Goal: Information Seeking & Learning: Check status

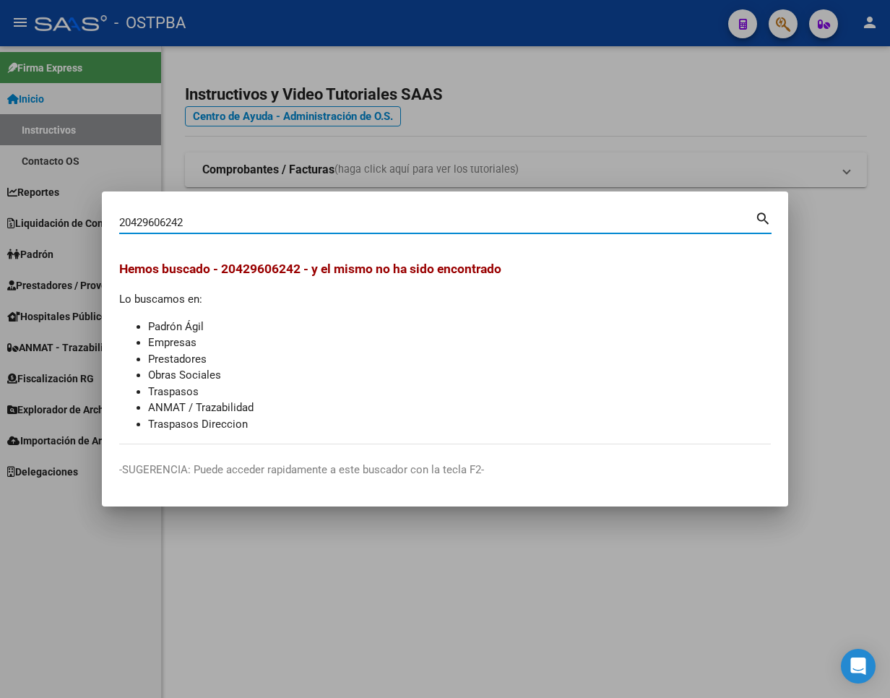
drag, startPoint x: 188, startPoint y: 228, endPoint x: 47, endPoint y: 228, distance: 140.9
click at [47, 228] on div "20429606242 Buscar (apellido, dni, cuil, nro traspaso, cuit, obra social) searc…" at bounding box center [445, 349] width 890 height 698
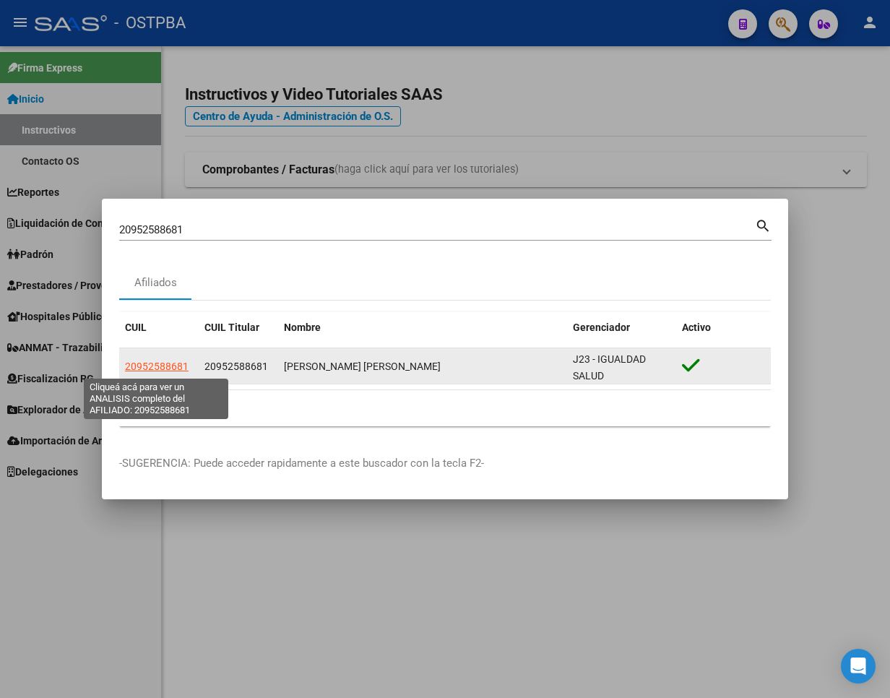
click at [165, 366] on span "20952588681" at bounding box center [157, 367] width 64 height 12
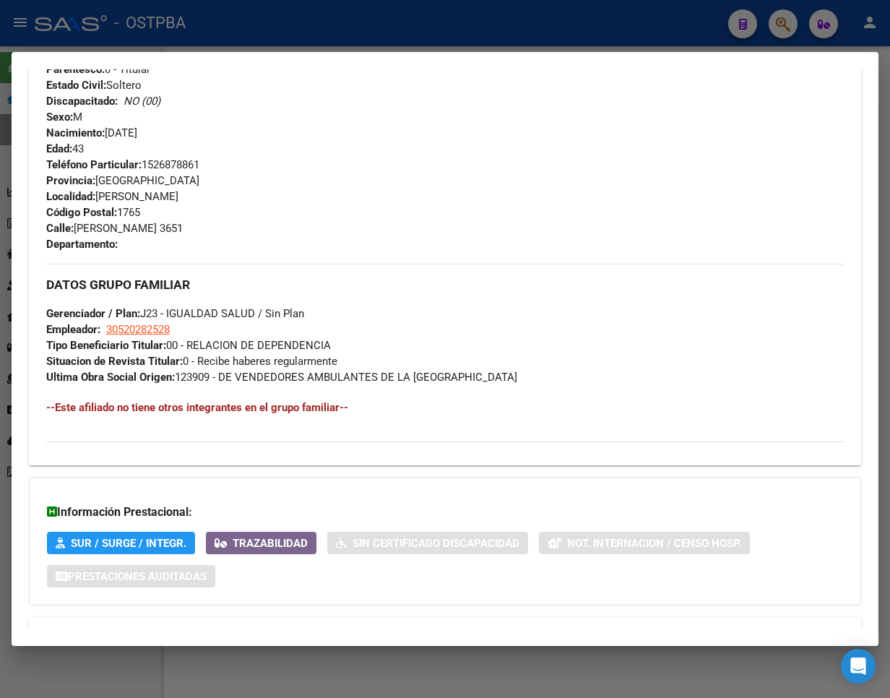
scroll to position [642, 0]
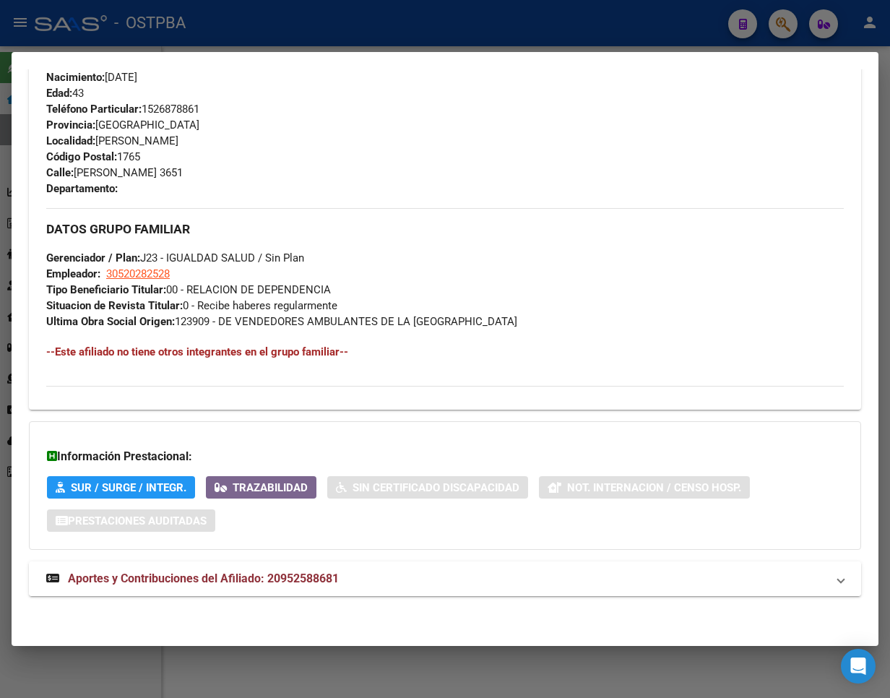
click at [238, 578] on span "Aportes y Contribuciones del Afiliado: 20952588681" at bounding box center [203, 578] width 271 height 14
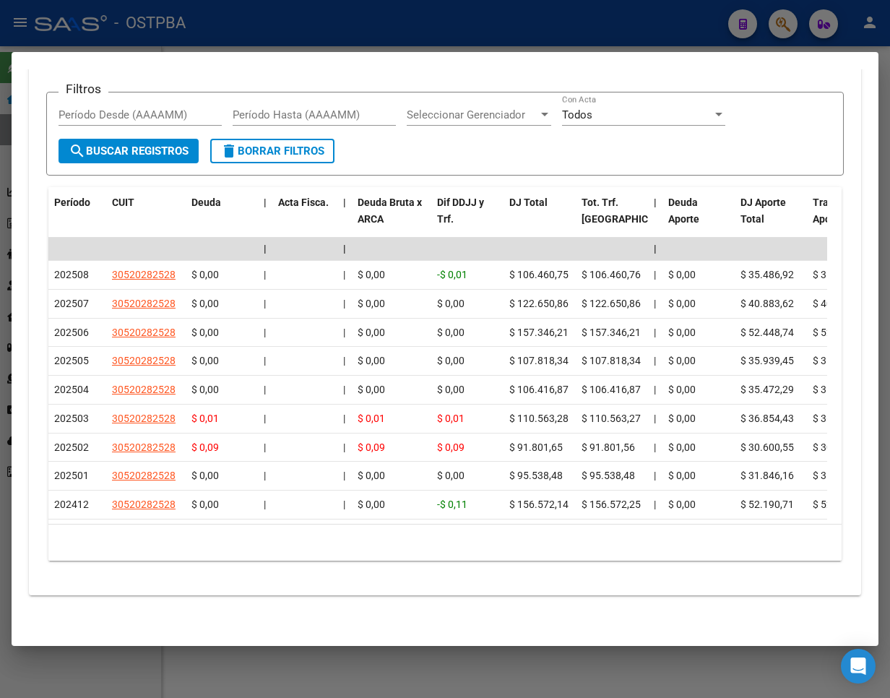
scroll to position [1318, 0]
drag, startPoint x: 48, startPoint y: 356, endPoint x: 76, endPoint y: 611, distance: 256.6
copy datatable-scroller "560633 51068860648 $ 9,38 | | $ 9,41 -$ 8,62 $ 995.115,67 $ 410.467,44 | $ 4,51…"
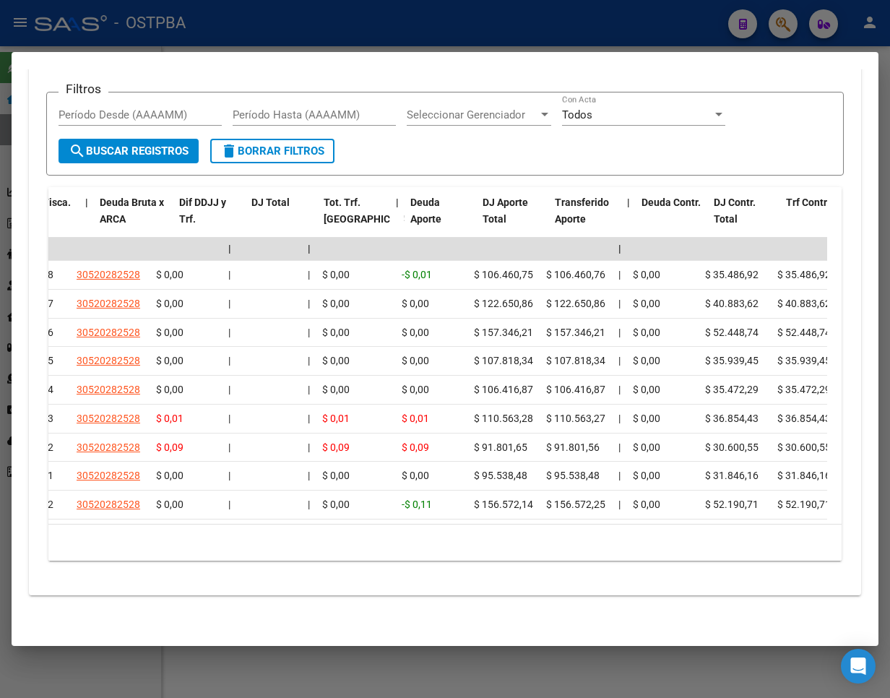
scroll to position [0, 412]
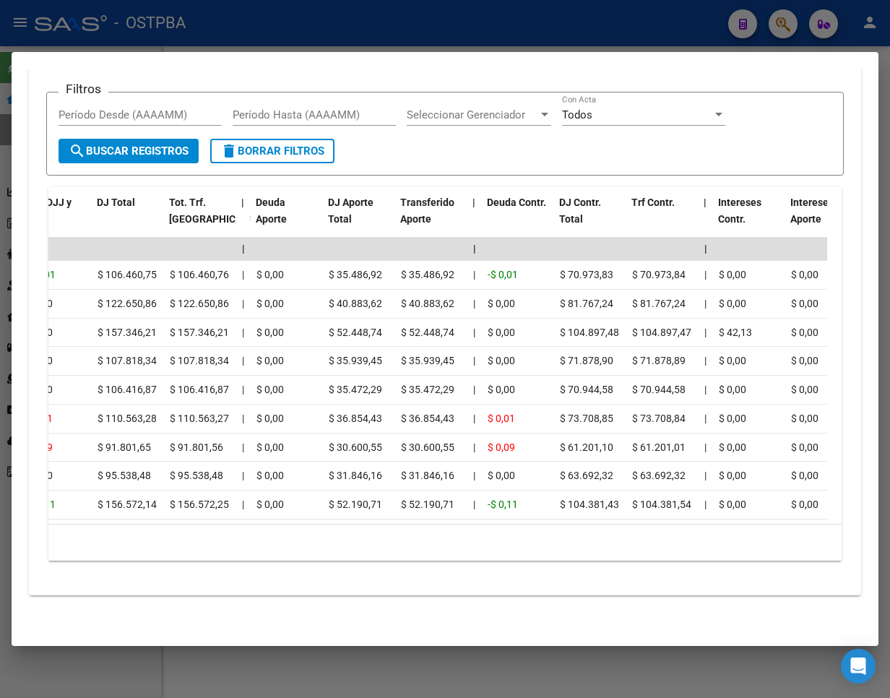
click at [619, 36] on div at bounding box center [445, 349] width 890 height 698
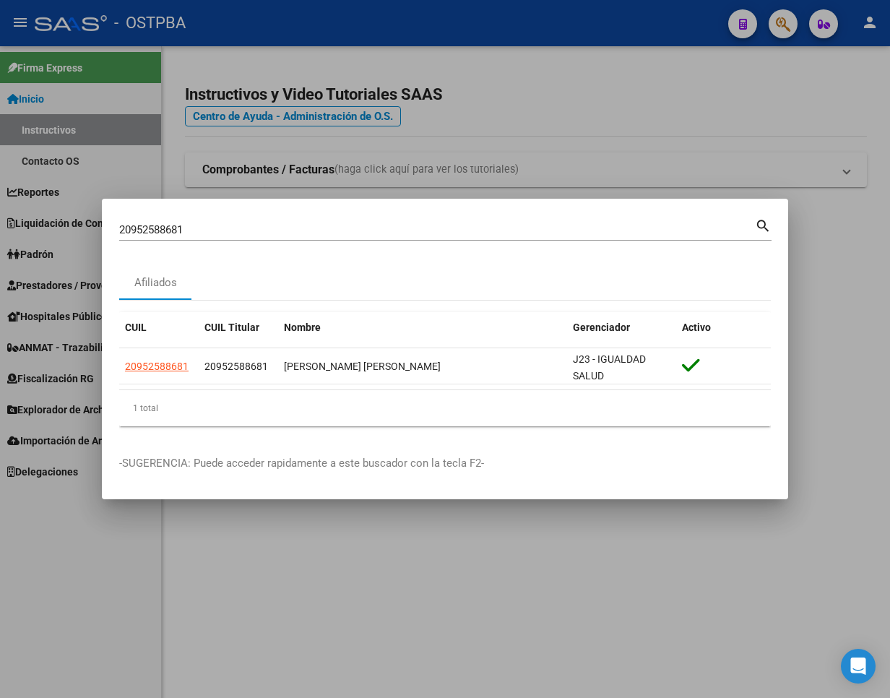
drag, startPoint x: 211, startPoint y: 215, endPoint x: 159, endPoint y: 240, distance: 57.5
click at [105, 243] on mat-dialog-content "20952588681 Buscar (apellido, dni, cuil, nro traspaso, cuit, obra social) searc…" at bounding box center [445, 327] width 686 height 222
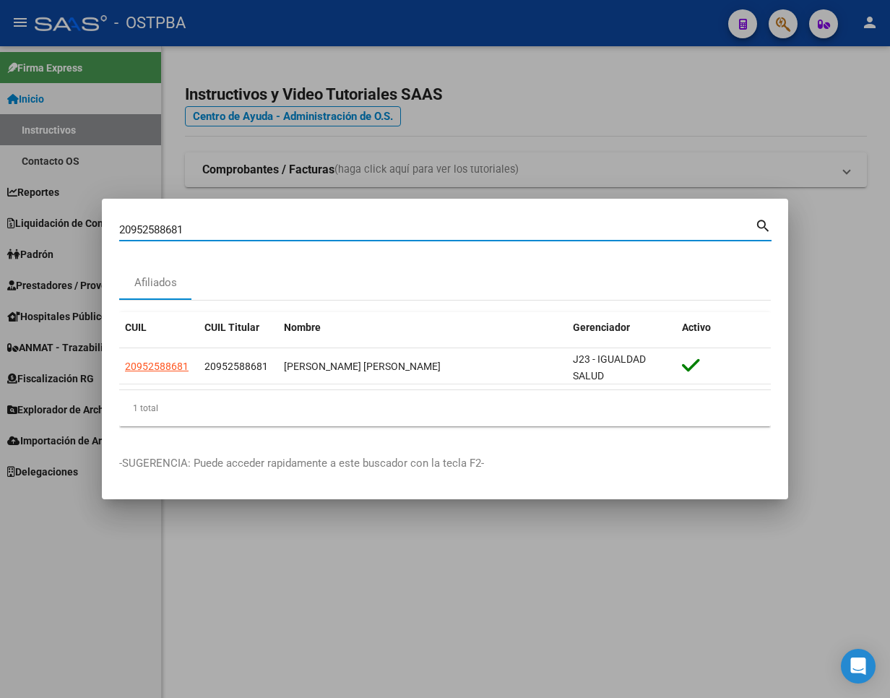
drag, startPoint x: 200, startPoint y: 232, endPoint x: -66, endPoint y: 233, distance: 266.6
click at [0, 233] on html "menu - OSTPBA person Firma Express Inicio Instructivos Contacto OS Reportes Ing…" at bounding box center [445, 349] width 890 height 698
paste input "385156007"
drag, startPoint x: 225, startPoint y: 228, endPoint x: -129, endPoint y: 225, distance: 354.7
click at [0, 225] on html "menu - OSTPBA person Firma Express Inicio Instructivos Contacto OS Reportes Ing…" at bounding box center [445, 349] width 890 height 698
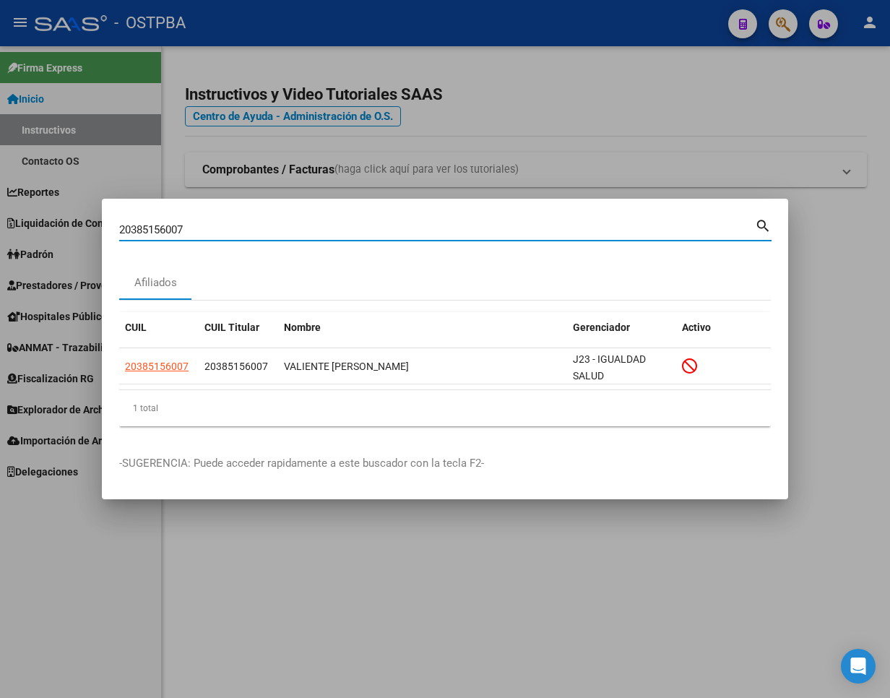
paste input "9213099"
drag, startPoint x: 235, startPoint y: 223, endPoint x: -68, endPoint y: 224, distance: 302.7
click at [0, 224] on html "menu - OSTPBA person Firma Express Inicio Instructivos Contacto OS Reportes Ing…" at bounding box center [445, 349] width 890 height 698
click at [211, 228] on input "20389213099" at bounding box center [437, 229] width 636 height 13
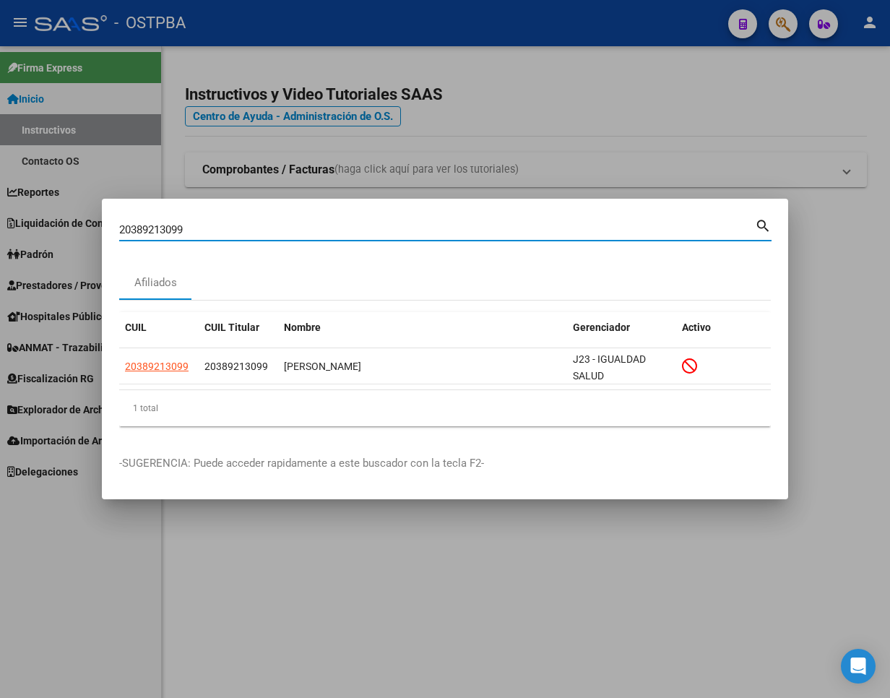
paste input "7330884555"
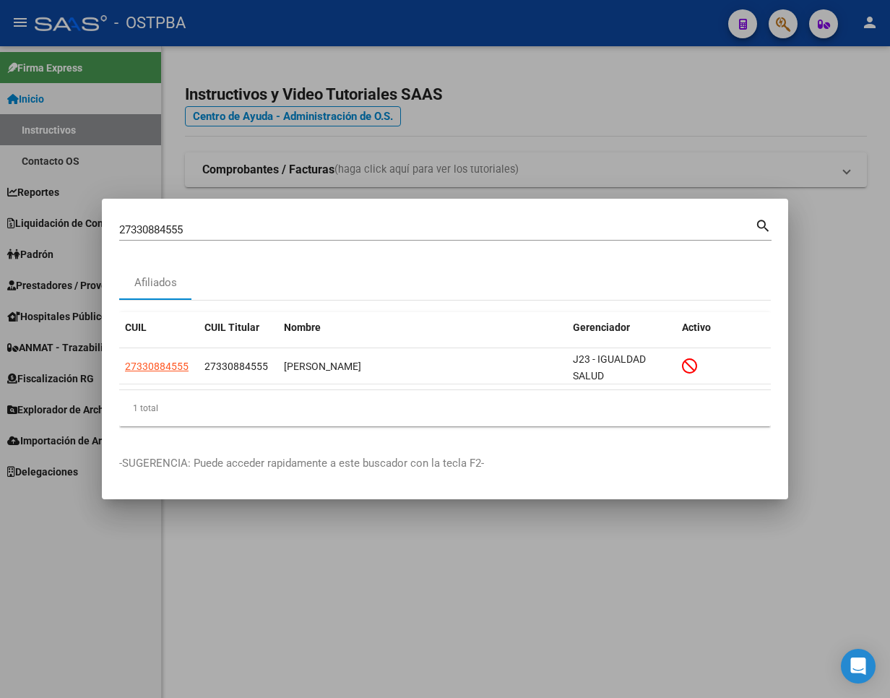
click at [165, 233] on input "27330884555" at bounding box center [437, 229] width 636 height 13
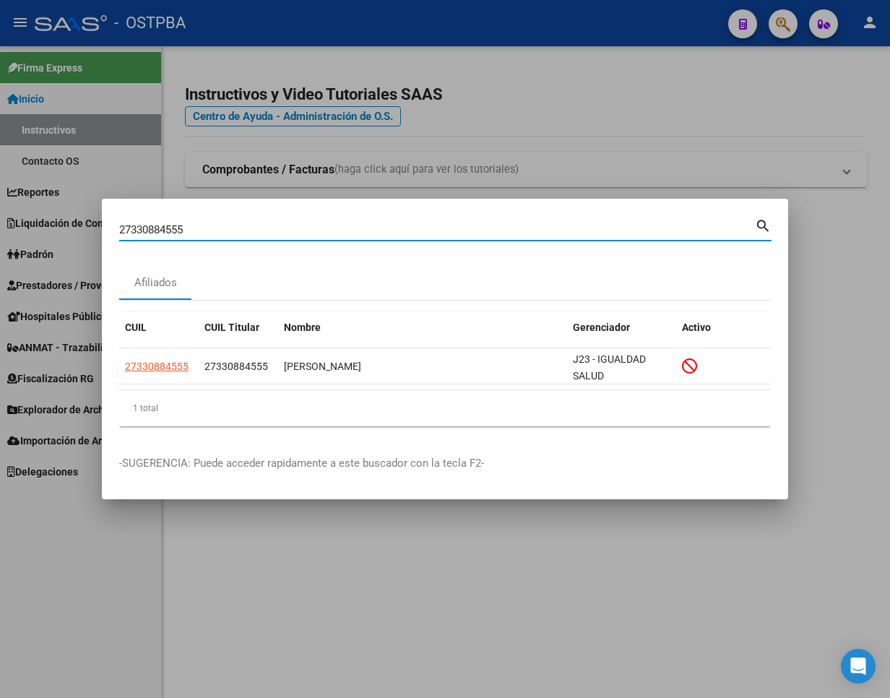
click at [165, 233] on input "27330884555" at bounding box center [437, 229] width 636 height 13
paste input "0222254192"
click at [149, 231] on input "20222254192" at bounding box center [437, 229] width 636 height 13
paste input "7325970761"
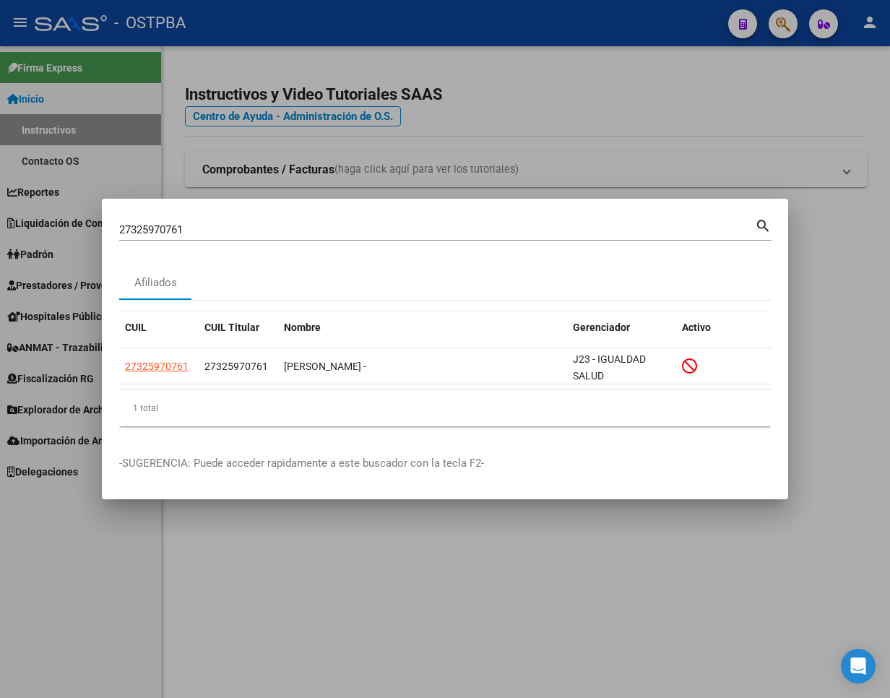
click at [160, 229] on input "27325970761" at bounding box center [437, 229] width 636 height 13
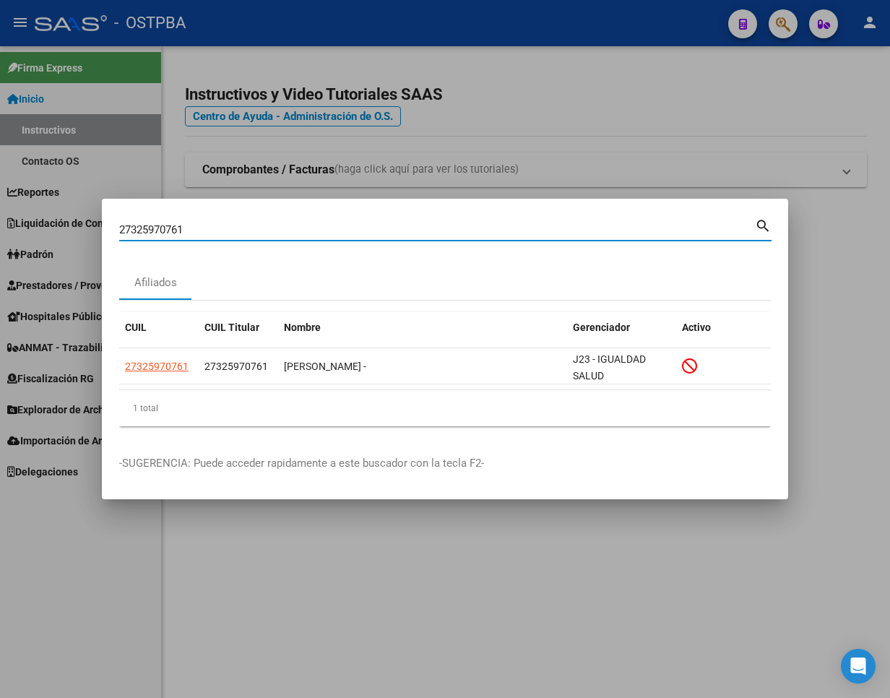
click at [160, 229] on input "27325970761" at bounding box center [437, 229] width 636 height 13
paste input "0262448445"
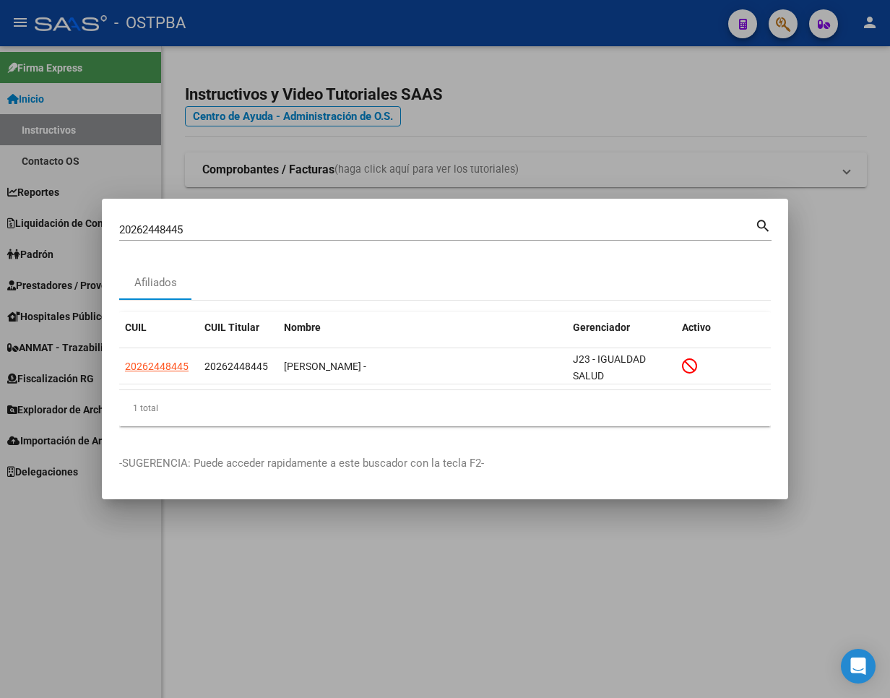
click at [165, 225] on input "20262448445" at bounding box center [437, 229] width 636 height 13
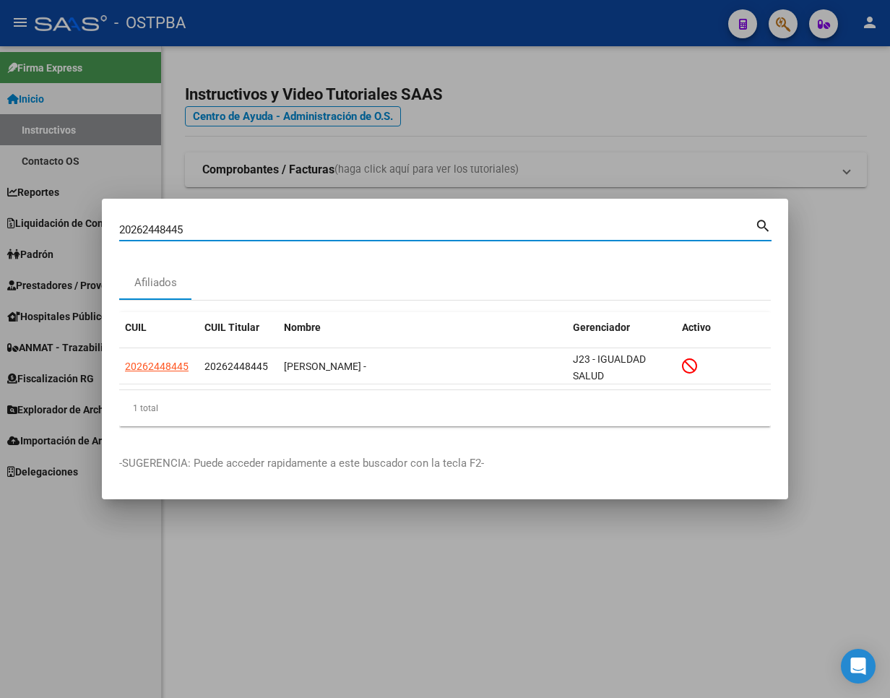
click at [165, 225] on input "20262448445" at bounding box center [437, 229] width 636 height 13
paste input "316354298"
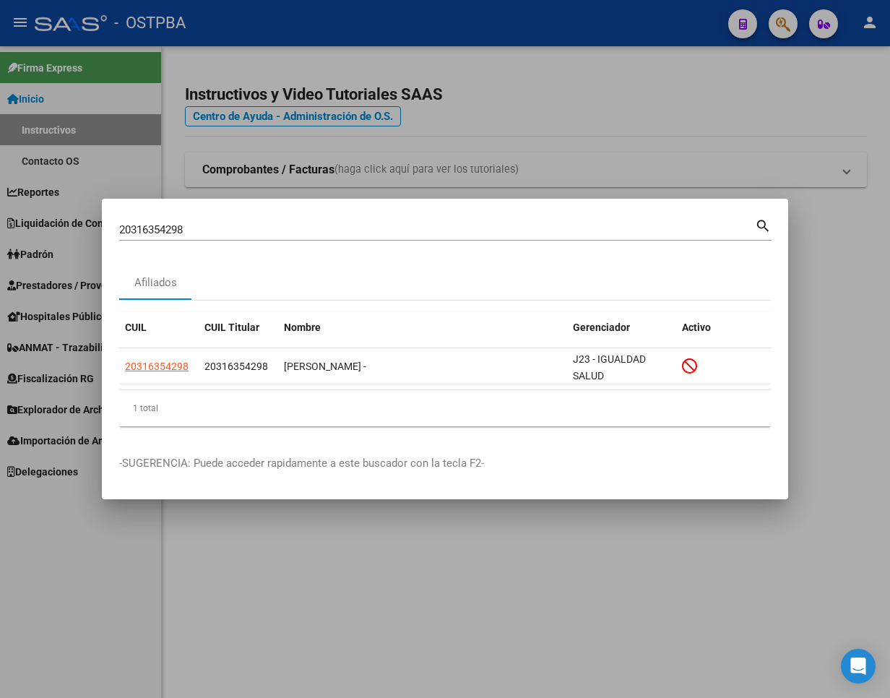
click at [170, 228] on input "20316354298" at bounding box center [437, 229] width 636 height 13
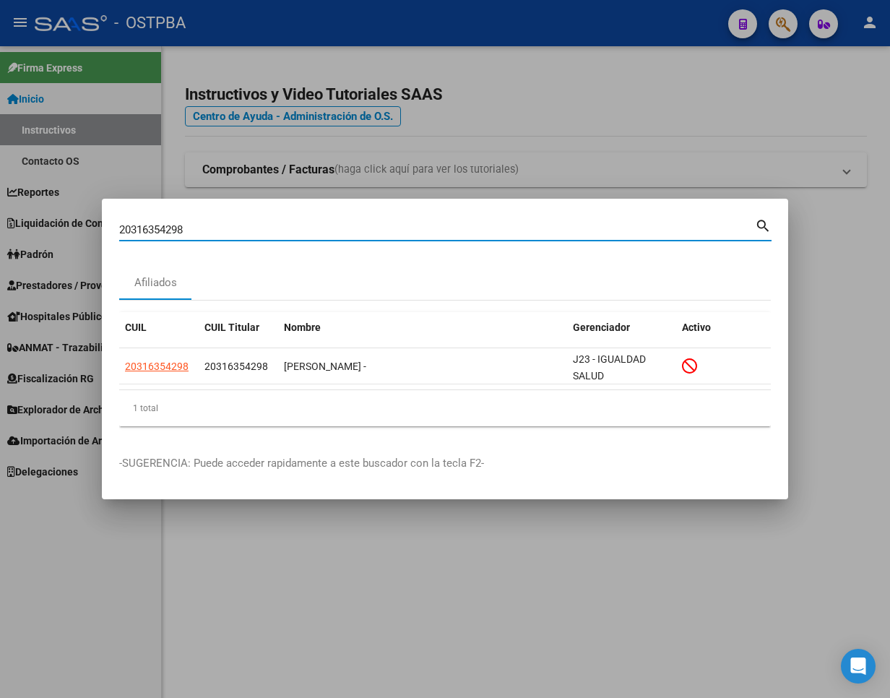
click at [170, 228] on input "20316354298" at bounding box center [437, 229] width 636 height 13
paste input "08829740"
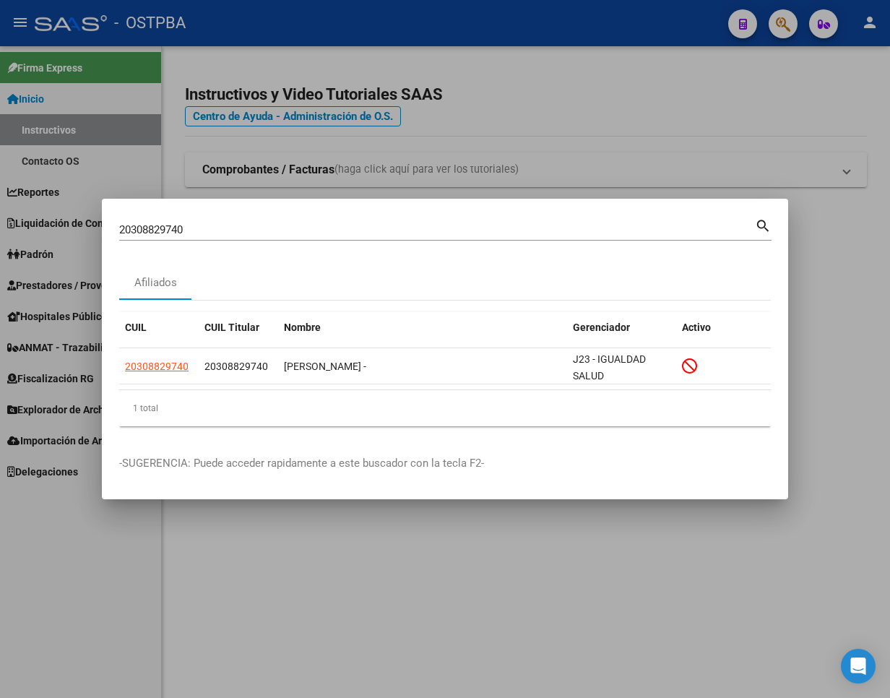
click at [170, 225] on input "20308829740" at bounding box center [437, 229] width 636 height 13
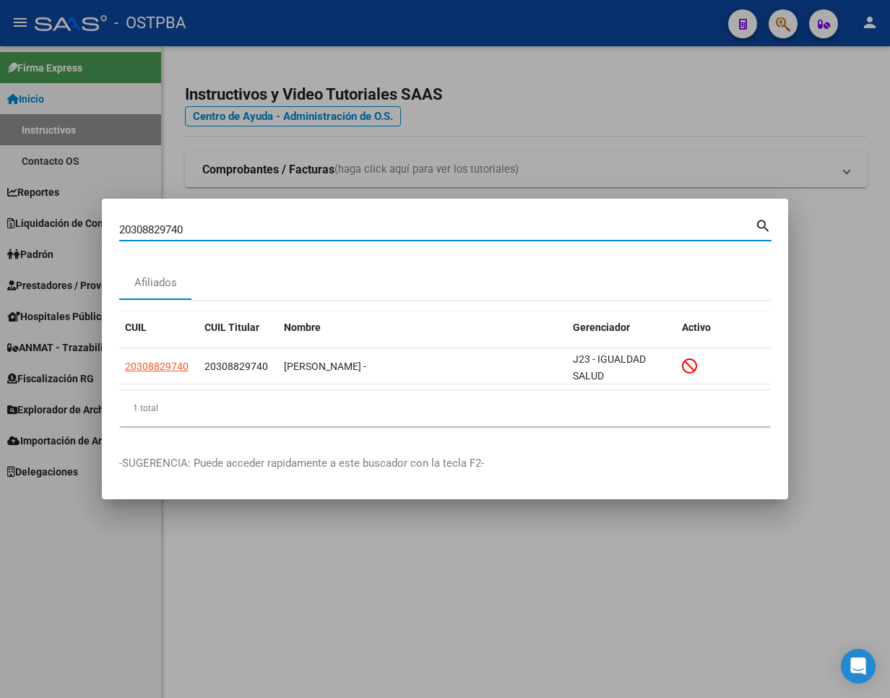
click at [170, 225] on input "20308829740" at bounding box center [437, 229] width 636 height 13
paste input "246258997"
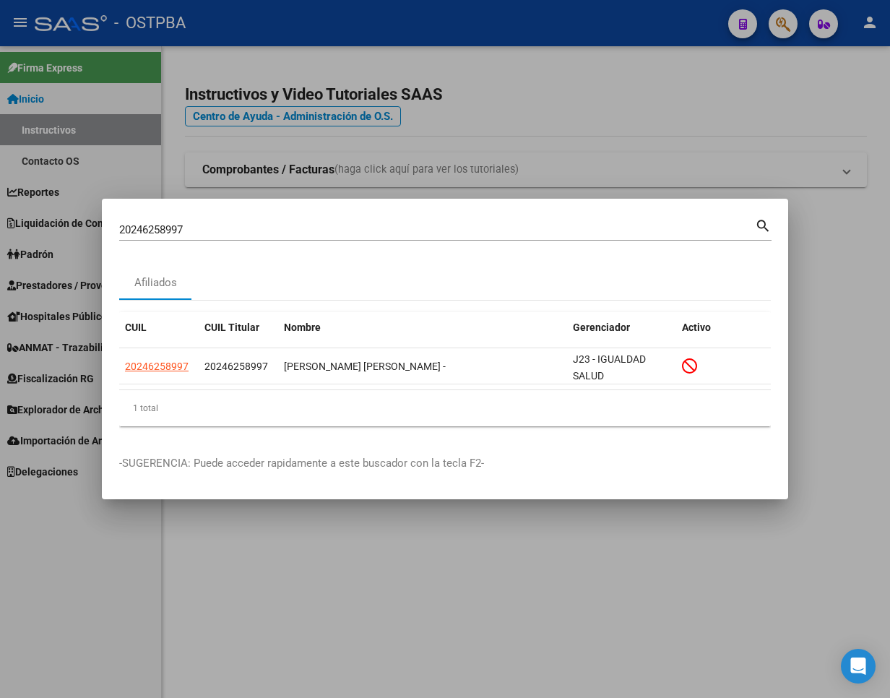
click at [170, 227] on input "20246258997" at bounding box center [437, 229] width 636 height 13
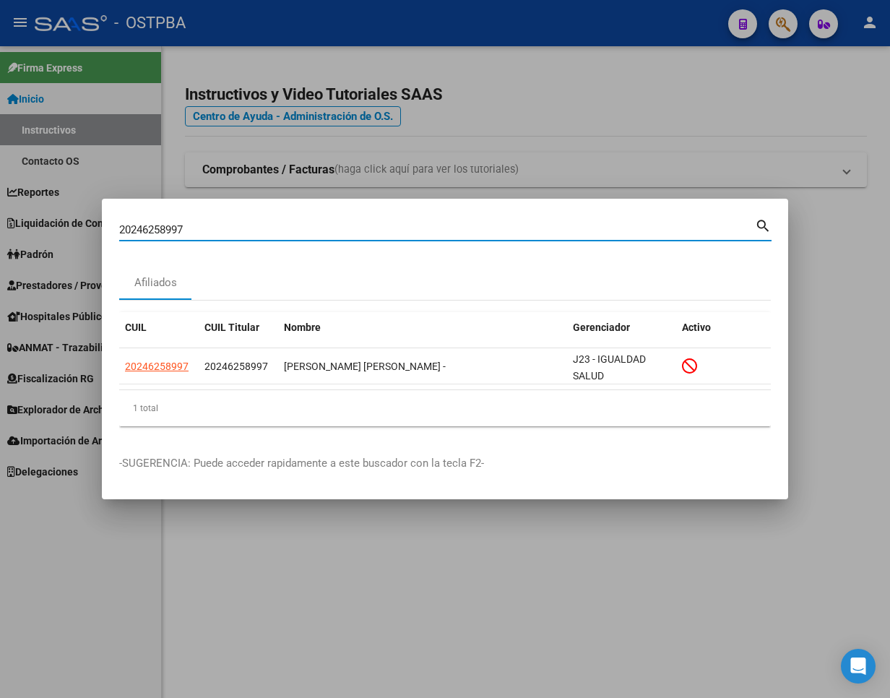
click at [170, 227] on input "20246258997" at bounding box center [437, 229] width 636 height 13
paste input "304337444"
drag, startPoint x: 208, startPoint y: 226, endPoint x: -144, endPoint y: 224, distance: 352.6
click at [0, 224] on html "menu - OSTPBA person Firma Express Inicio Instructivos Contacto OS Reportes Ing…" at bounding box center [445, 349] width 890 height 698
paste input "3269360399"
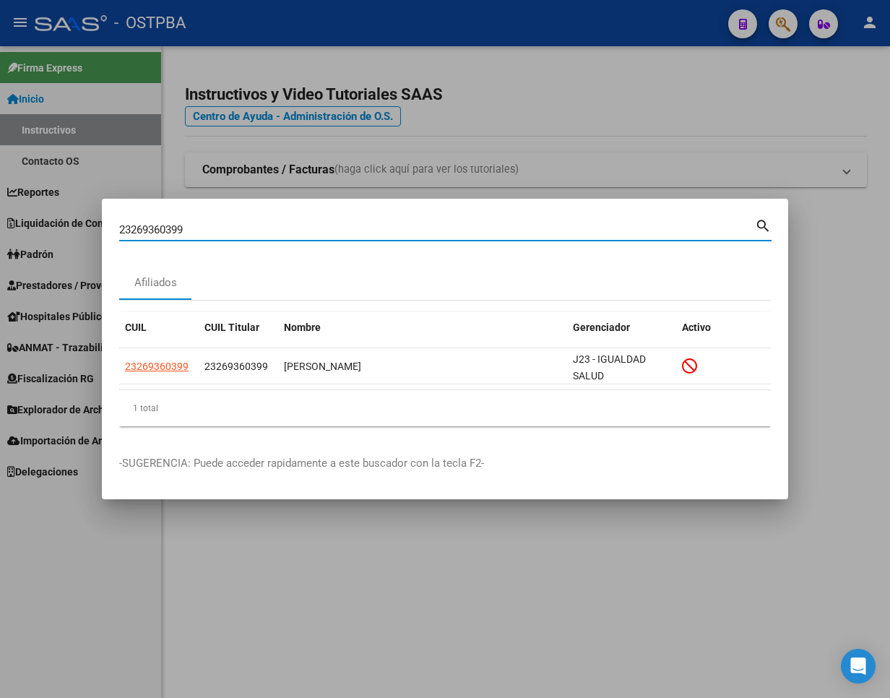
drag, startPoint x: 279, startPoint y: 228, endPoint x: -337, endPoint y: 228, distance: 616.3
click at [0, 228] on html "menu - OSTPBA person Firma Express Inicio Instructivos Contacto OS Reportes Ing…" at bounding box center [445, 349] width 890 height 698
paste input "0417978012"
drag, startPoint x: 203, startPoint y: 225, endPoint x: 61, endPoint y: 225, distance: 142.3
click at [61, 225] on div "20417978012 Buscar (apellido, dni, cuil, nro traspaso, cuit, obra social) searc…" at bounding box center [445, 349] width 890 height 698
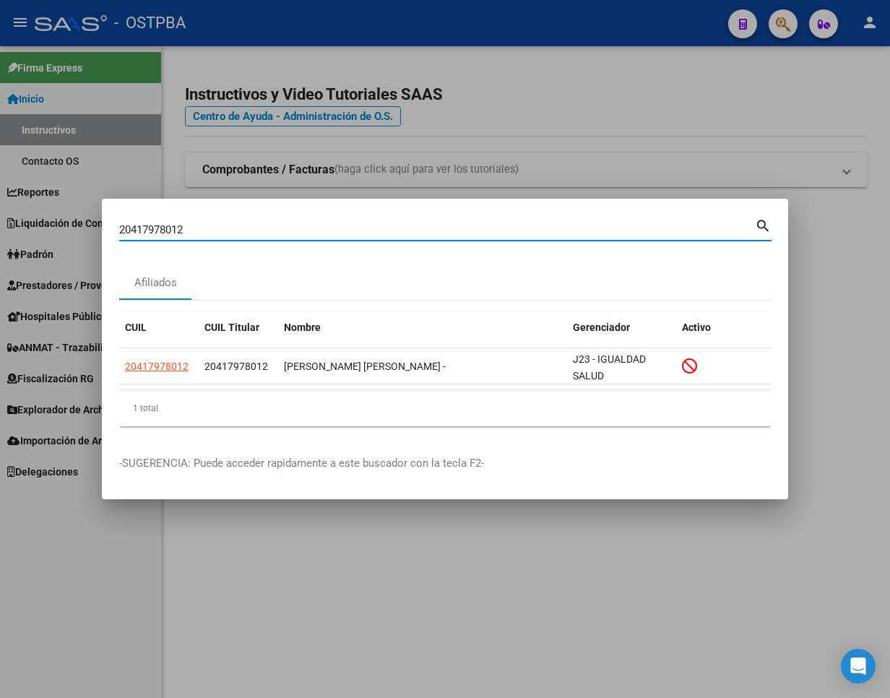
paste input "23678179"
drag, startPoint x: 203, startPoint y: 230, endPoint x: -133, endPoint y: 230, distance: 335.9
click at [0, 230] on html "menu - OSTPBA person Firma Express Inicio Instructivos Contacto OS Reportes Ing…" at bounding box center [445, 349] width 890 height 698
paste input "273809806"
drag, startPoint x: 240, startPoint y: 228, endPoint x: -202, endPoint y: 229, distance: 441.4
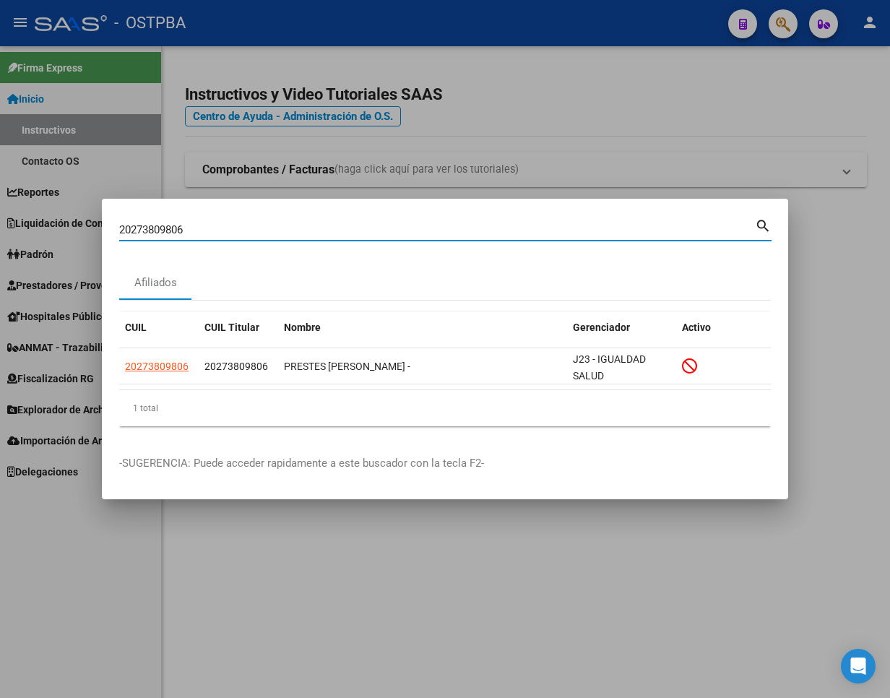
click at [0, 229] on html "menu - OSTPBA person Firma Express Inicio Instructivos Contacto OS Reportes Ing…" at bounding box center [445, 349] width 890 height 698
paste input "338124229"
drag, startPoint x: 195, startPoint y: 230, endPoint x: -142, endPoint y: 230, distance: 336.7
click at [0, 230] on html "menu - OSTPBA person Firma Express Inicio Instructivos Contacto OS Reportes Ing…" at bounding box center [445, 349] width 890 height 698
paste input "342721231"
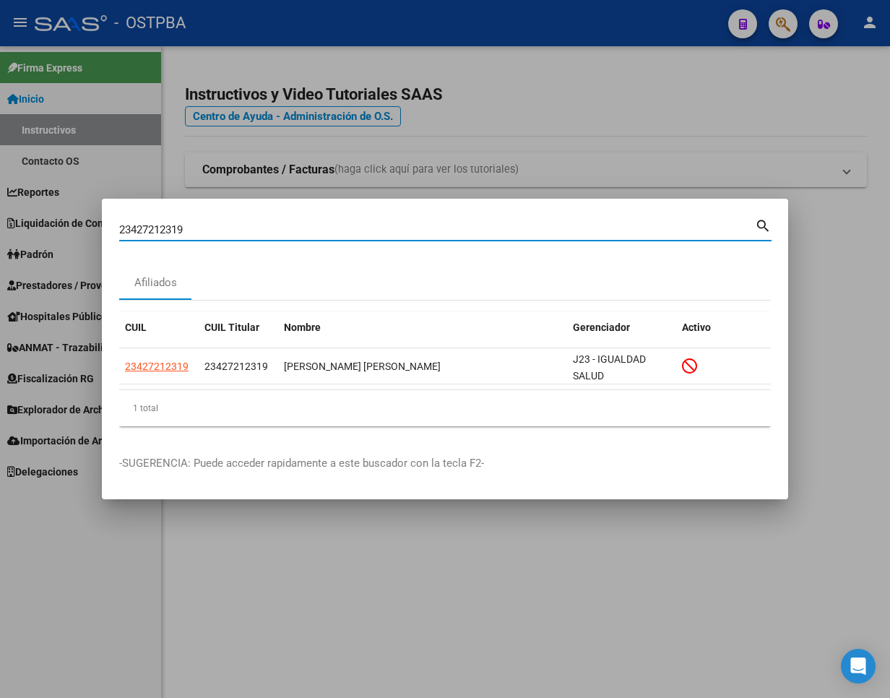
drag, startPoint x: 228, startPoint y: 235, endPoint x: -239, endPoint y: 220, distance: 467.7
click at [0, 220] on html "menu - OSTPBA person Firma Express Inicio Instructivos Contacto OS Reportes Ing…" at bounding box center [445, 349] width 890 height 698
paste input "0290077584"
drag, startPoint x: 208, startPoint y: 232, endPoint x: -49, endPoint y: 232, distance: 257.2
click at [0, 232] on html "menu - OSTPBA person Firma Express Inicio Instructivos Contacto OS Reportes Ing…" at bounding box center [445, 349] width 890 height 698
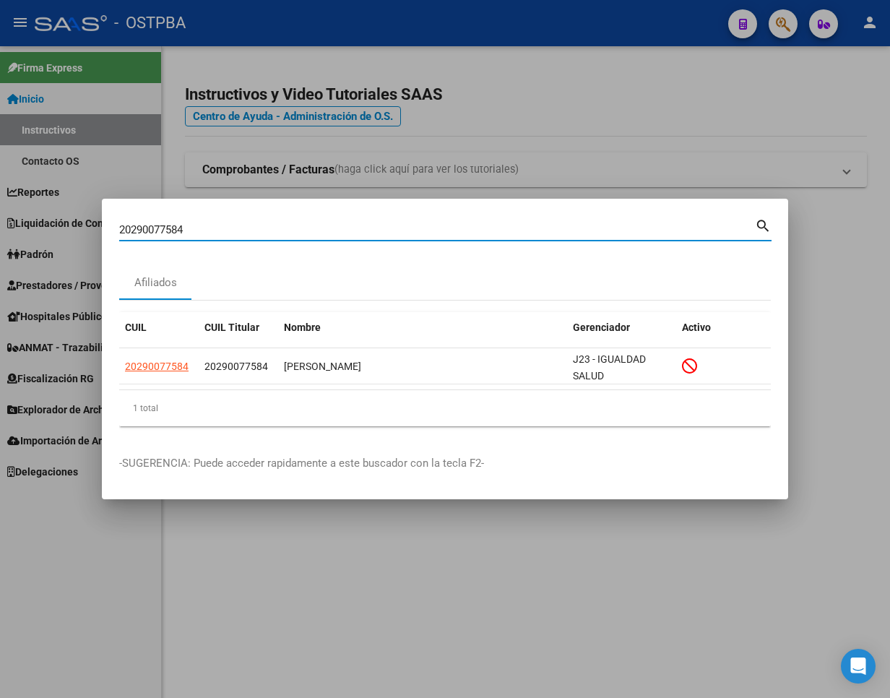
paste input "399212775"
drag, startPoint x: 261, startPoint y: 225, endPoint x: 12, endPoint y: 220, distance: 248.6
click at [12, 220] on div "20399212775 Buscar (apellido, dni, cuil, nro traspaso, cuit, obra social) searc…" at bounding box center [445, 349] width 890 height 698
paste input "414017798"
drag, startPoint x: 198, startPoint y: 224, endPoint x: 39, endPoint y: 223, distance: 158.9
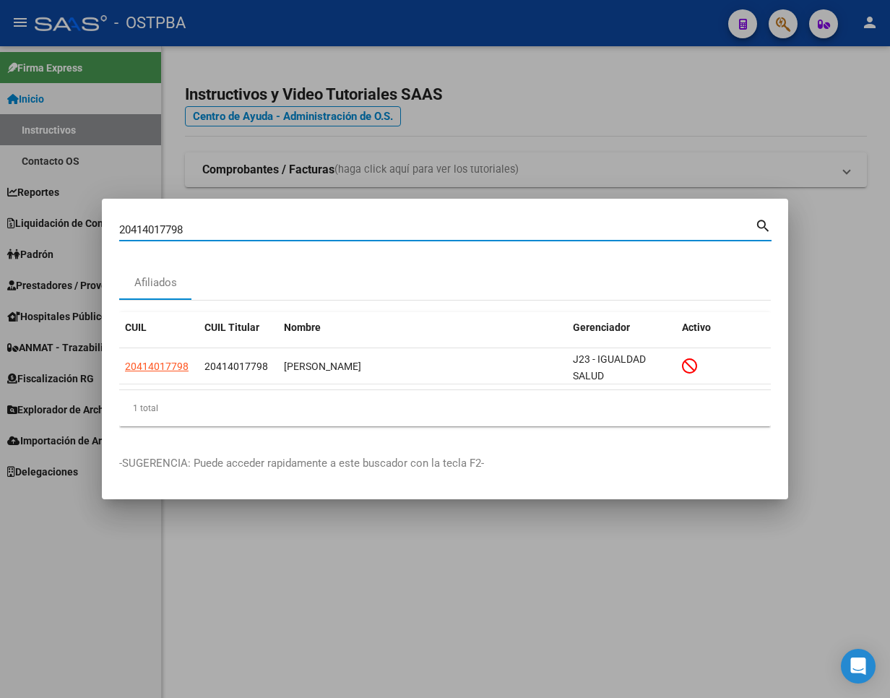
click at [39, 223] on div "20414017798 Buscar (apellido, dni, cuil, nro traspaso, cuit, obra social) searc…" at bounding box center [445, 349] width 890 height 698
paste input "949904599"
drag, startPoint x: 195, startPoint y: 236, endPoint x: -150, endPoint y: 233, distance: 344.6
click at [0, 233] on html "menu - OSTPBA person Firma Express Inicio Instructivos Contacto OS Reportes Ing…" at bounding box center [445, 349] width 890 height 698
paste input "185464041"
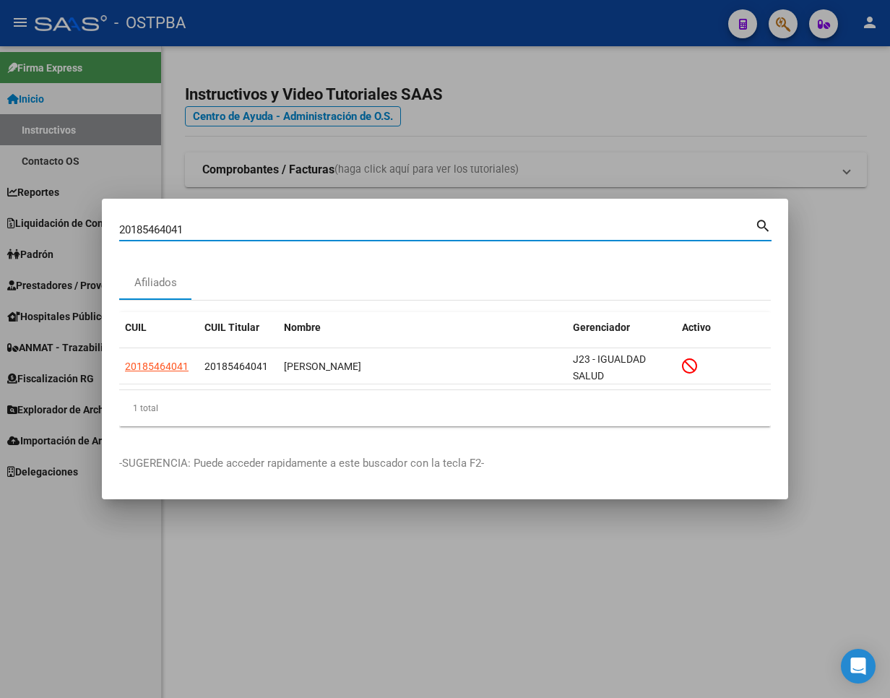
drag, startPoint x: 191, startPoint y: 229, endPoint x: -153, endPoint y: 220, distance: 344.7
click at [0, 220] on html "menu - OSTPBA person Firma Express Inicio Instructivos Contacto OS Reportes Ing…" at bounding box center [445, 349] width 890 height 698
paste input "7406227532"
drag, startPoint x: 201, startPoint y: 227, endPoint x: 38, endPoint y: 226, distance: 163.3
click at [38, 226] on div "27406227532 Buscar (apellido, dni, cuil, nro traspaso, cuit, obra social) searc…" at bounding box center [445, 349] width 890 height 698
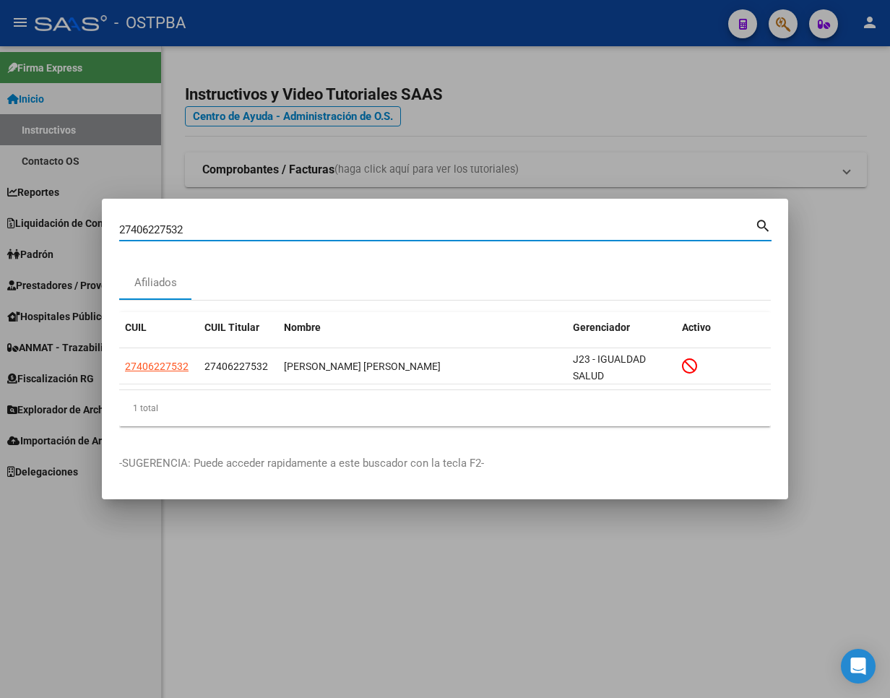
paste input "0411766609"
drag, startPoint x: 217, startPoint y: 229, endPoint x: -157, endPoint y: 229, distance: 374.2
click at [0, 229] on html "menu - OSTPBA person Firma Express Inicio Instructivos Contacto OS Reportes Ing…" at bounding box center [445, 349] width 890 height 698
paste input "340129793"
drag, startPoint x: 212, startPoint y: 225, endPoint x: -172, endPoint y: 234, distance: 384.4
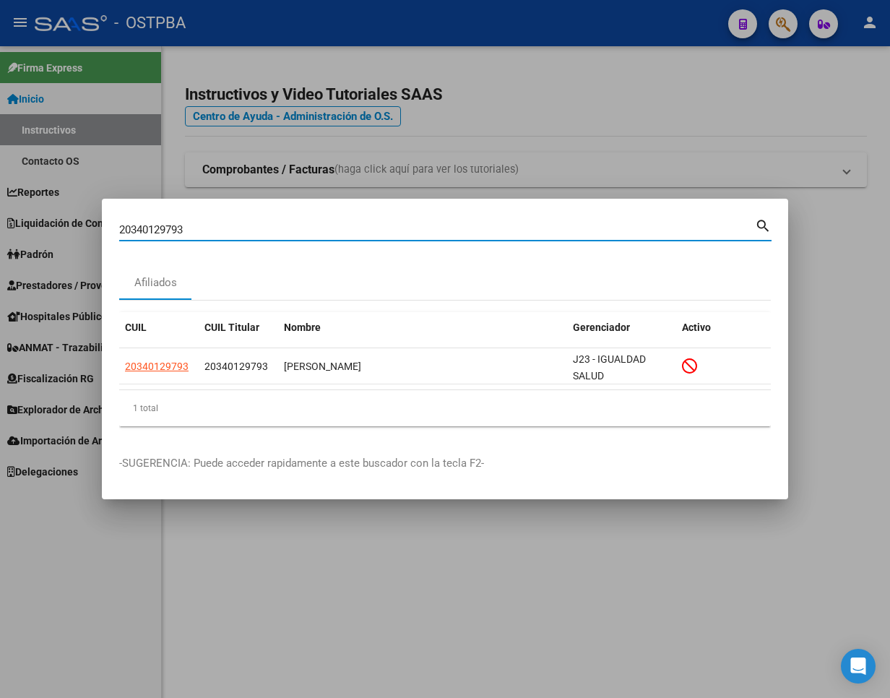
click at [0, 234] on html "menu - OSTPBA person Firma Express Inicio Instructivos Contacto OS Reportes Ing…" at bounding box center [445, 349] width 890 height 698
paste input "92098861"
drag, startPoint x: 217, startPoint y: 226, endPoint x: -197, endPoint y: 227, distance: 414.0
click at [0, 227] on html "menu - OSTPBA person Firma Express Inicio Instructivos Contacto OS Reportes Ing…" at bounding box center [445, 349] width 890 height 698
paste input "2386660"
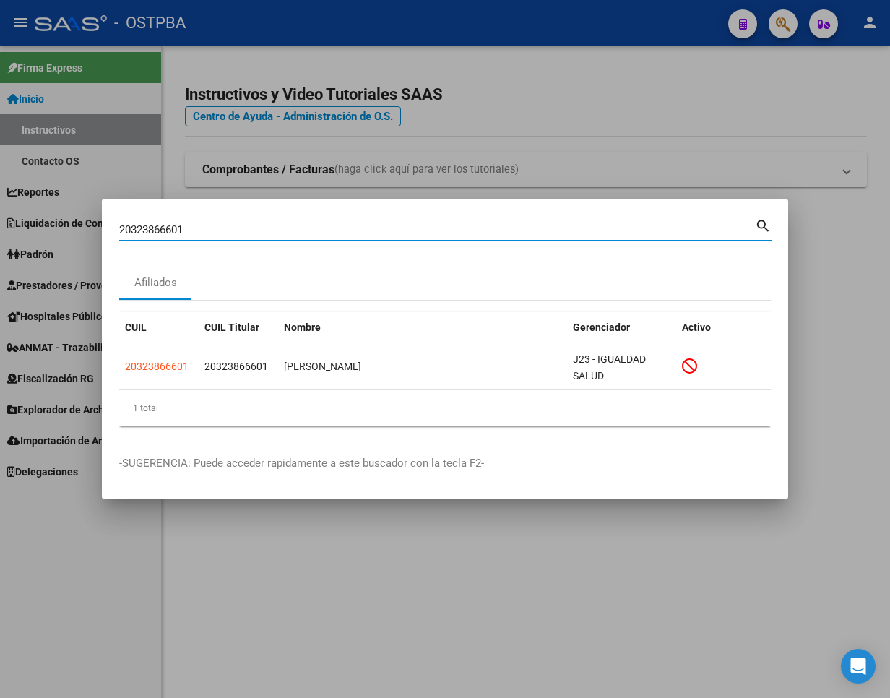
drag, startPoint x: 227, startPoint y: 232, endPoint x: -253, endPoint y: 232, distance: 479.7
click at [0, 232] on html "menu - OSTPBA person Firma Express Inicio Instructivos Contacto OS Reportes Ing…" at bounding box center [445, 349] width 890 height 698
paste input "948414938"
drag, startPoint x: 203, startPoint y: 229, endPoint x: -266, endPoint y: 258, distance: 469.8
click at [0, 258] on html "menu - OSTPBA person Firma Express Inicio Instructivos Contacto OS Reportes Ing…" at bounding box center [445, 349] width 890 height 698
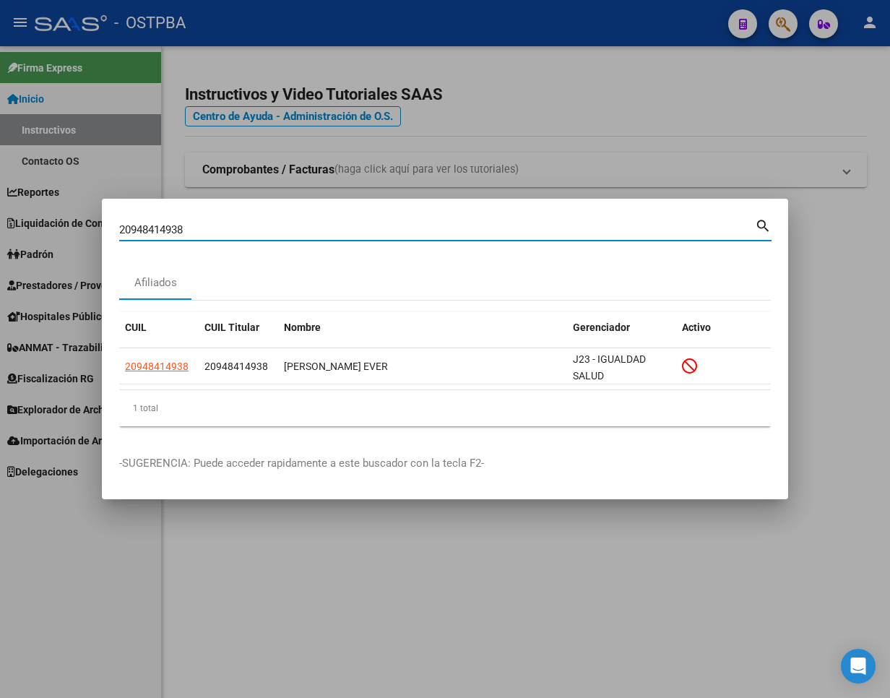
paste input "373419460"
drag, startPoint x: 217, startPoint y: 225, endPoint x: -169, endPoint y: 225, distance: 385.8
click at [0, 225] on html "menu - OSTPBA person Firma Express Inicio Instructivos Contacto OS Reportes Ing…" at bounding box center [445, 349] width 890 height 698
paste input "435035532"
drag, startPoint x: 217, startPoint y: 225, endPoint x: -292, endPoint y: 230, distance: 508.6
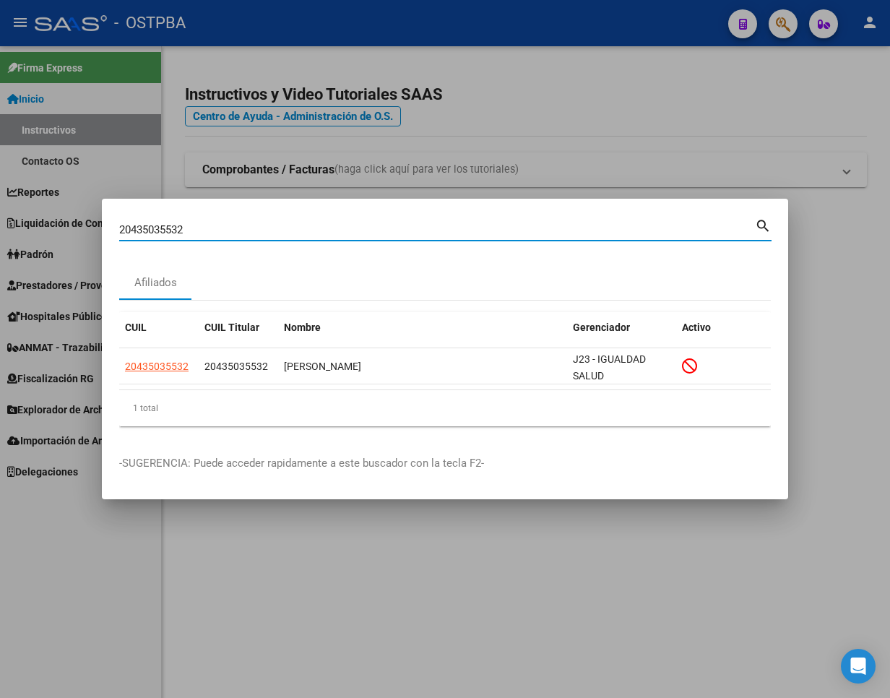
click at [0, 230] on html "menu - OSTPBA person Firma Express Inicio Instructivos Contacto OS Reportes Ing…" at bounding box center [445, 349] width 890 height 698
paste input "7202722429"
drag, startPoint x: 215, startPoint y: 229, endPoint x: -276, endPoint y: 261, distance: 491.6
click at [0, 261] on html "menu - OSTPBA person Firma Express Inicio Instructivos Contacto OS Reportes Ing…" at bounding box center [445, 349] width 890 height 698
paste input "0205942891"
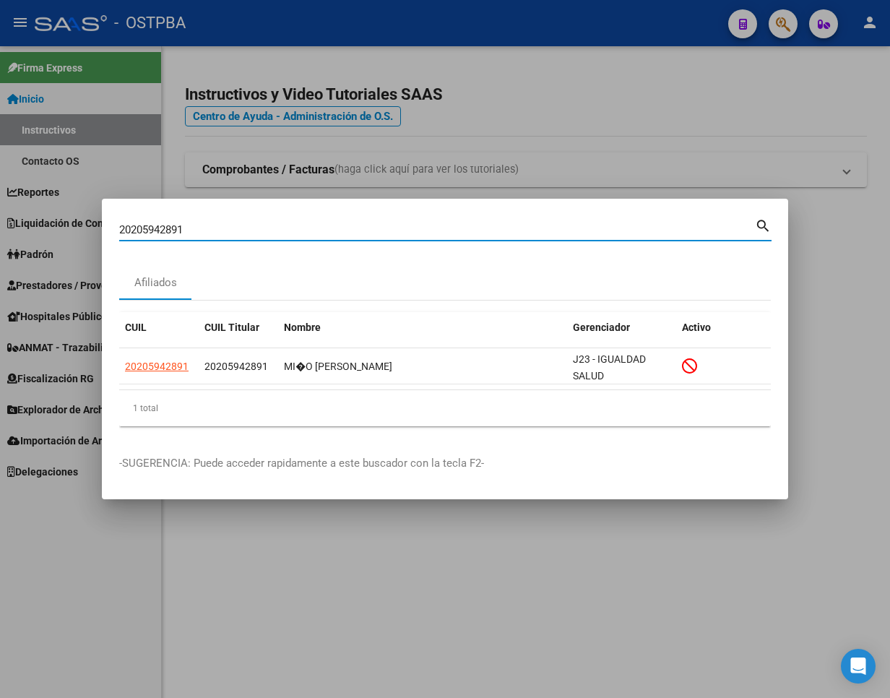
drag, startPoint x: 207, startPoint y: 225, endPoint x: -195, endPoint y: 226, distance: 401.7
click at [0, 226] on html "menu - OSTPBA person Firma Express Inicio Instructivos Contacto OS Reportes Ing…" at bounding box center [445, 349] width 890 height 698
paste input "959857726"
drag, startPoint x: 253, startPoint y: 223, endPoint x: -358, endPoint y: 223, distance: 610.5
click at [0, 223] on html "menu - OSTPBA person Firma Express Inicio Instructivos Contacto OS Reportes Ing…" at bounding box center [445, 349] width 890 height 698
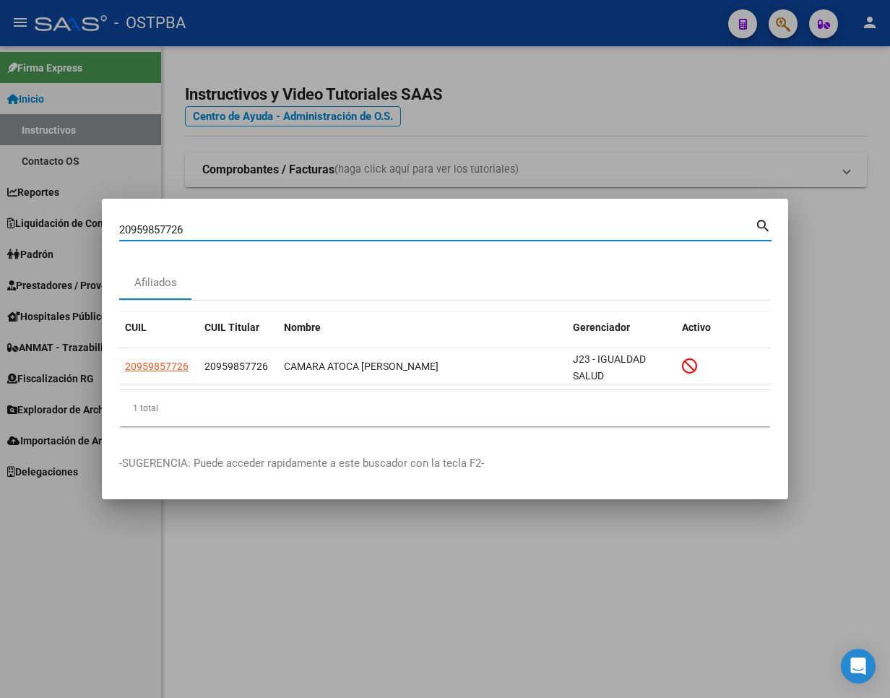
paste input "435939032"
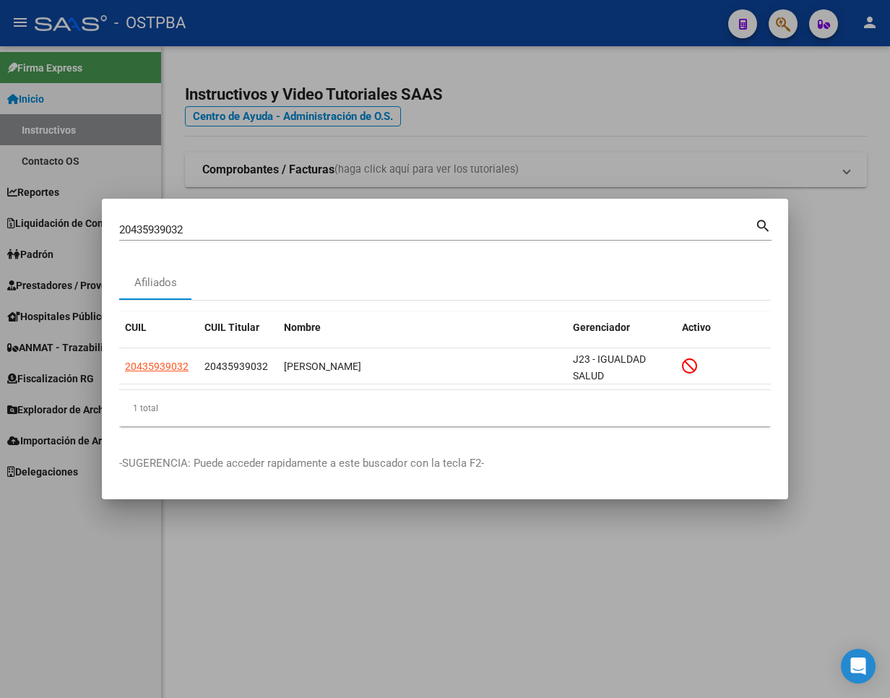
click at [162, 229] on input "20435939032" at bounding box center [437, 229] width 636 height 13
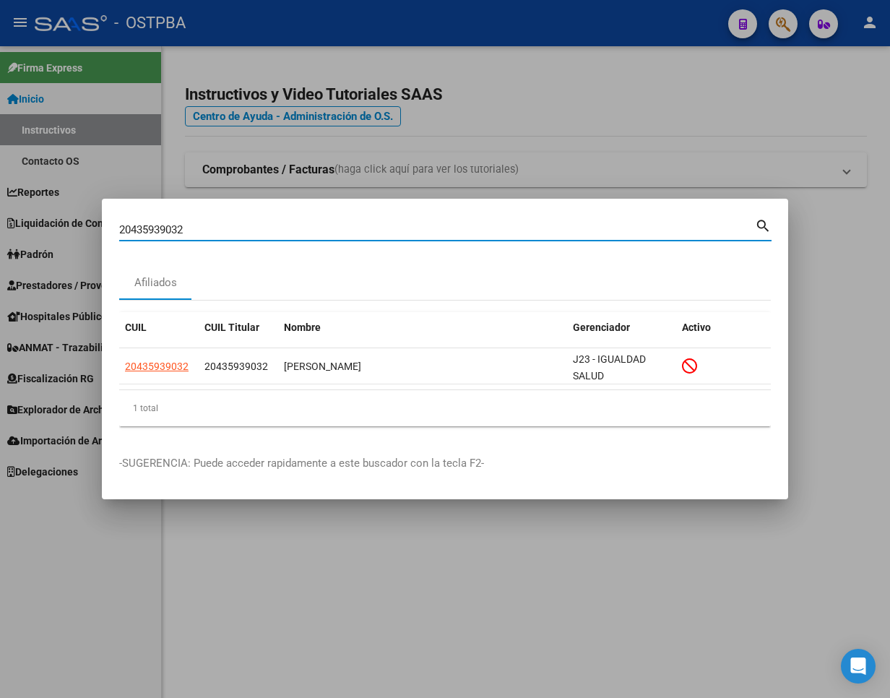
click at [162, 229] on input "20435939032" at bounding box center [437, 229] width 636 height 13
paste input "7190747951"
click at [165, 223] on input "27190747951" at bounding box center [437, 229] width 636 height 13
paste input "0347613569"
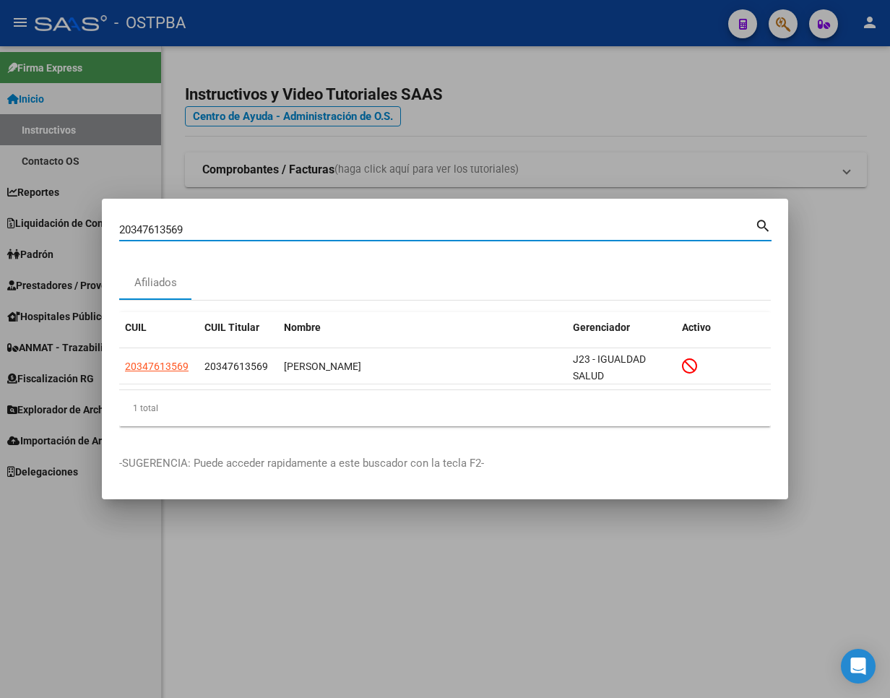
click at [171, 229] on input "20347613569" at bounding box center [437, 229] width 636 height 13
paste input "419701727"
click at [163, 228] on input "20419701727" at bounding box center [437, 229] width 636 height 13
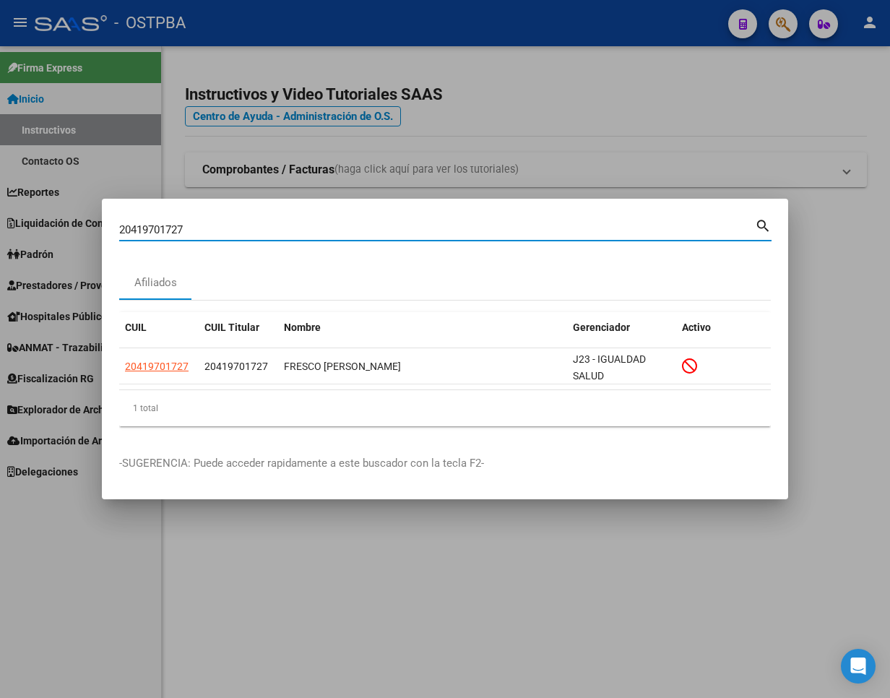
paste input "3303938419"
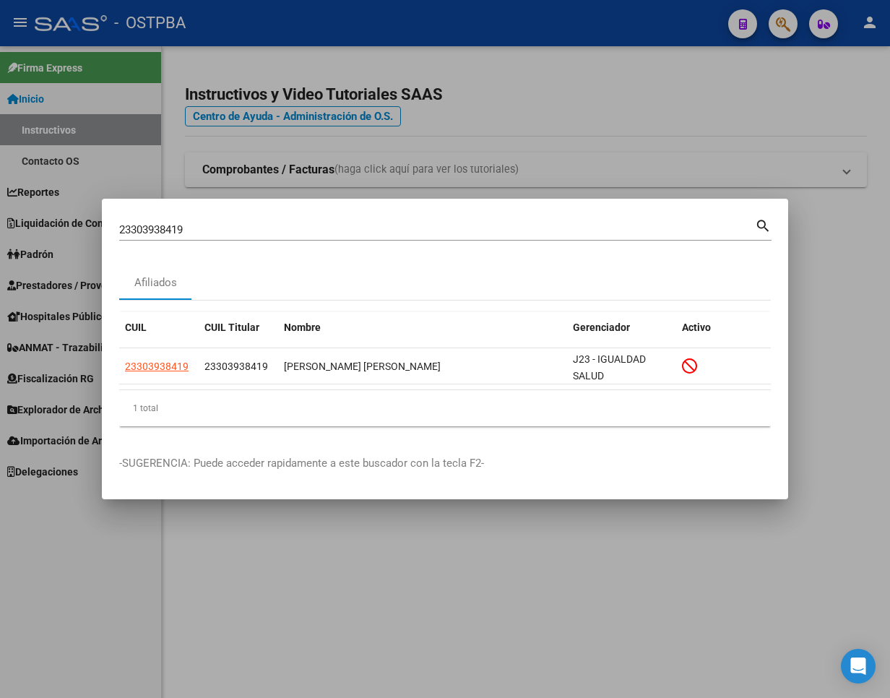
click at [155, 223] on input "23303938419" at bounding box center [437, 229] width 636 height 13
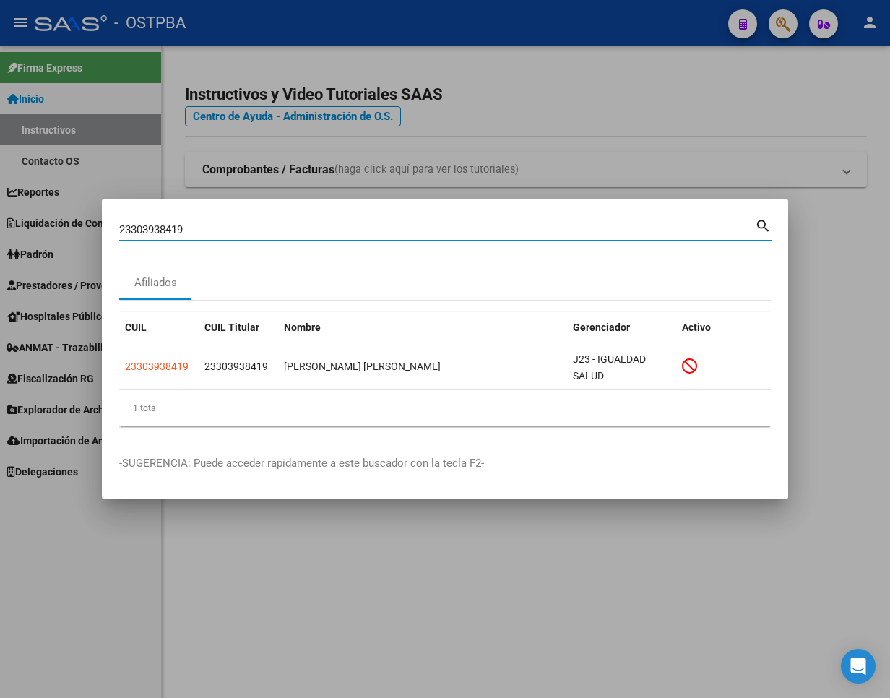
click at [155, 223] on input "23303938419" at bounding box center [437, 229] width 636 height 13
paste input "0294790684"
click at [142, 224] on input "20294790684" at bounding box center [437, 229] width 636 height 13
paste input "376992579"
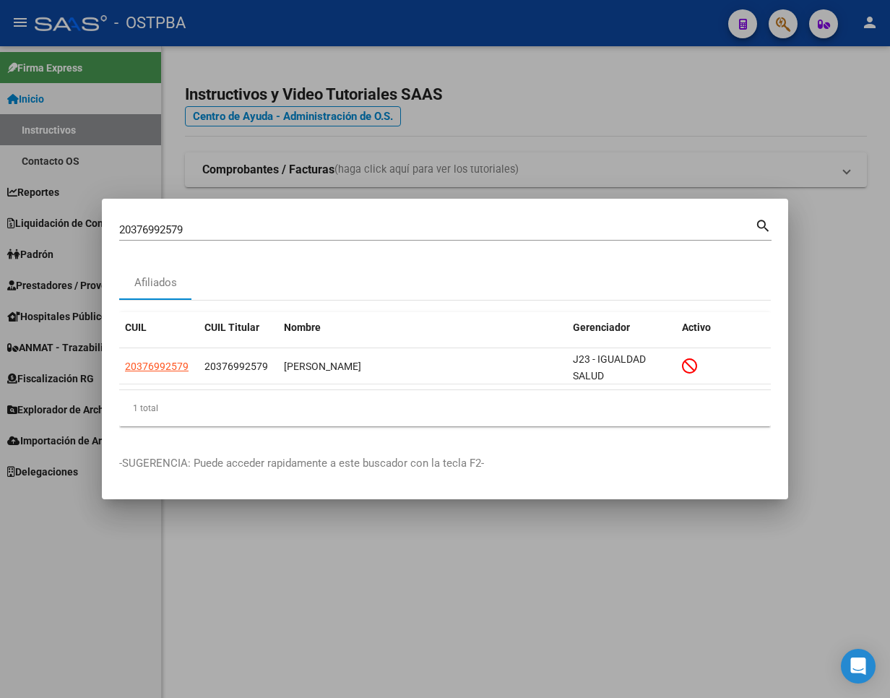
click at [159, 225] on input "20376992579" at bounding box center [437, 229] width 636 height 13
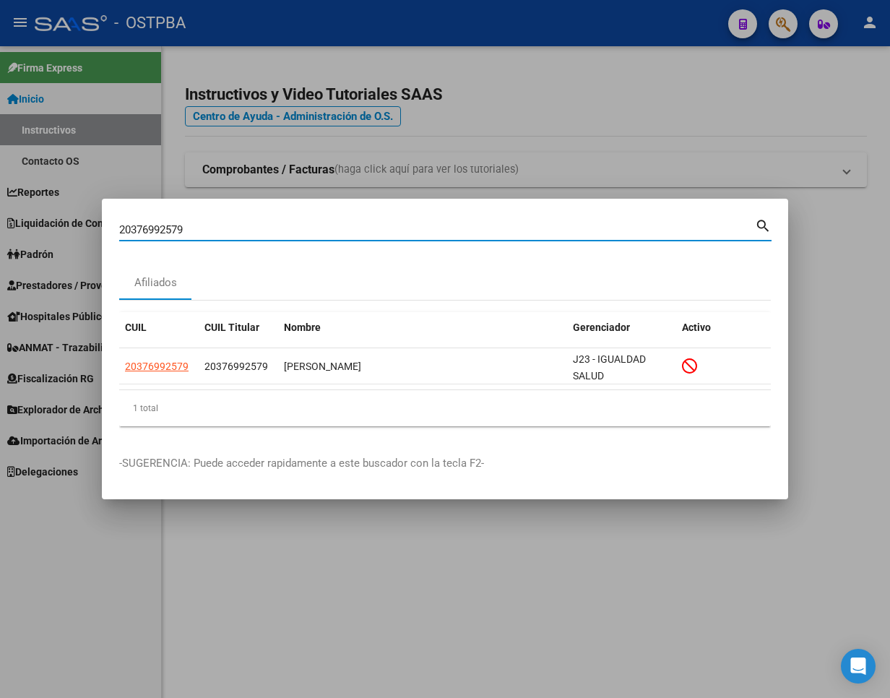
click at [159, 225] on input "20376992579" at bounding box center [437, 229] width 636 height 13
paste input "7413149148"
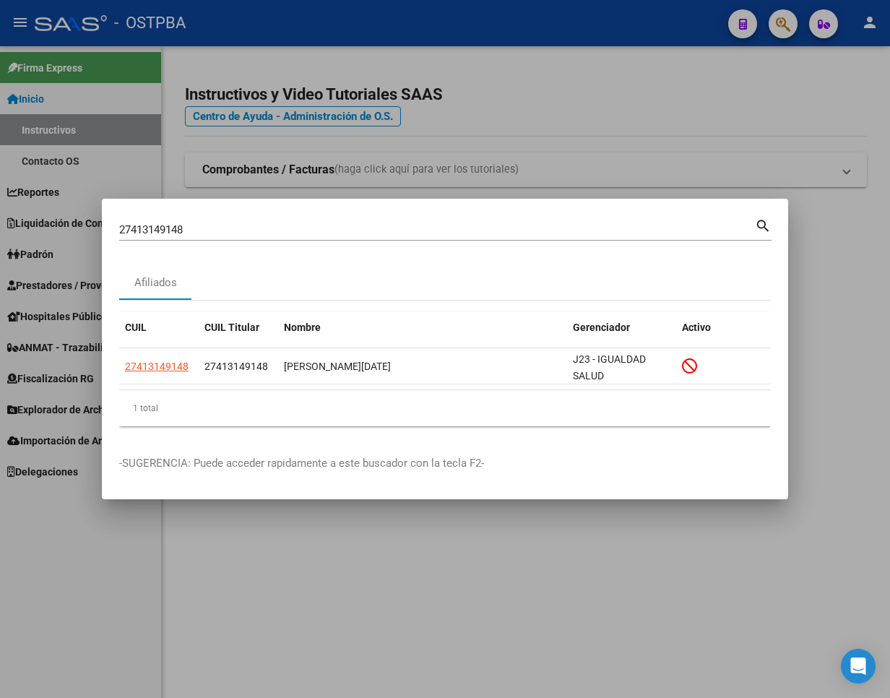
click at [171, 228] on input "27413149148" at bounding box center [437, 229] width 636 height 13
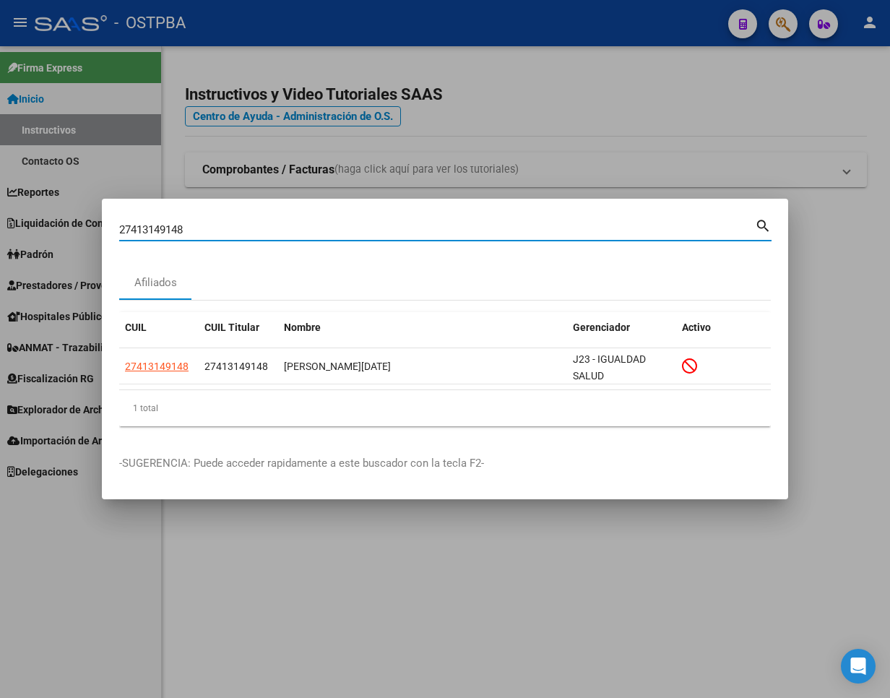
click at [171, 228] on input "27413149148" at bounding box center [437, 229] width 636 height 13
paste input "343743136"
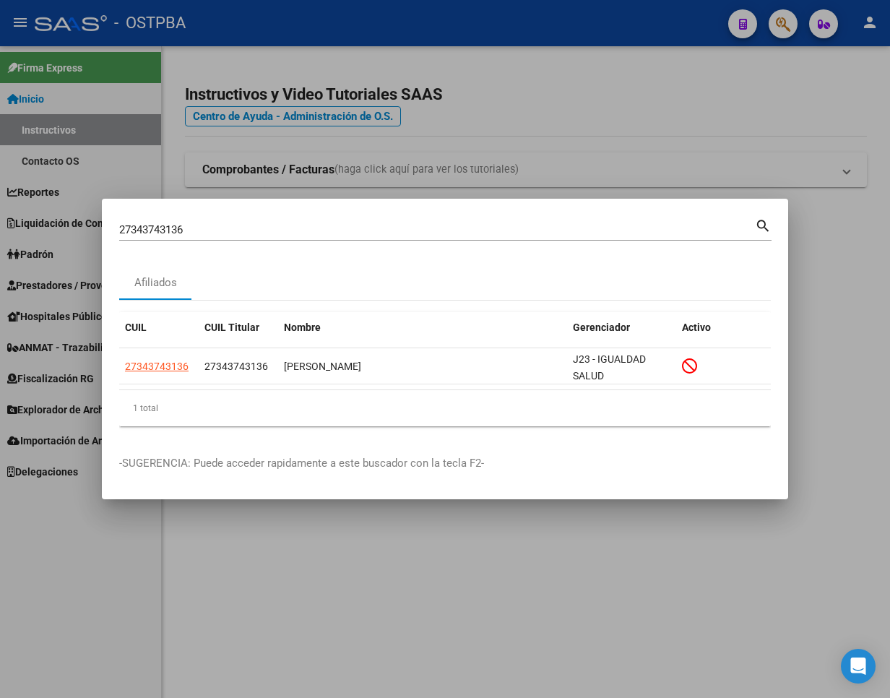
click at [152, 221] on div "27343743136 Buscar (apellido, dni, cuil, [PERSON_NAME], cuit, obra social)" at bounding box center [437, 230] width 636 height 22
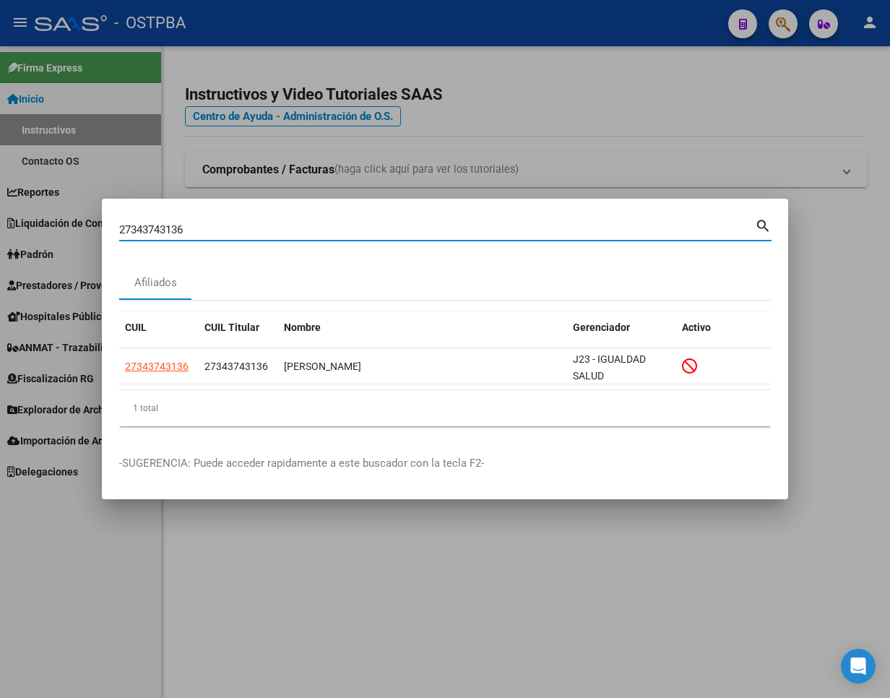
click at [152, 221] on div "27343743136 Buscar (apellido, dni, cuil, [PERSON_NAME], cuit, obra social)" at bounding box center [437, 230] width 636 height 22
drag, startPoint x: 203, startPoint y: 229, endPoint x: -31, endPoint y: 240, distance: 234.3
click at [0, 240] on html "menu - OSTPBA person Firma Express Inicio Instructivos Contacto OS Reportes Ing…" at bounding box center [445, 349] width 890 height 698
paste input "0312402735"
drag, startPoint x: 198, startPoint y: 227, endPoint x: -207, endPoint y: 227, distance: 405.3
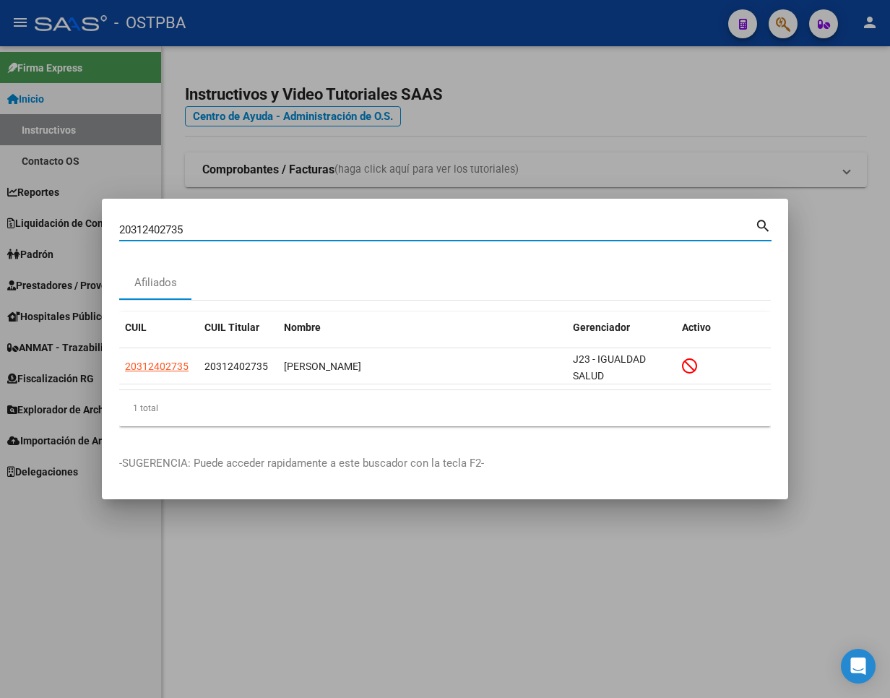
click at [0, 227] on html "menu - OSTPBA person Firma Express Inicio Instructivos Contacto OS Reportes Ing…" at bounding box center [445, 349] width 890 height 698
paste input "37182160"
drag, startPoint x: 204, startPoint y: 223, endPoint x: -89, endPoint y: 223, distance: 292.6
click at [0, 223] on html "menu - OSTPBA person Firma Express Inicio Instructivos Contacto OS Reportes Ing…" at bounding box center [445, 349] width 890 height 698
paste input "413084858"
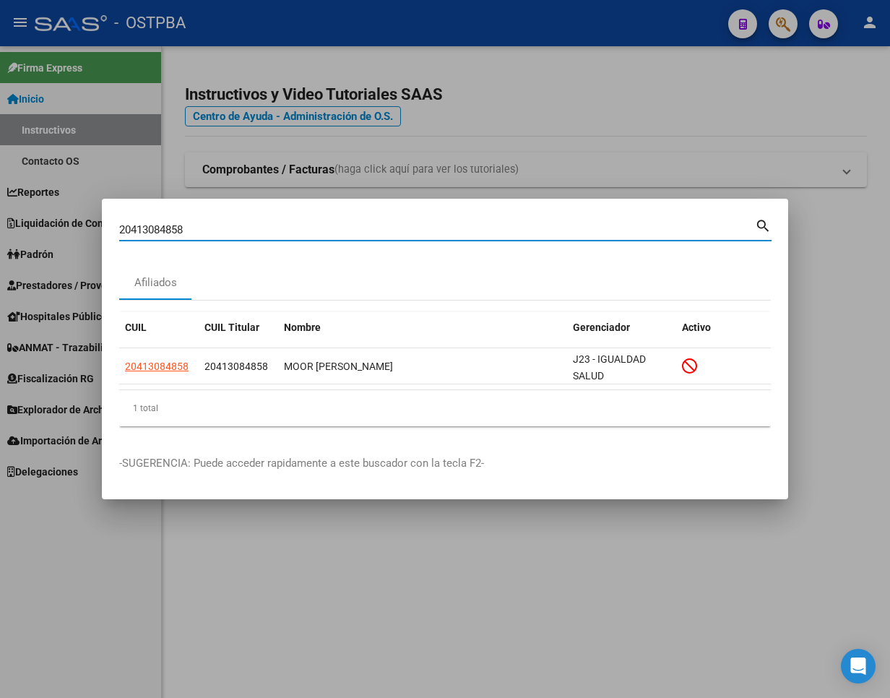
drag, startPoint x: 199, startPoint y: 230, endPoint x: -265, endPoint y: 227, distance: 464.5
click at [0, 227] on html "menu - OSTPBA person Firma Express Inicio Instructivos Contacto OS Reportes Ing…" at bounding box center [445, 349] width 890 height 698
paste input "7318349091"
drag, startPoint x: 206, startPoint y: 231, endPoint x: -245, endPoint y: 212, distance: 451.2
click at [0, 212] on html "menu - OSTPBA person Firma Express Inicio Instructivos Contacto OS Reportes Ing…" at bounding box center [445, 349] width 890 height 698
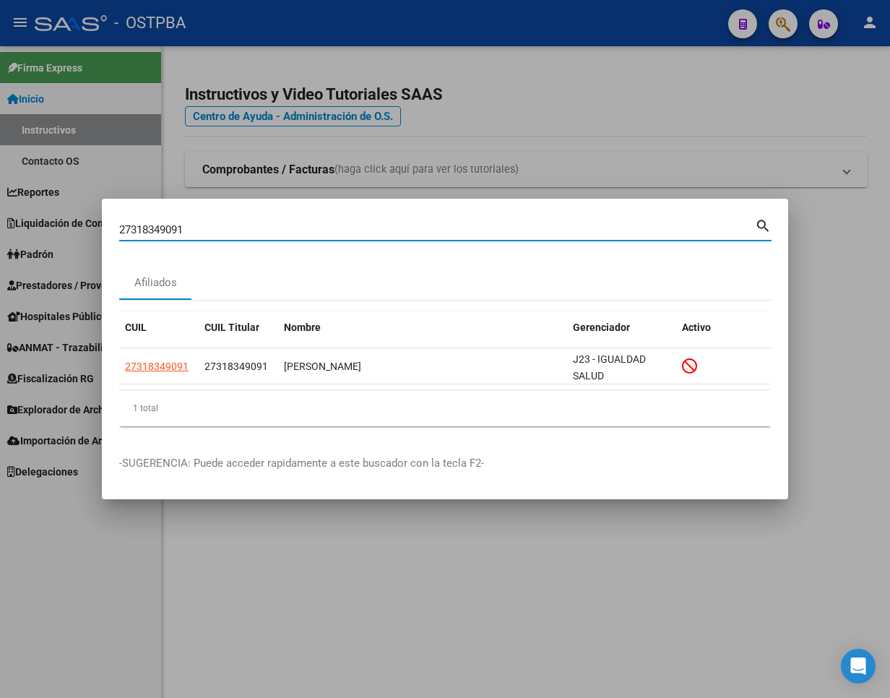
paste input "0414746404"
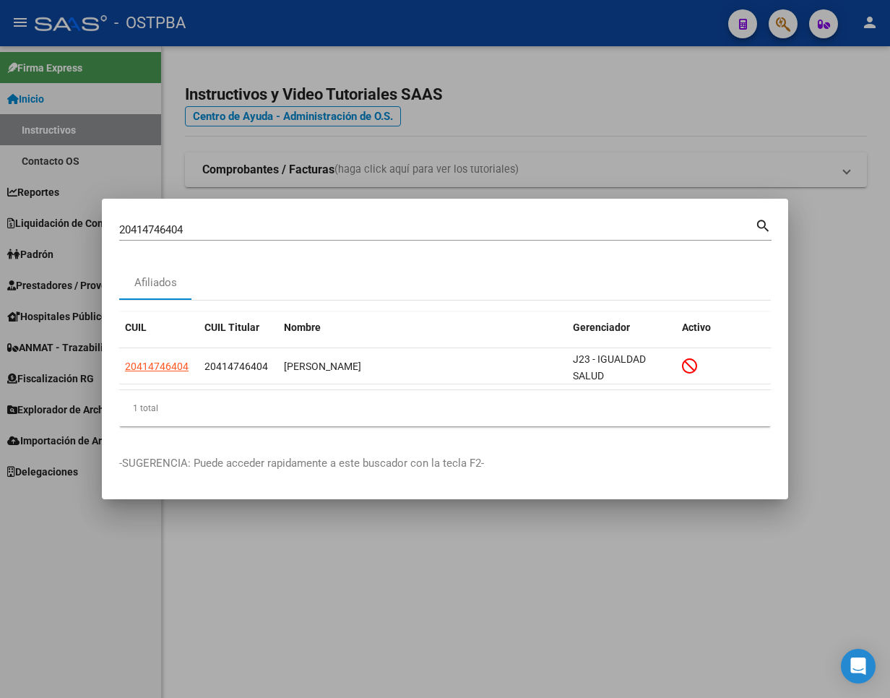
click at [215, 221] on div "20414746404 Buscar (apellido, dni, [PERSON_NAME], [PERSON_NAME], cuit, obra soc…" at bounding box center [437, 230] width 636 height 22
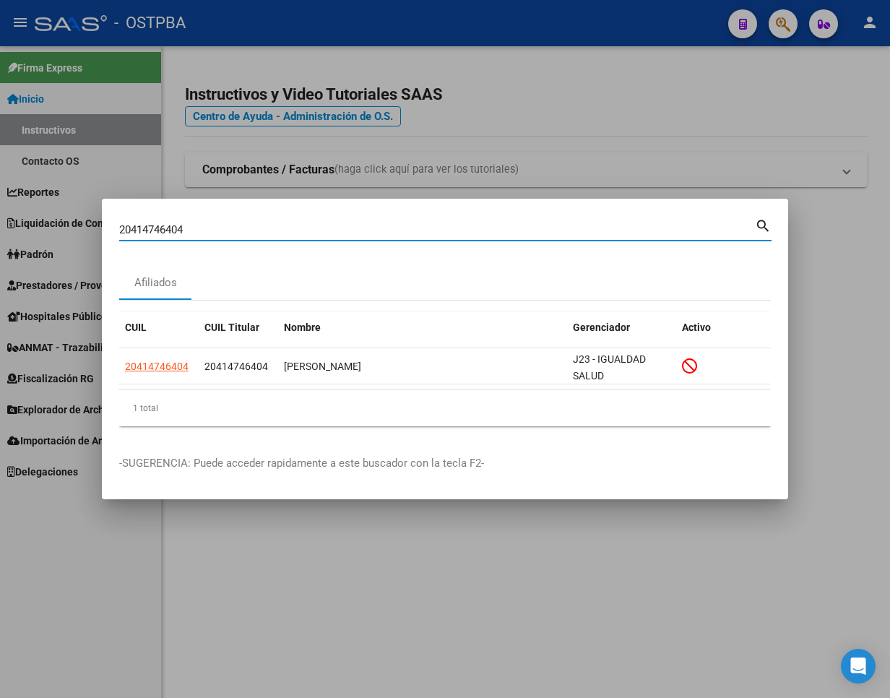
drag, startPoint x: 218, startPoint y: 235, endPoint x: -132, endPoint y: 225, distance: 350.5
click at [0, 225] on html "menu - OSTPBA person Firma Express Inicio Instructivos Contacto OS Reportes Ing…" at bounding box center [445, 349] width 890 height 698
paste input "7282404651"
type input "27282404651"
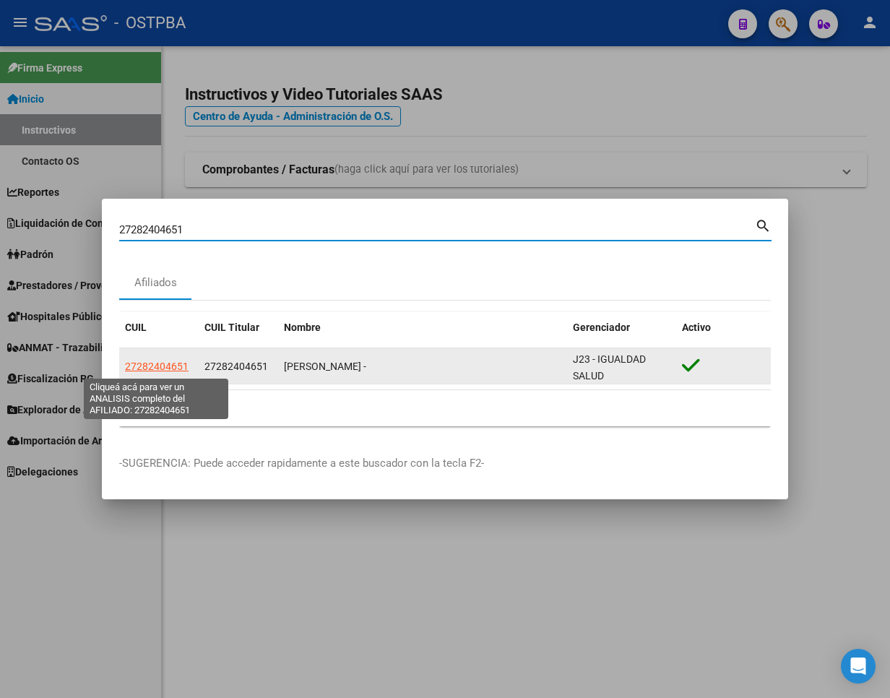
click at [168, 361] on span "27282404651" at bounding box center [157, 367] width 64 height 12
type textarea "27282404651"
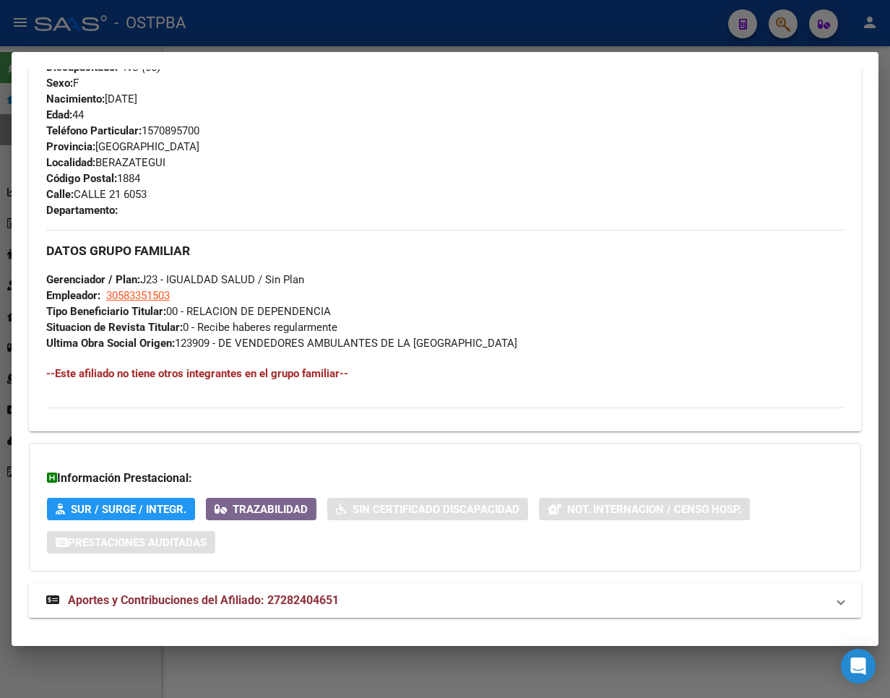
scroll to position [642, 0]
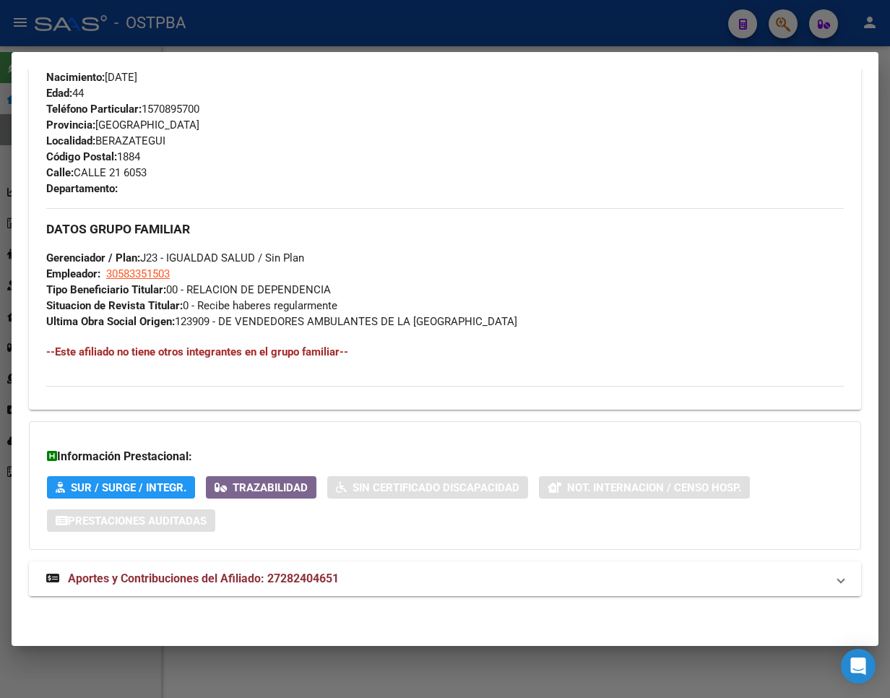
click at [192, 582] on span "Aportes y Contribuciones del Afiliado: 27282404651" at bounding box center [203, 578] width 271 height 14
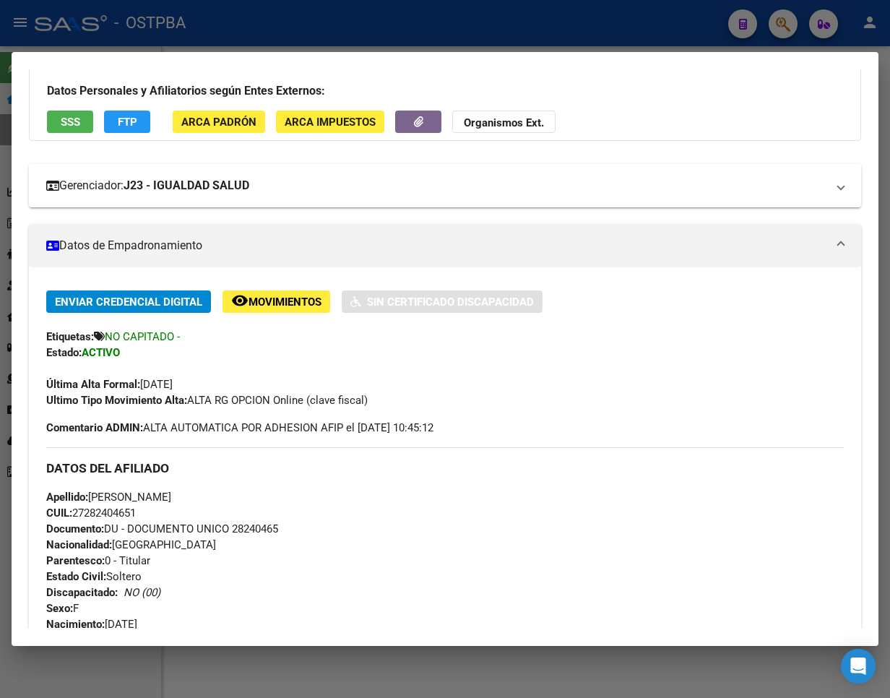
scroll to position [0, 0]
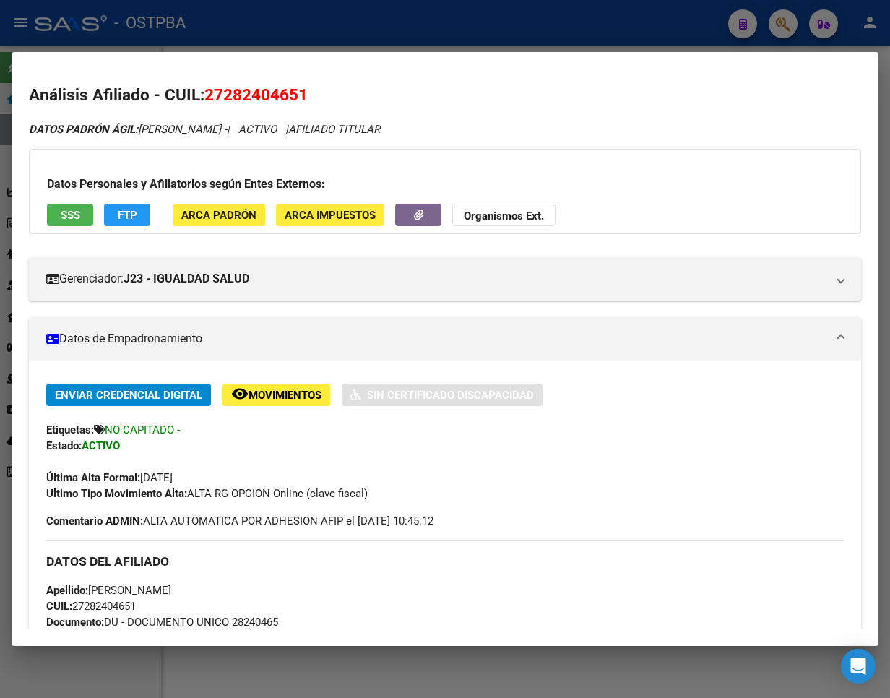
click at [229, 87] on span "27282404651" at bounding box center [255, 94] width 103 height 19
copy span "27282404651"
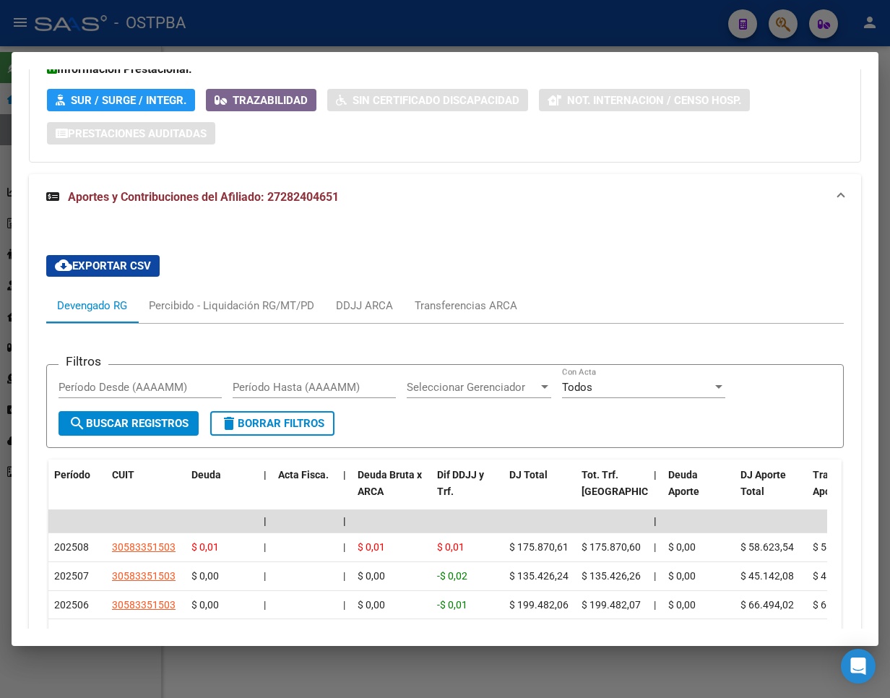
scroll to position [1345, 0]
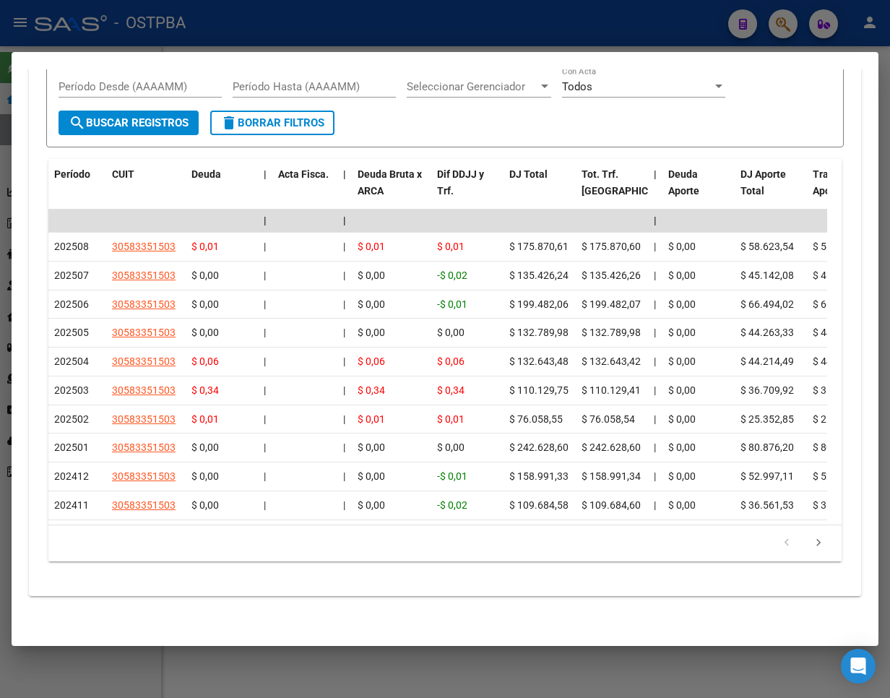
click at [527, 47] on div at bounding box center [445, 349] width 890 height 698
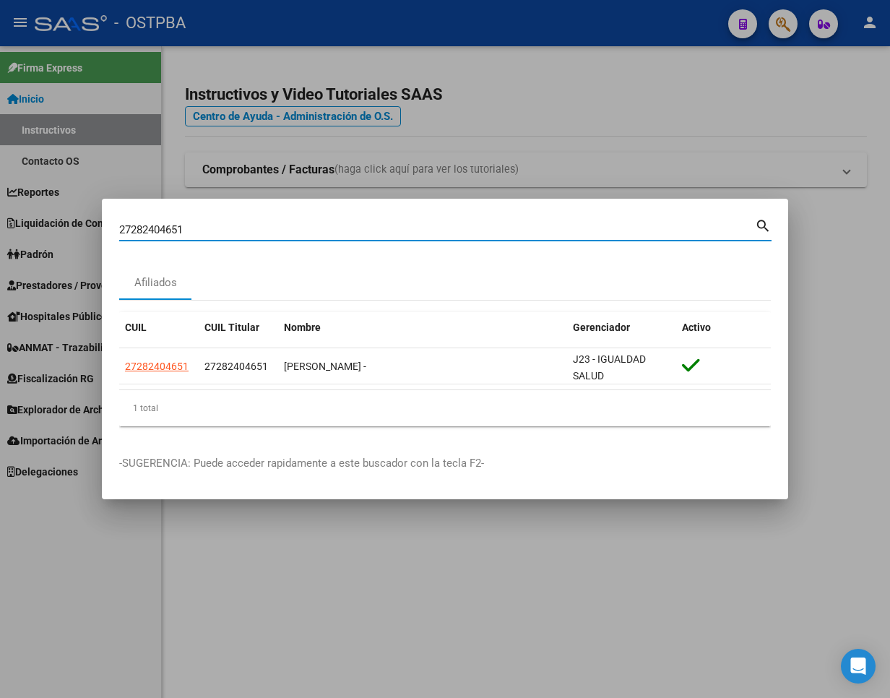
drag, startPoint x: 214, startPoint y: 230, endPoint x: -118, endPoint y: 227, distance: 332.3
click at [0, 227] on html "menu - OSTPBA person Firma Express Inicio Instructivos Contacto OS Reportes Ing…" at bounding box center [445, 349] width 890 height 698
paste input "3300587569"
type input "23300587569"
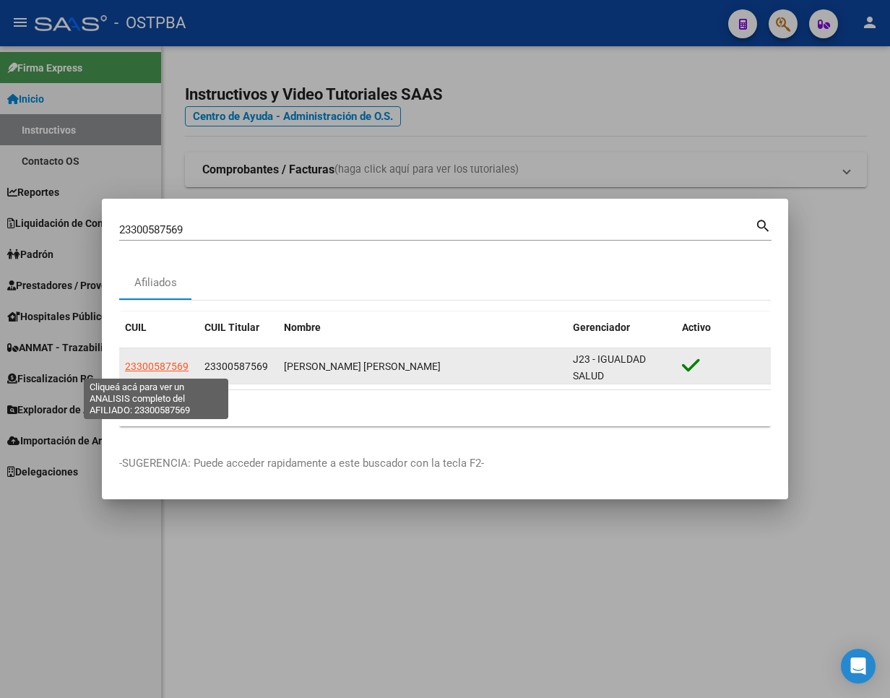
click at [157, 365] on span "23300587569" at bounding box center [157, 367] width 64 height 12
type textarea "23300587569"
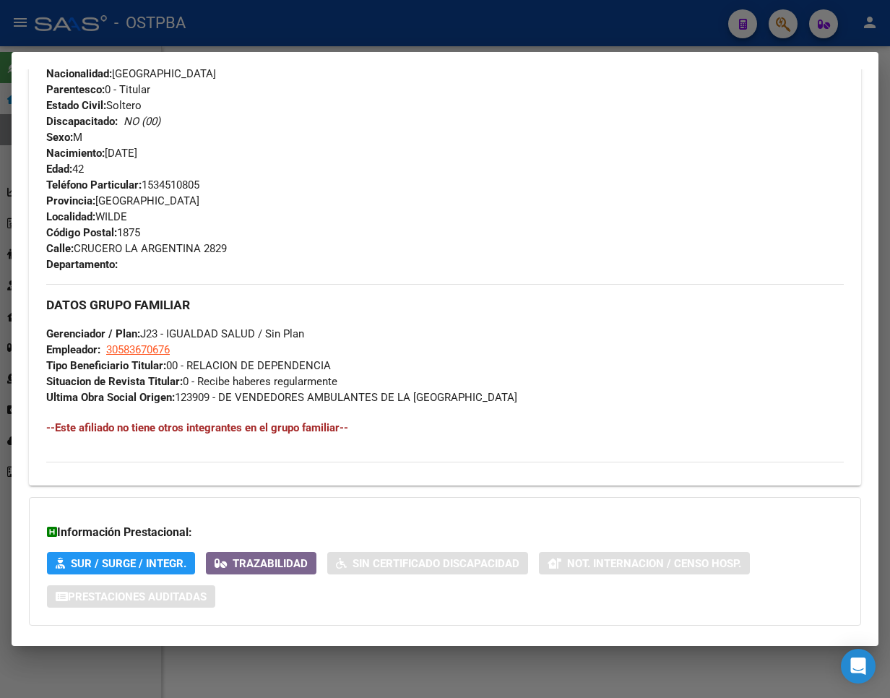
scroll to position [642, 0]
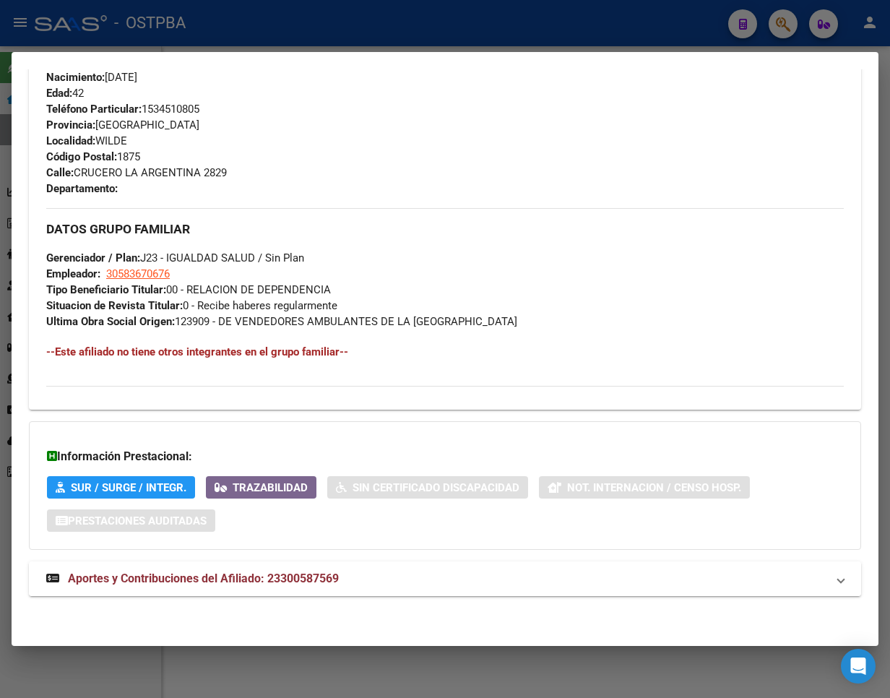
click at [304, 582] on span "Aportes y Contribuciones del Afiliado: 23300587569" at bounding box center [203, 578] width 271 height 14
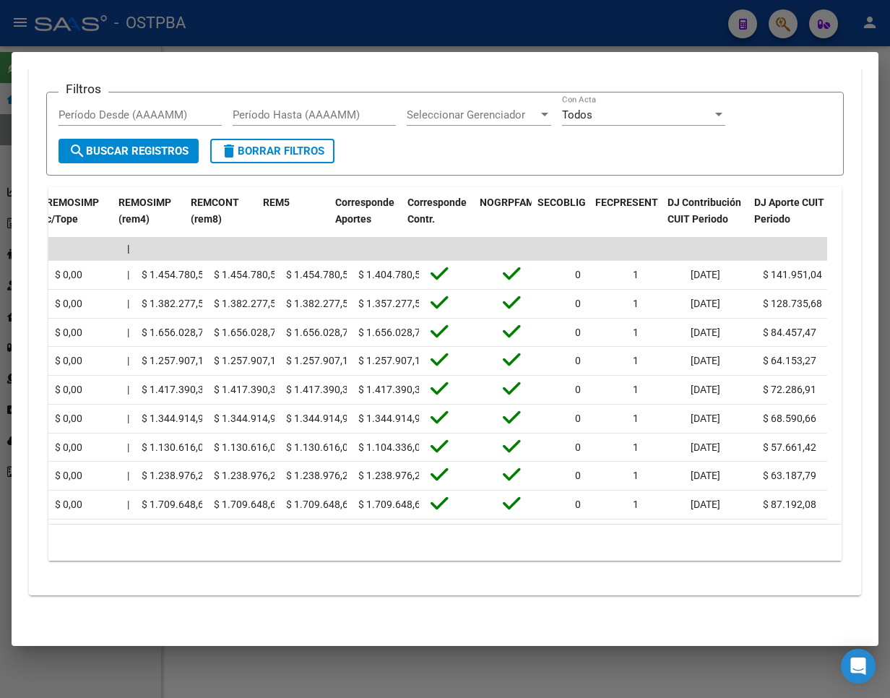
scroll to position [0, 2284]
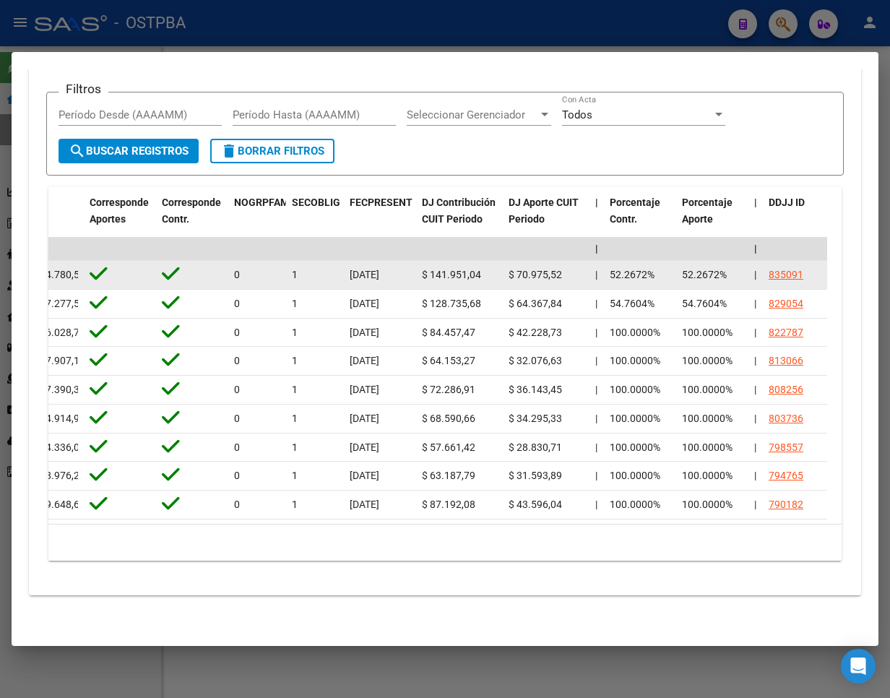
click at [775, 267] on div "835091" at bounding box center [786, 275] width 35 height 17
click at [783, 267] on div "835091" at bounding box center [786, 275] width 35 height 17
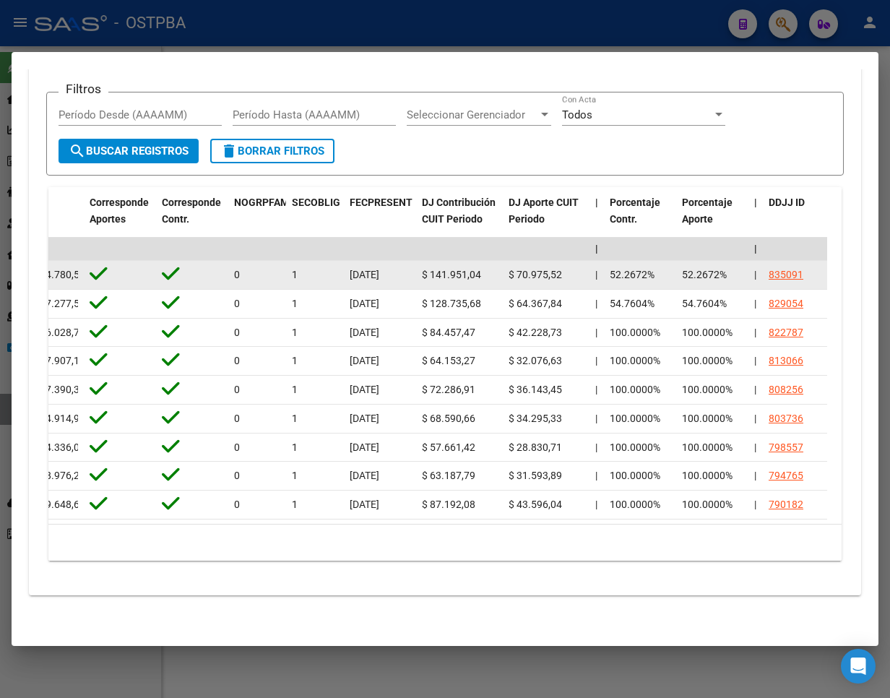
click at [783, 267] on div "835091" at bounding box center [786, 275] width 35 height 17
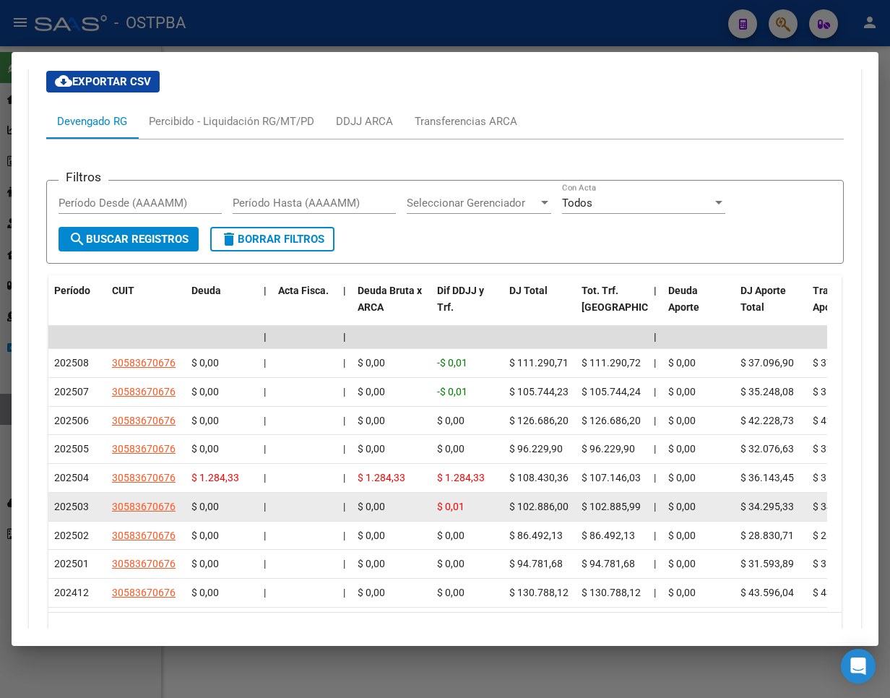
scroll to position [1027, 0]
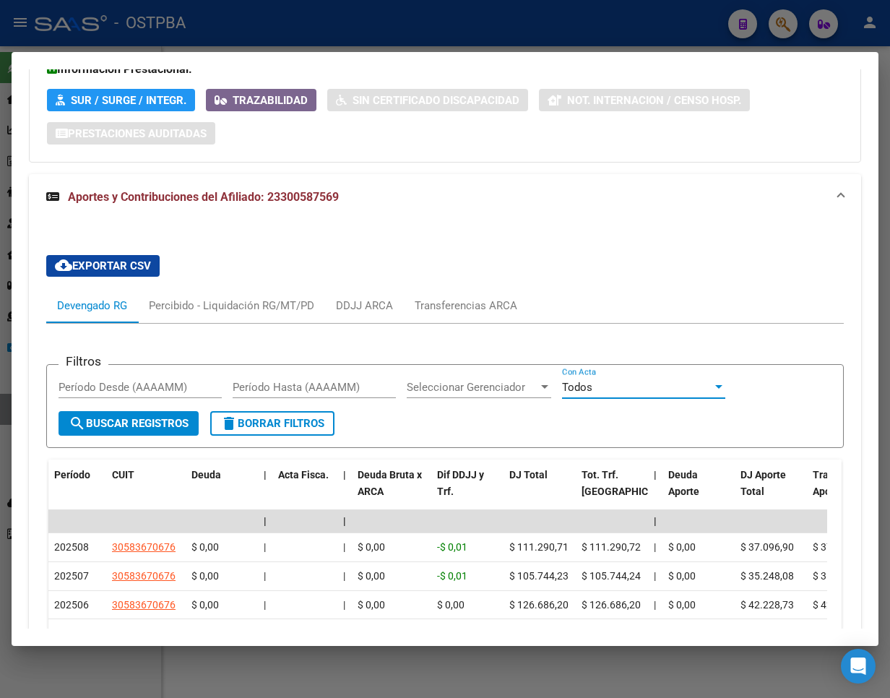
click at [634, 393] on div "Todos" at bounding box center [637, 387] width 150 height 13
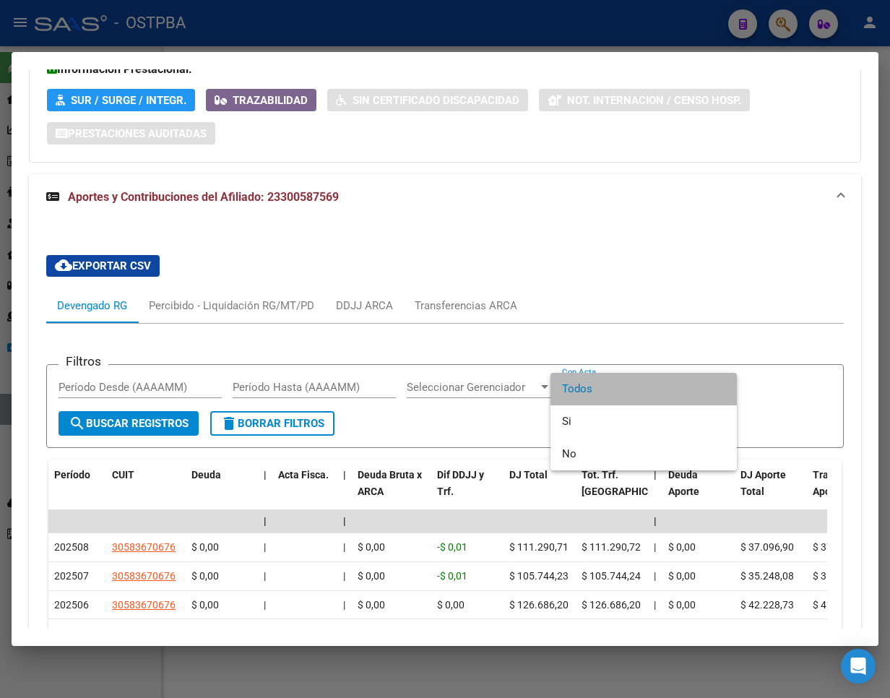
click at [634, 393] on span "Todos" at bounding box center [643, 389] width 163 height 33
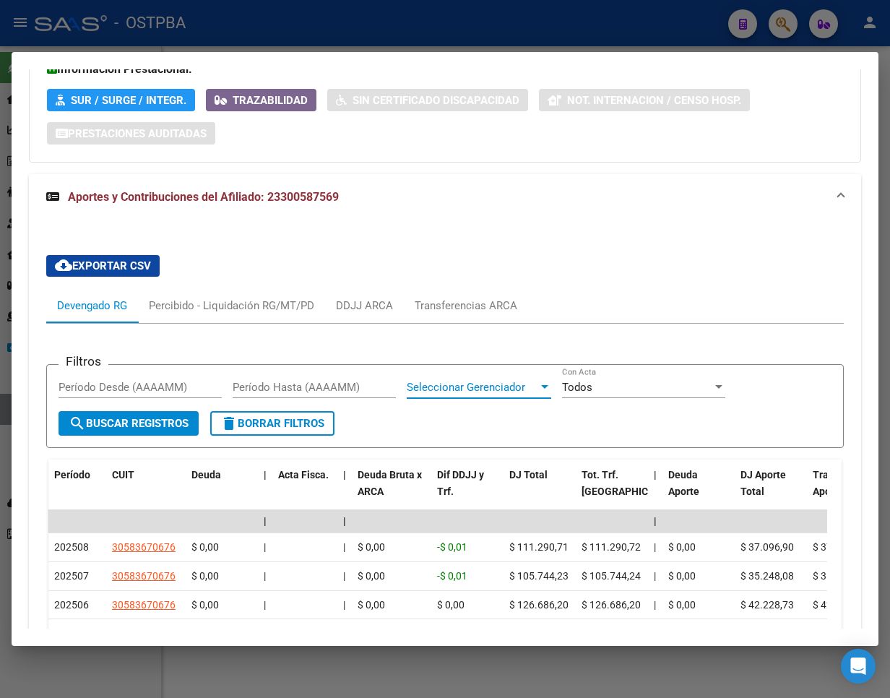
click at [489, 387] on span "Seleccionar Gerenciador" at bounding box center [472, 387] width 131 height 13
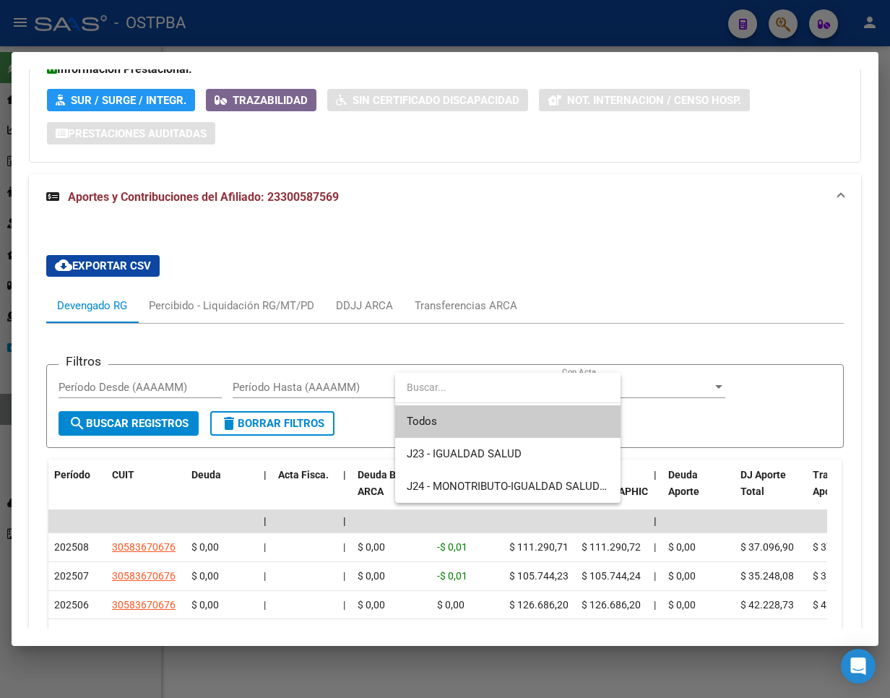
click at [368, 414] on div at bounding box center [445, 349] width 890 height 698
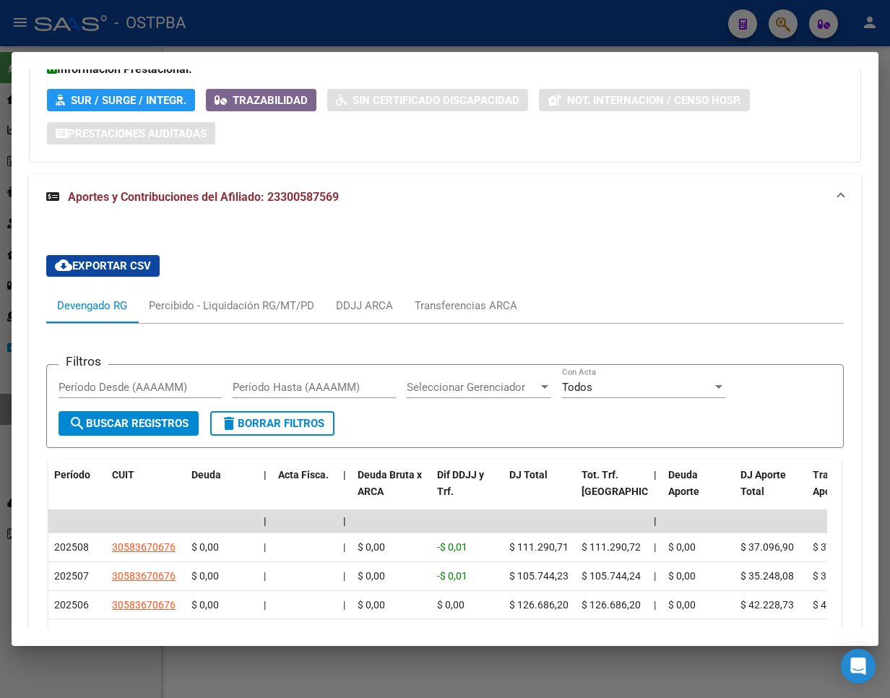
click at [749, 214] on mat-expansion-panel-header "Aportes y Contribuciones del Afiliado: 23300587569" at bounding box center [445, 197] width 832 height 46
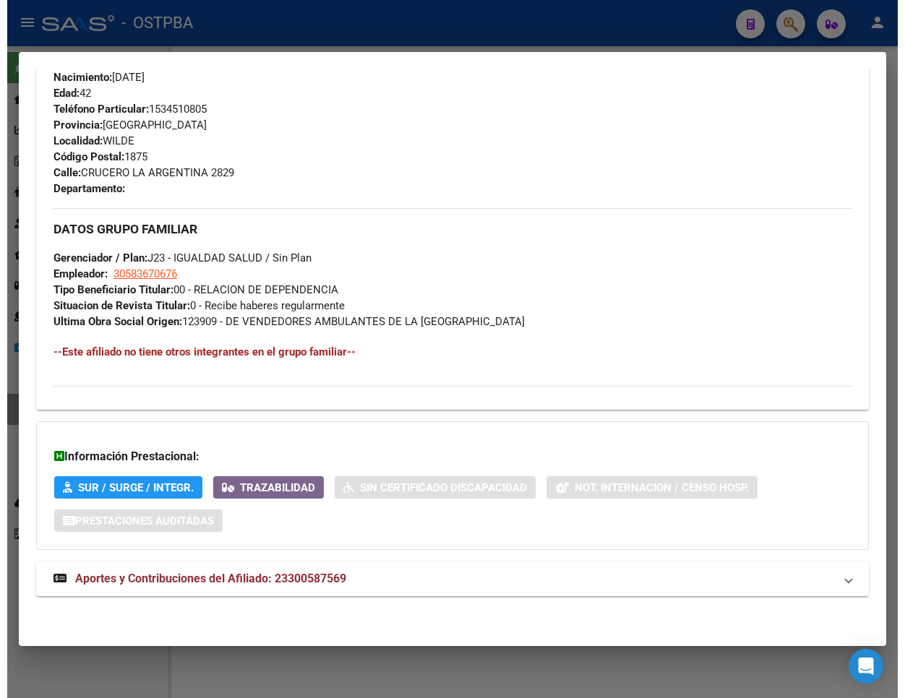
scroll to position [642, 0]
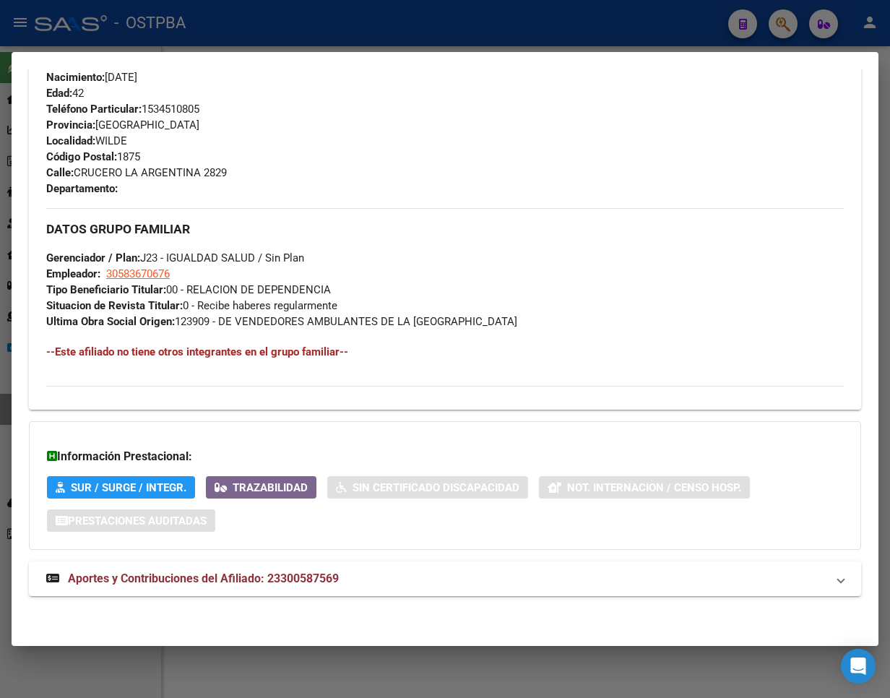
click at [96, 676] on div at bounding box center [445, 349] width 890 height 698
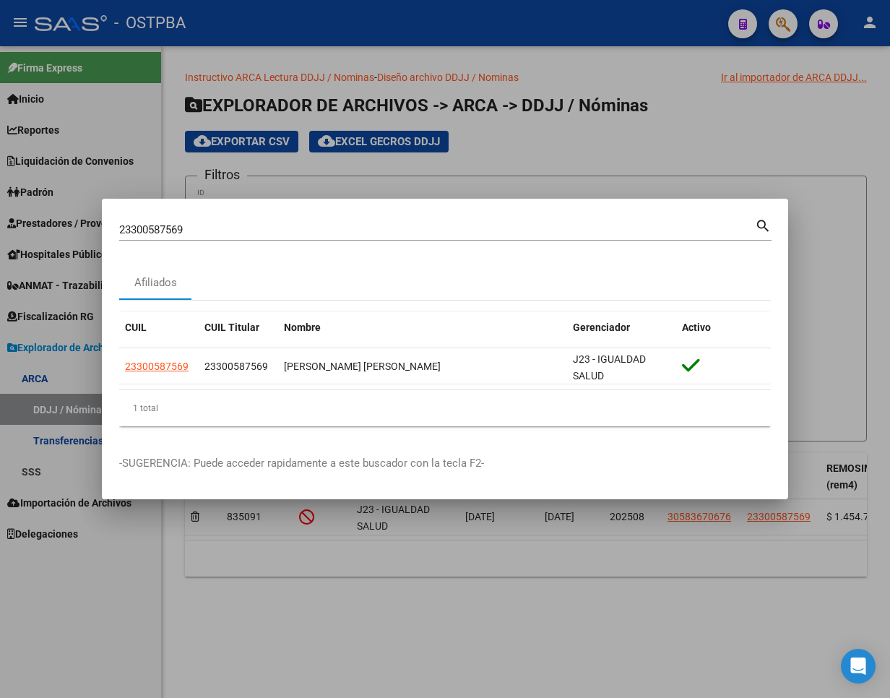
click at [410, 182] on div at bounding box center [445, 349] width 890 height 698
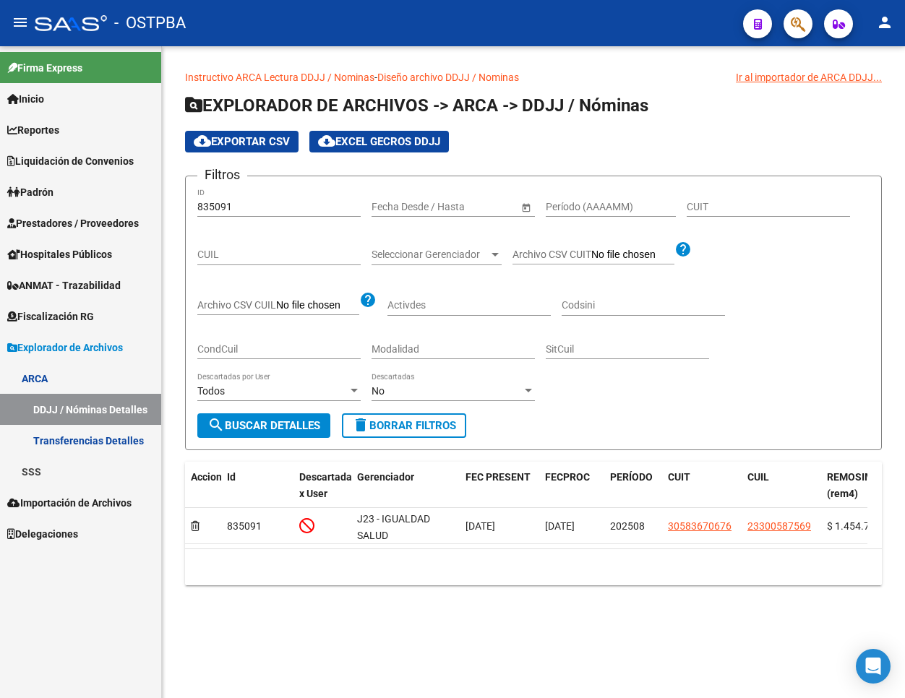
click at [524, 163] on app-list-header "EXPLORADOR DE ARCHIVOS -> ARCA -> DDJJ / Nóminas cloud_download Exportar CSV cl…" at bounding box center [533, 272] width 696 height 356
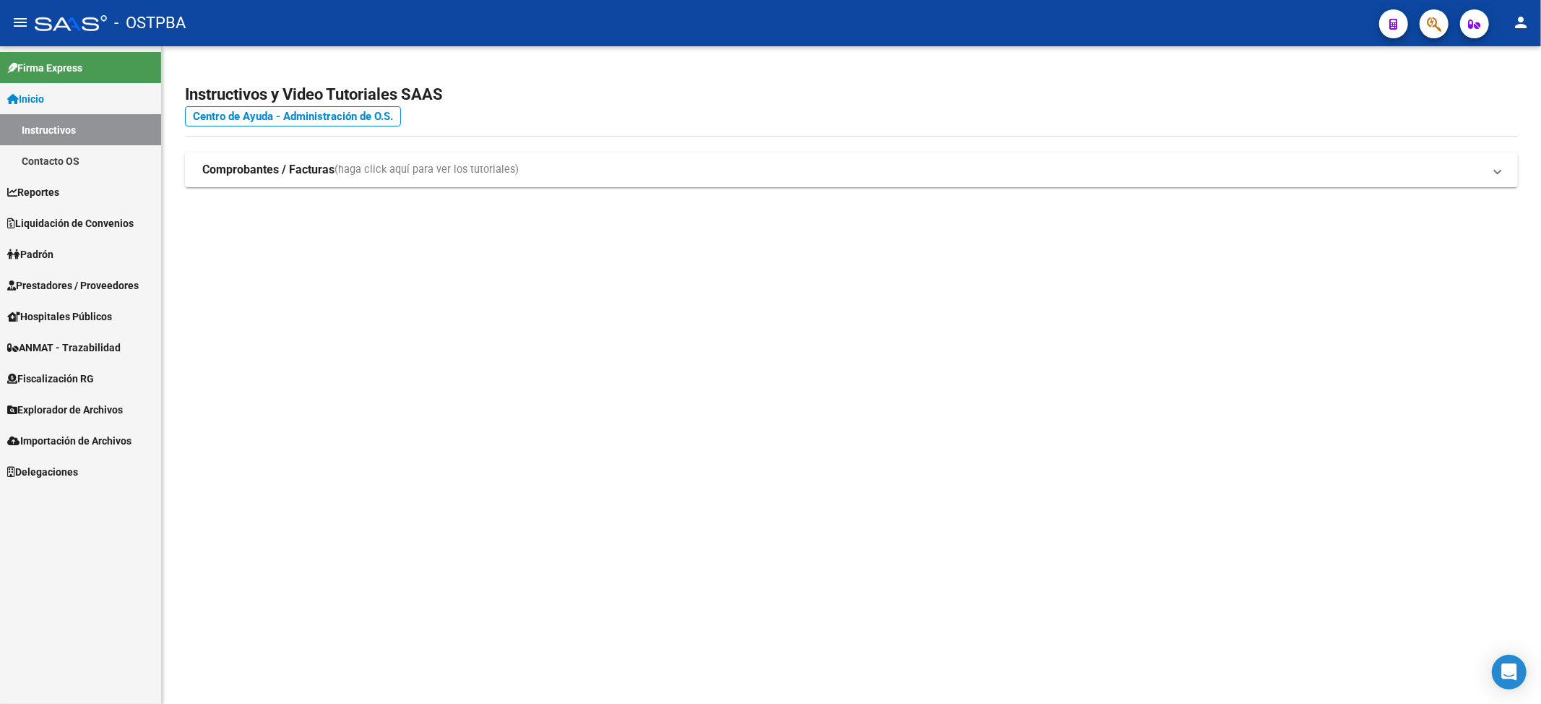
click at [131, 227] on span "Liquidación de Convenios" at bounding box center [70, 223] width 126 height 16
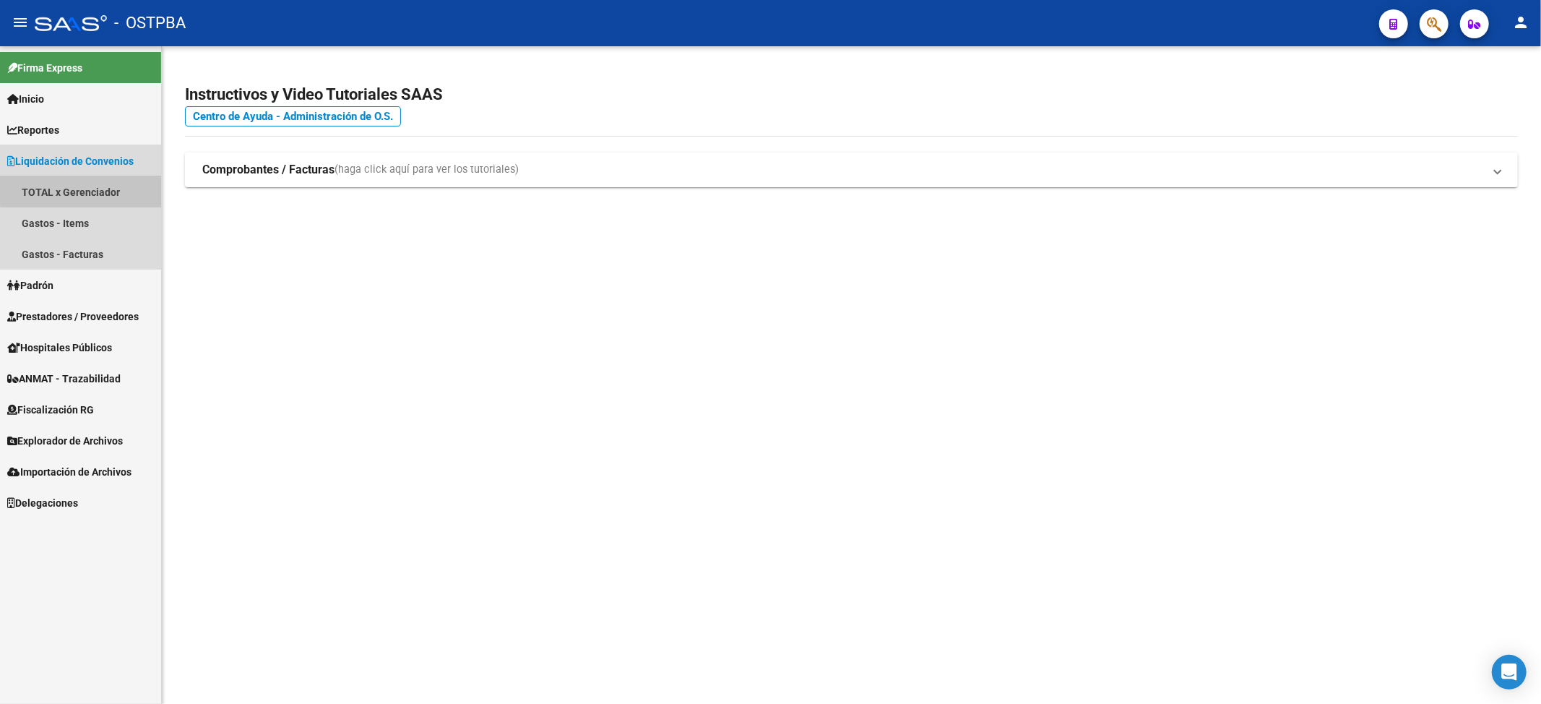
click at [113, 189] on link "TOTAL x Gerenciador" at bounding box center [80, 191] width 161 height 31
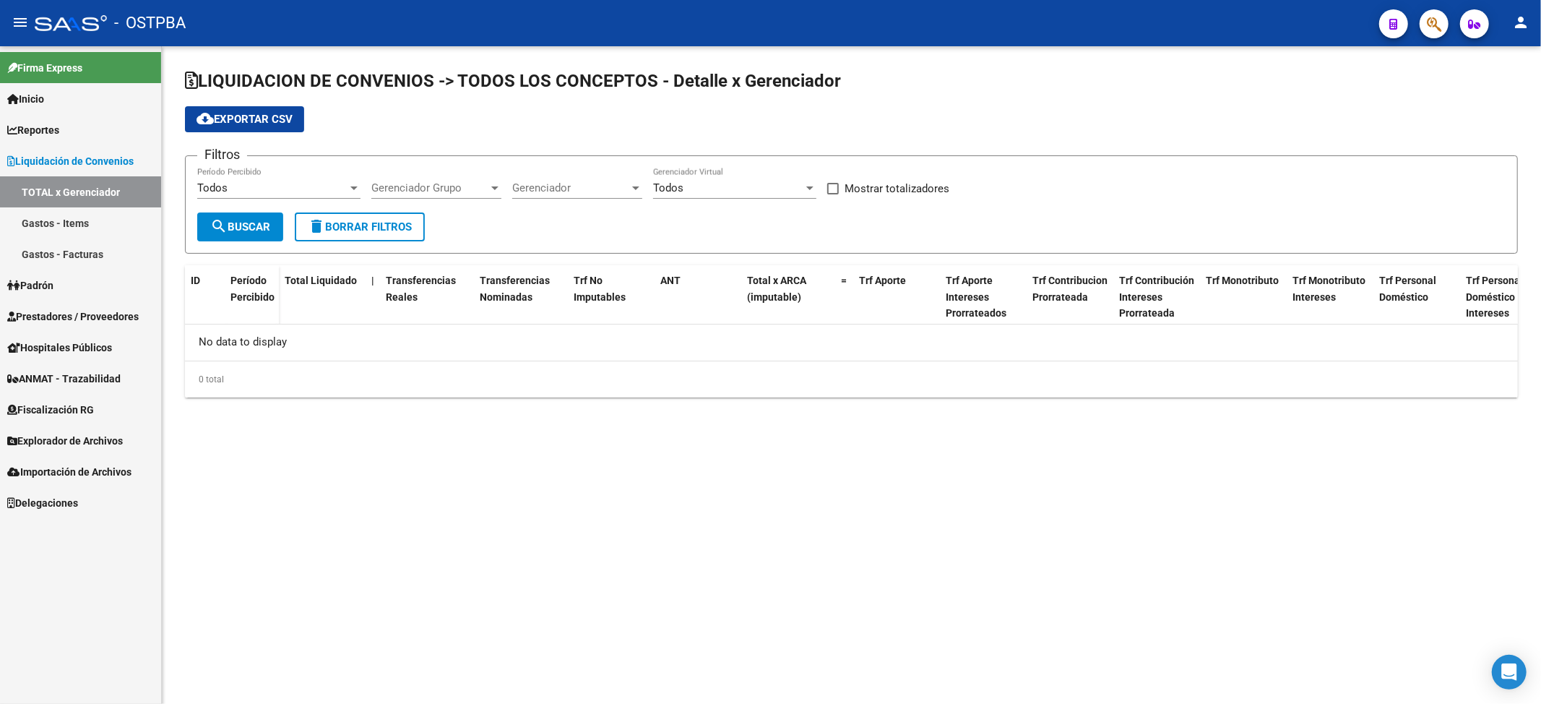
checkbox input "true"
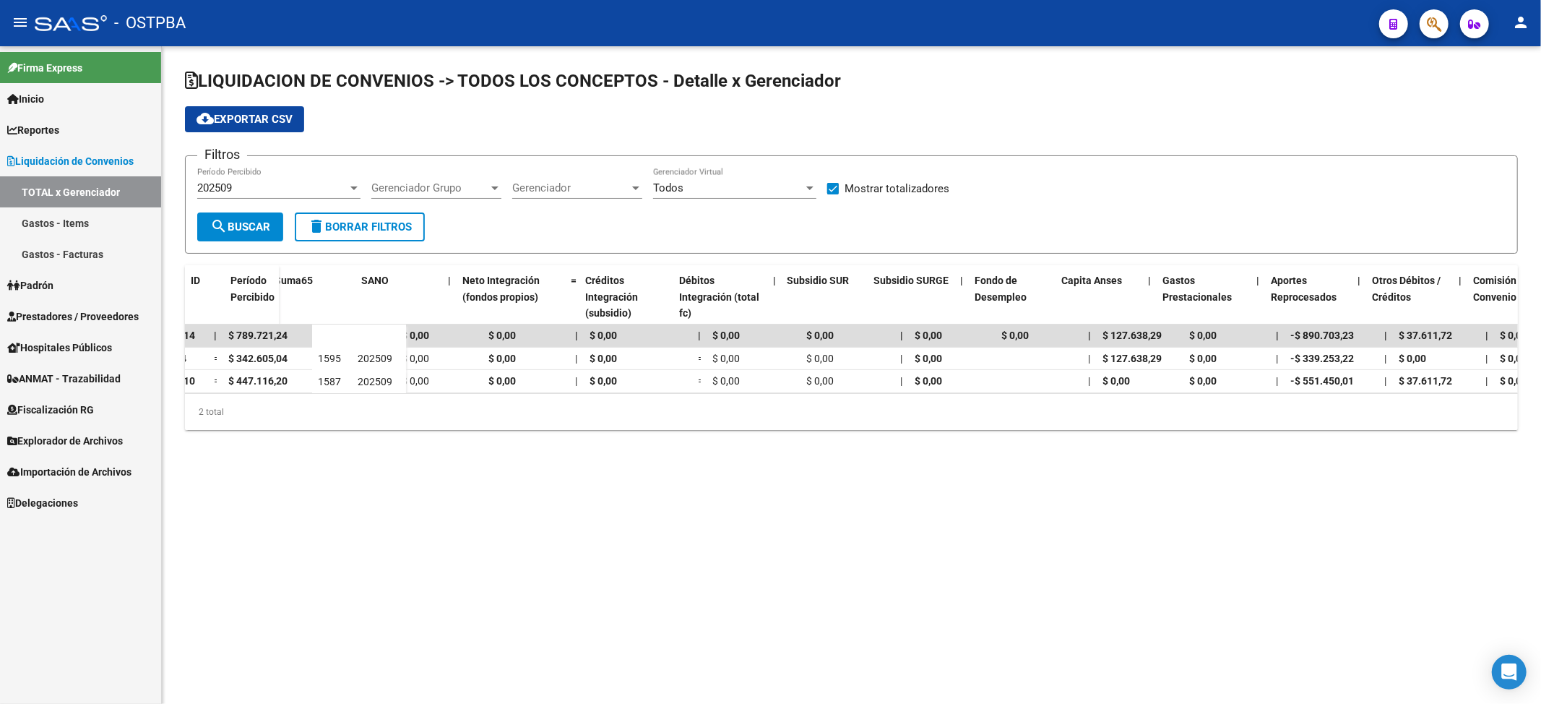
scroll to position [0, 1792]
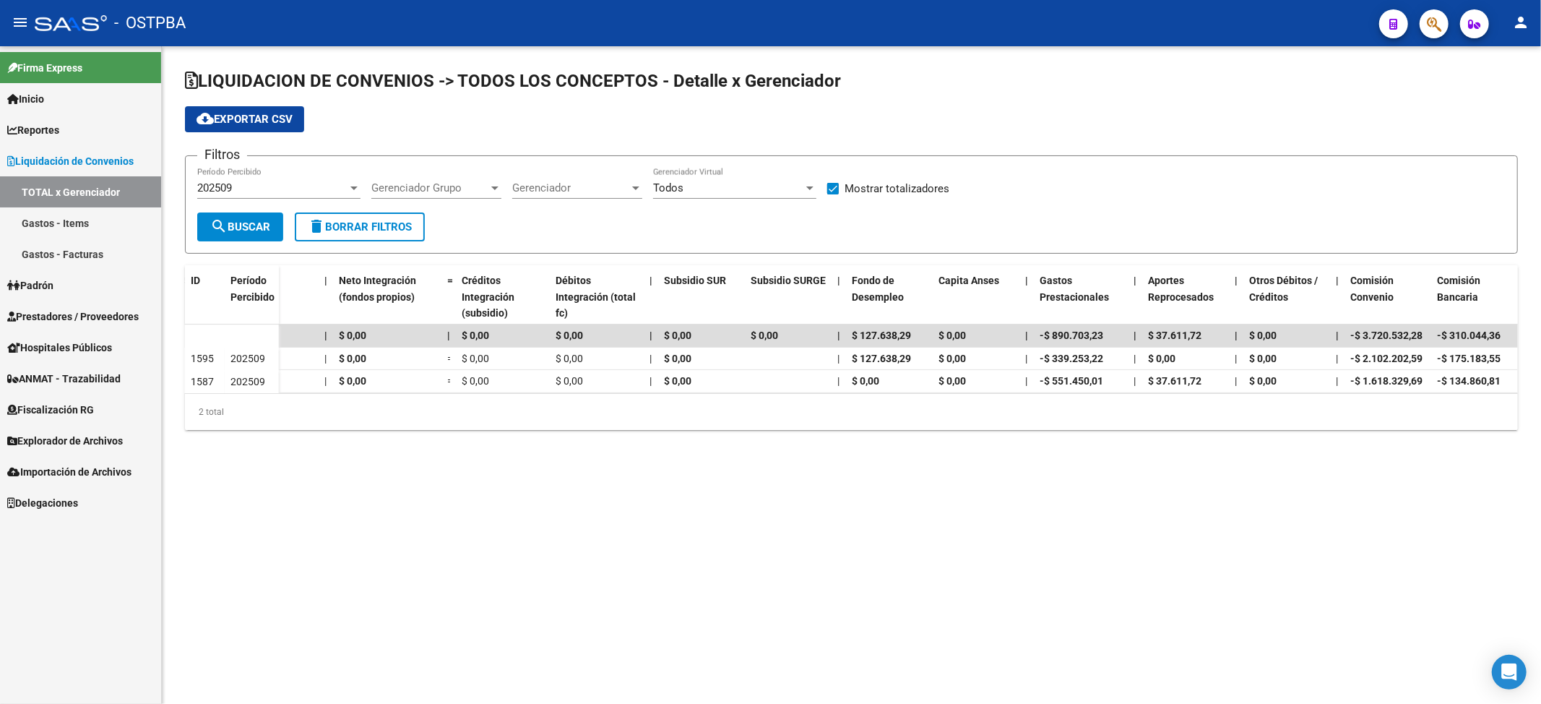
click at [712, 186] on div "Todos" at bounding box center [728, 187] width 150 height 13
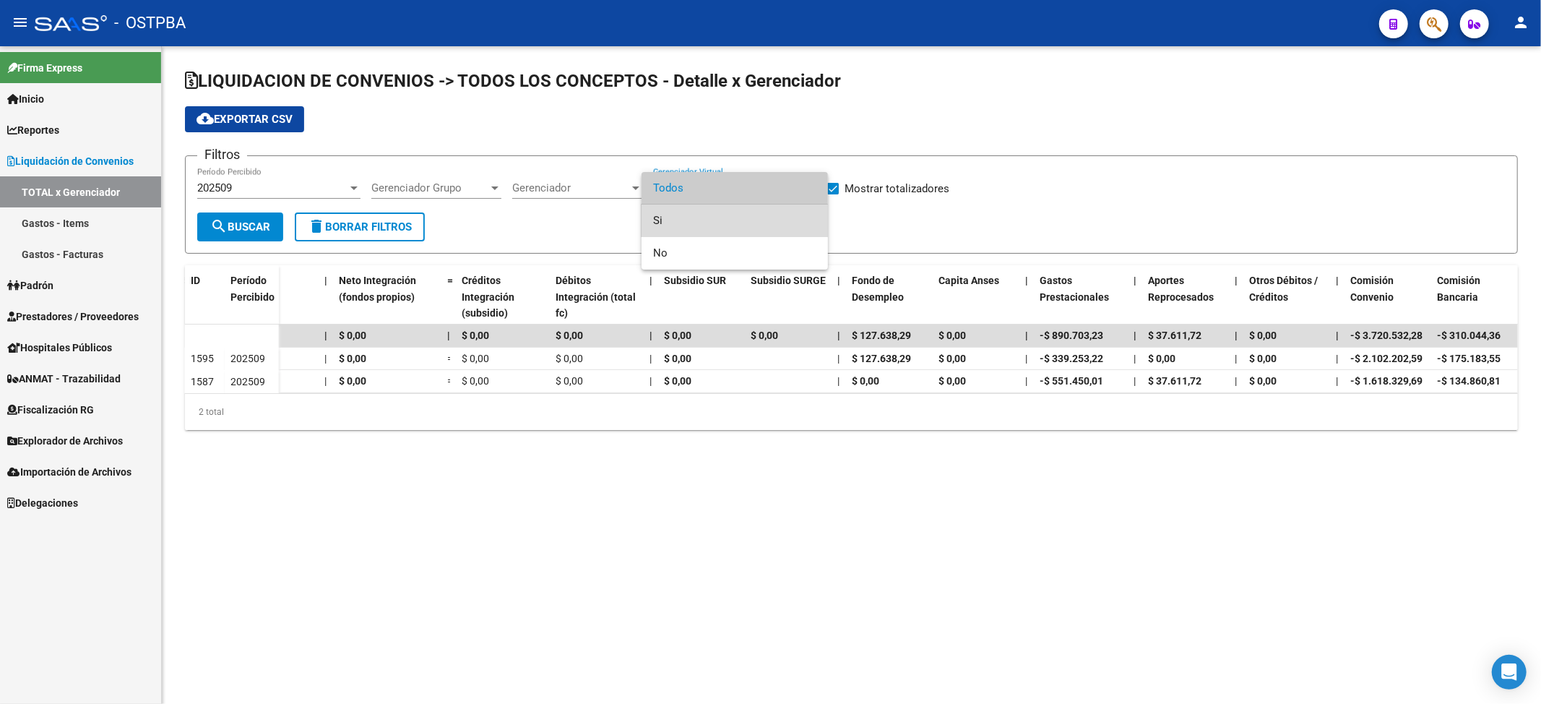
click at [691, 227] on span "Si" at bounding box center [734, 220] width 163 height 33
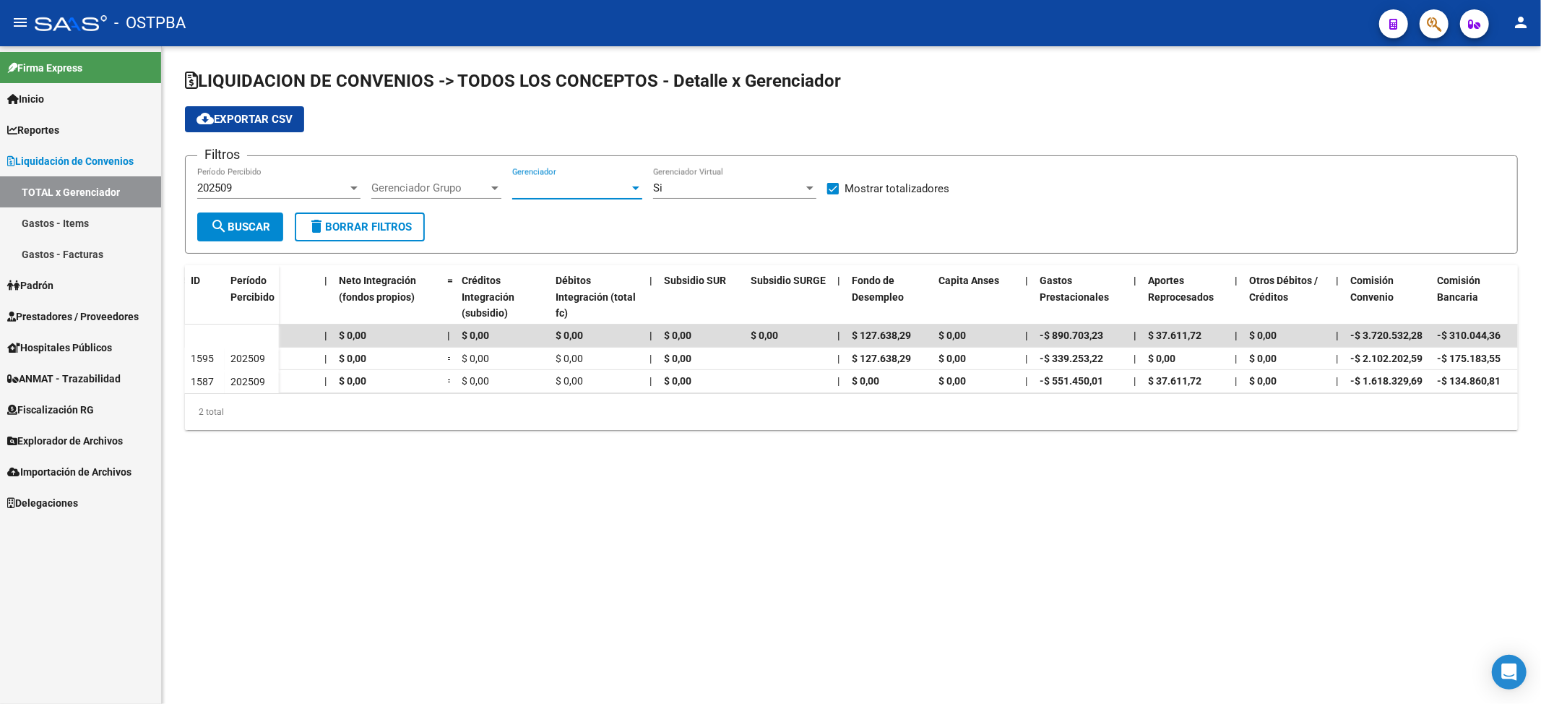
click at [594, 186] on span "Gerenciador" at bounding box center [570, 187] width 117 height 13
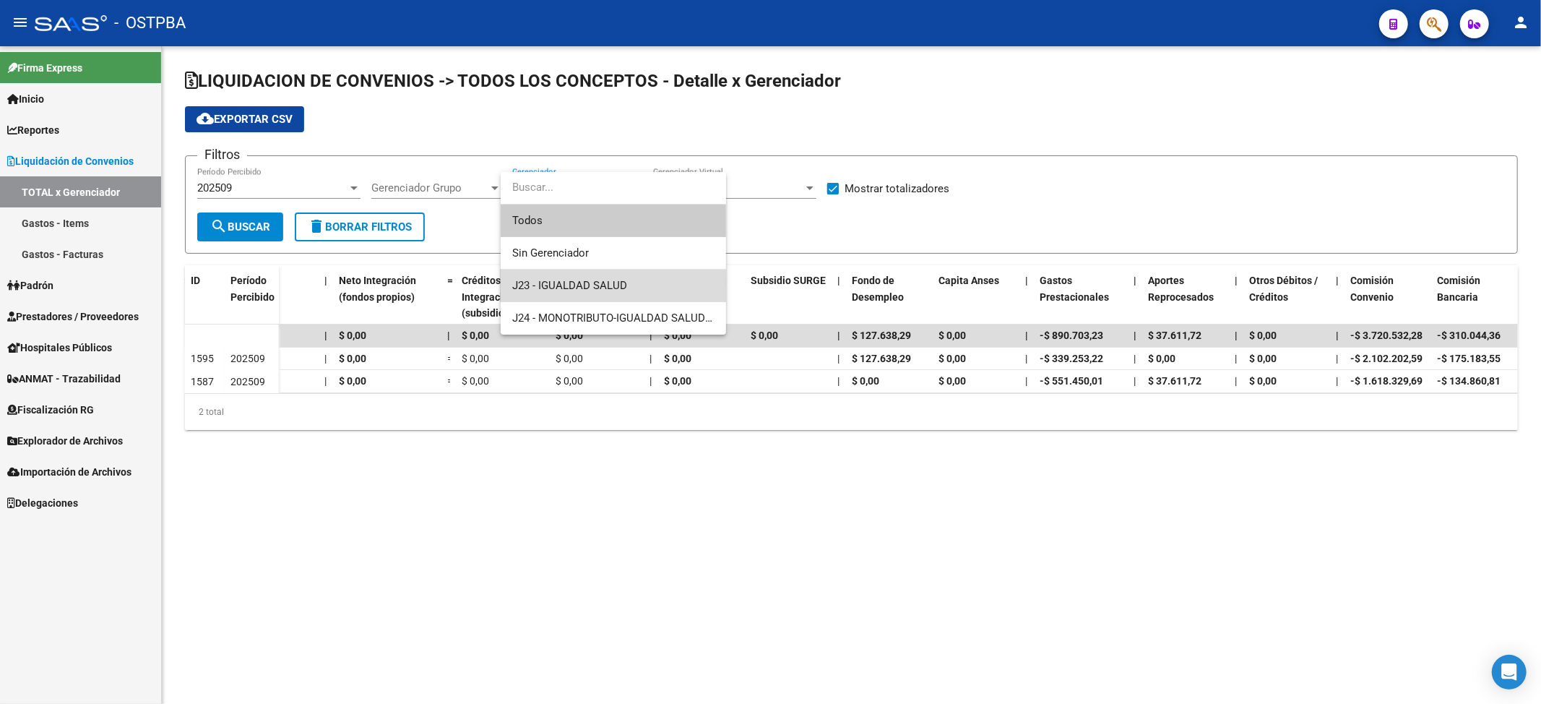
click at [599, 293] on span "J23 - IGUALDAD SALUD" at bounding box center [613, 285] width 202 height 33
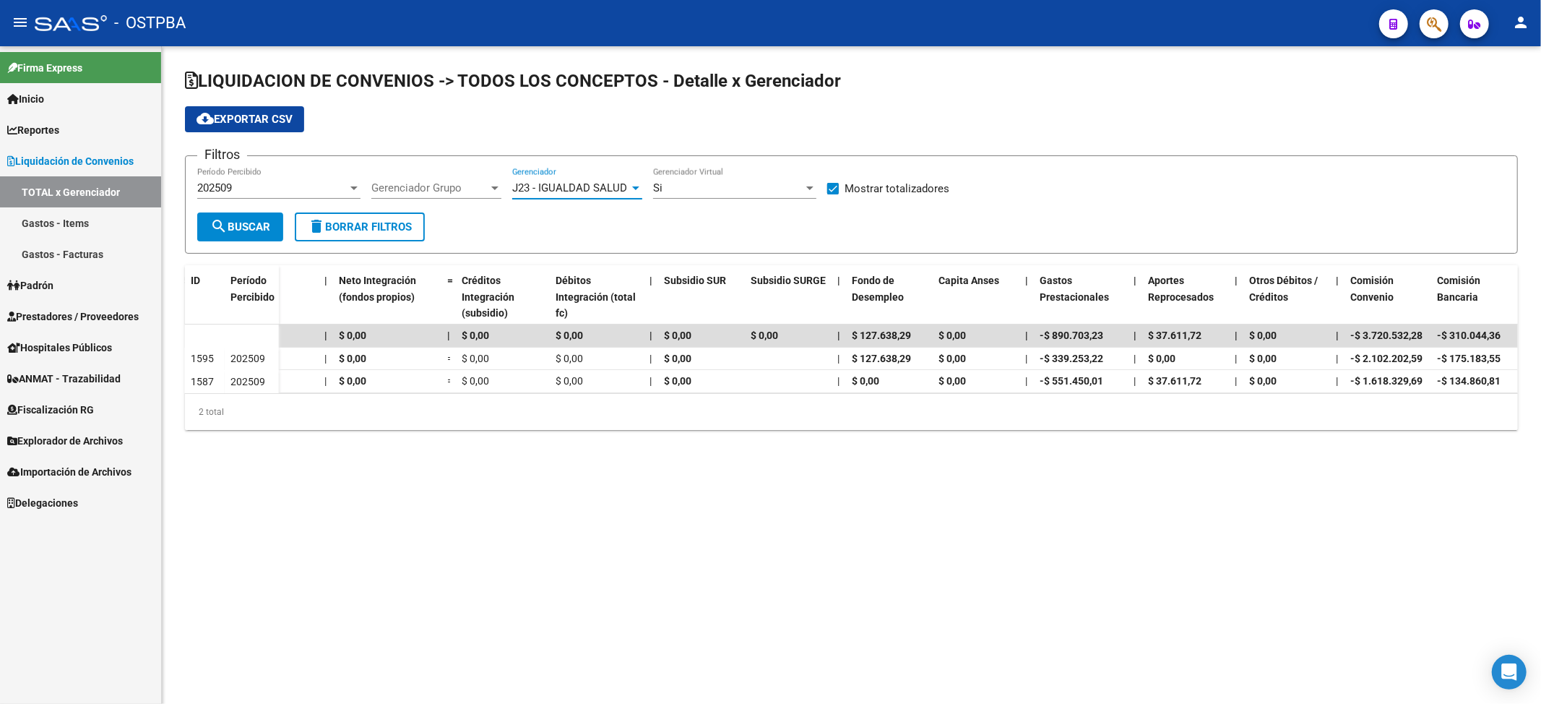
click at [243, 220] on span "search Buscar" at bounding box center [240, 226] width 60 height 13
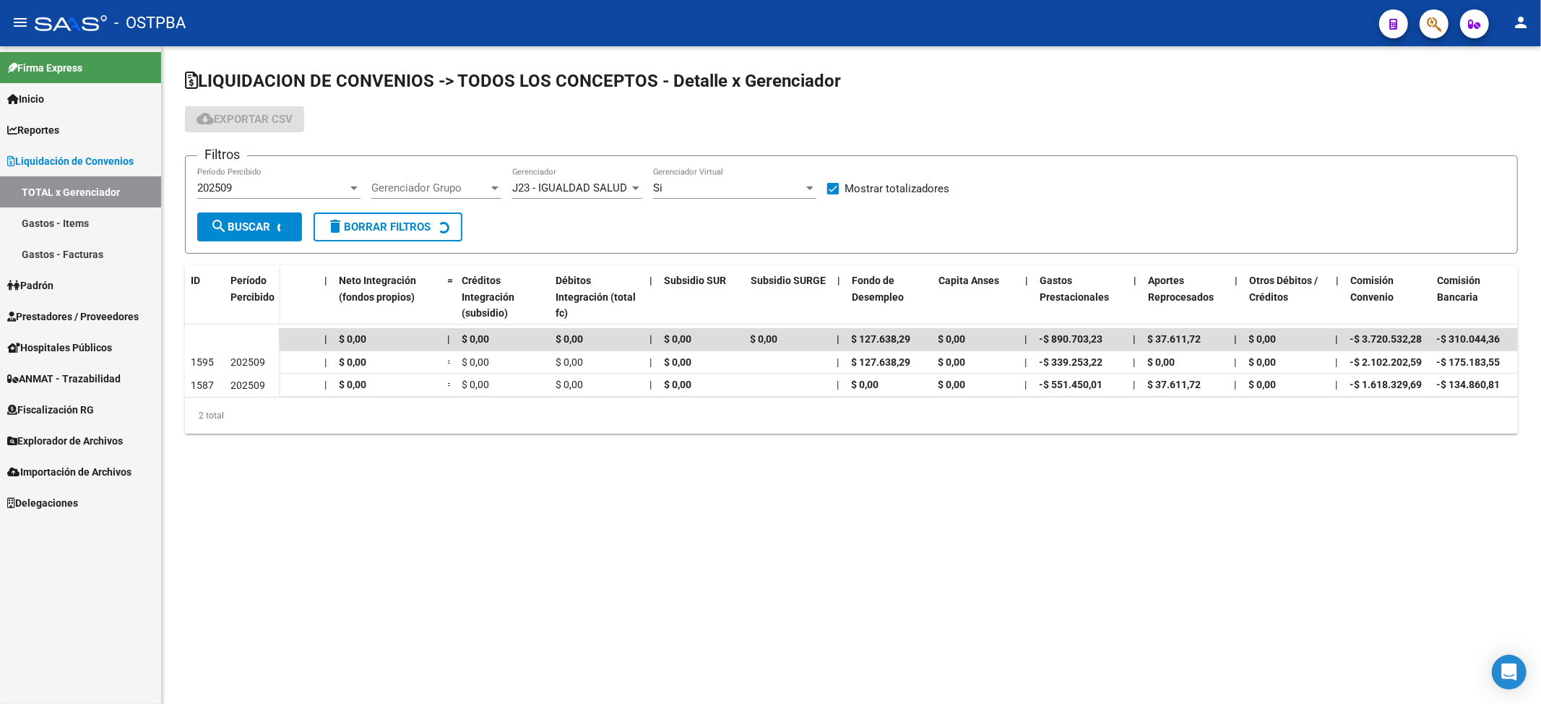
scroll to position [0, 0]
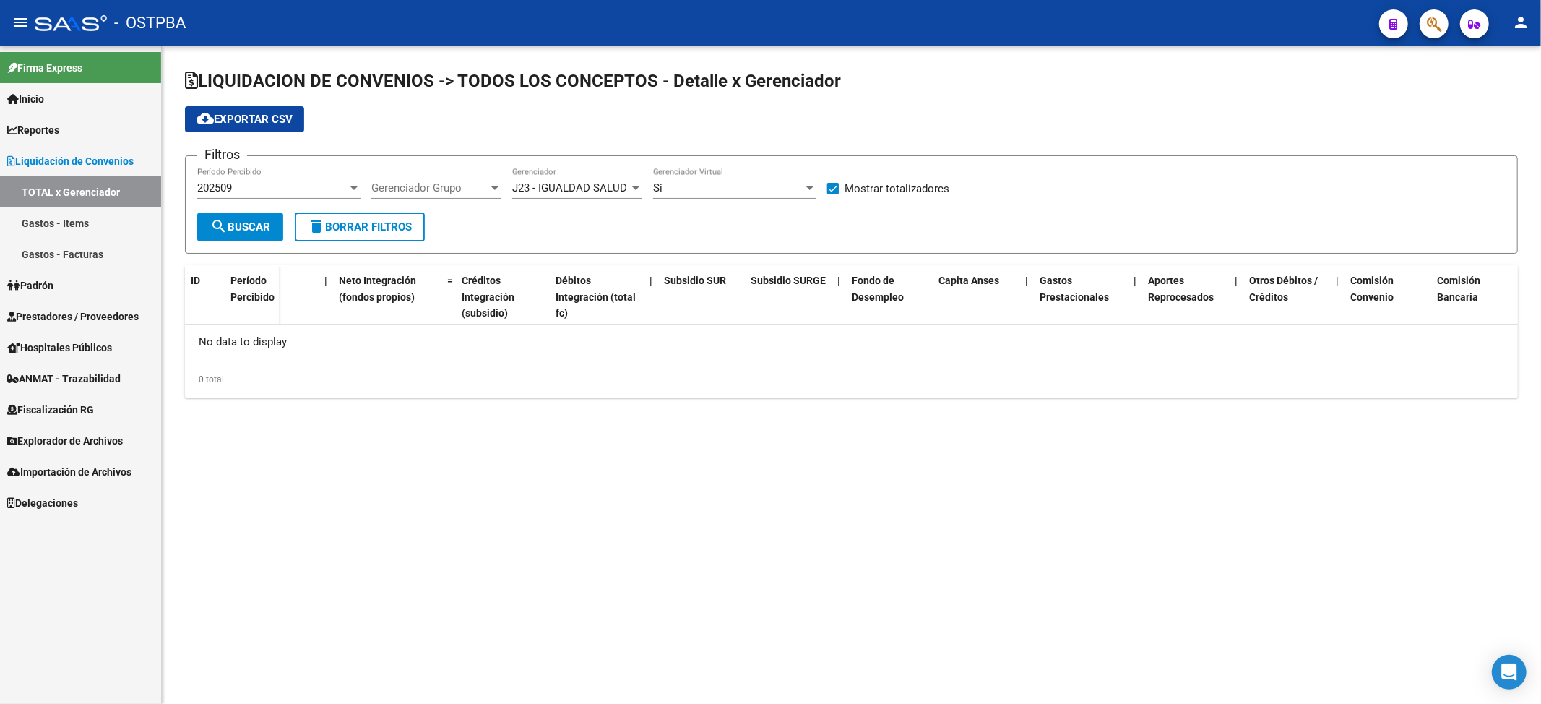
click at [244, 189] on div "202509" at bounding box center [272, 187] width 150 height 13
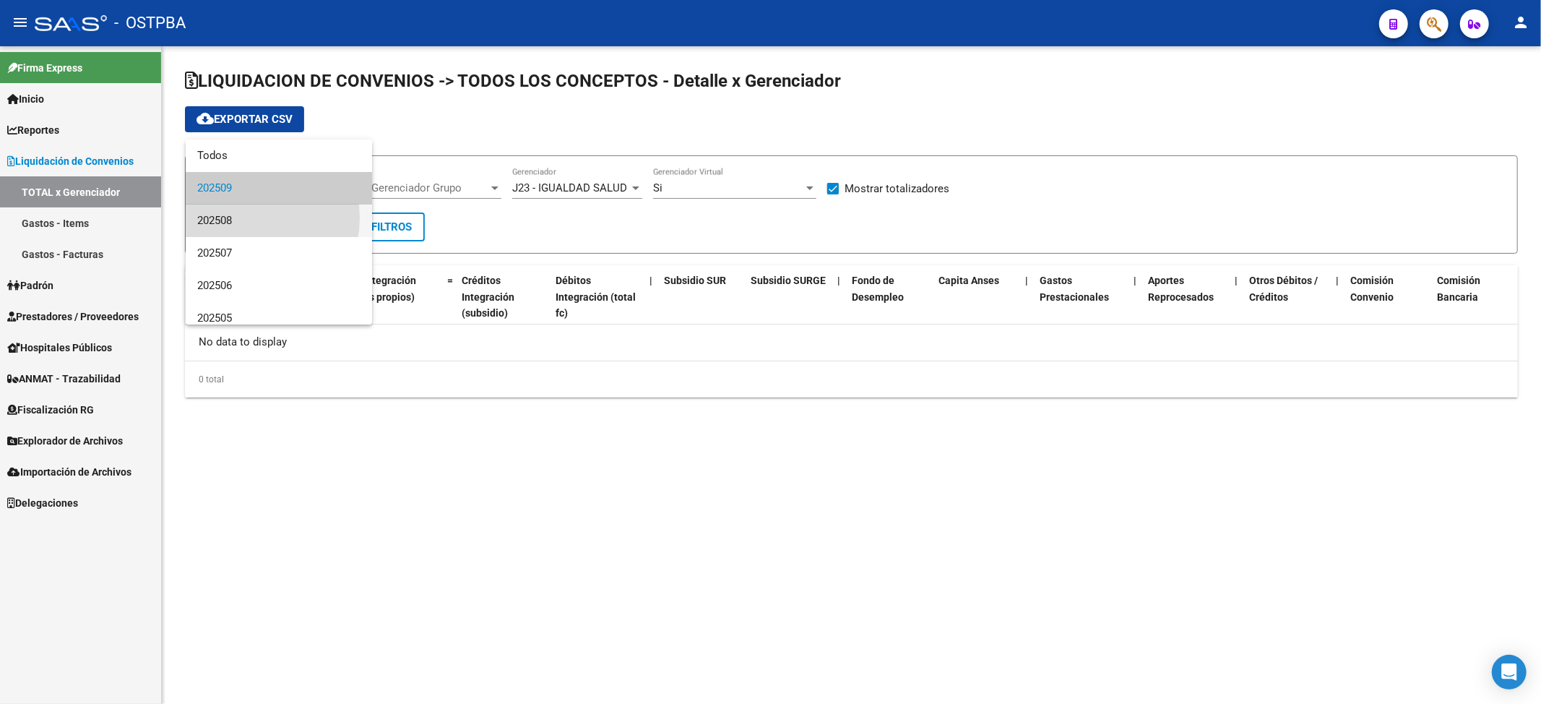
click at [246, 217] on span "202508" at bounding box center [278, 220] width 163 height 33
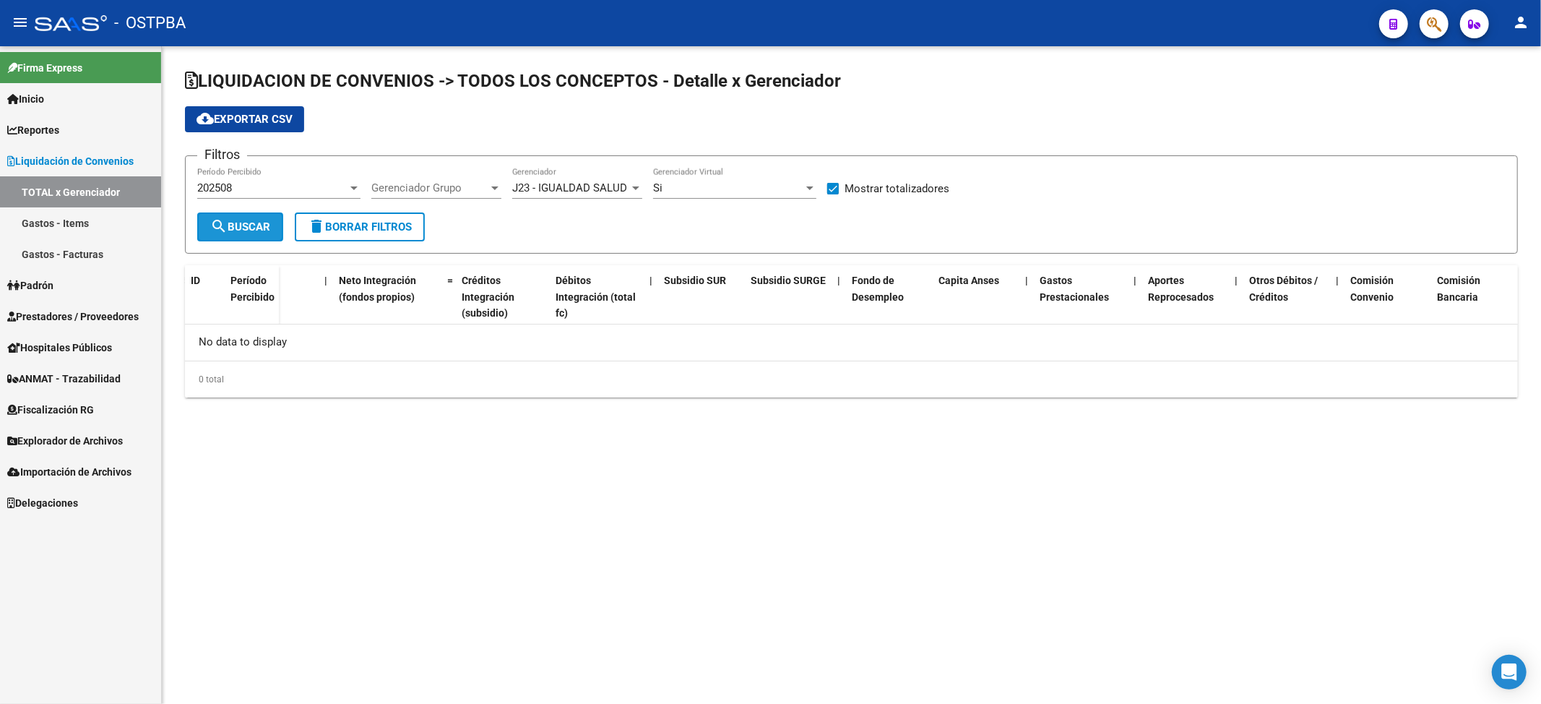
click at [246, 227] on span "search Buscar" at bounding box center [240, 226] width 60 height 13
click at [252, 186] on div "202508" at bounding box center [272, 187] width 150 height 13
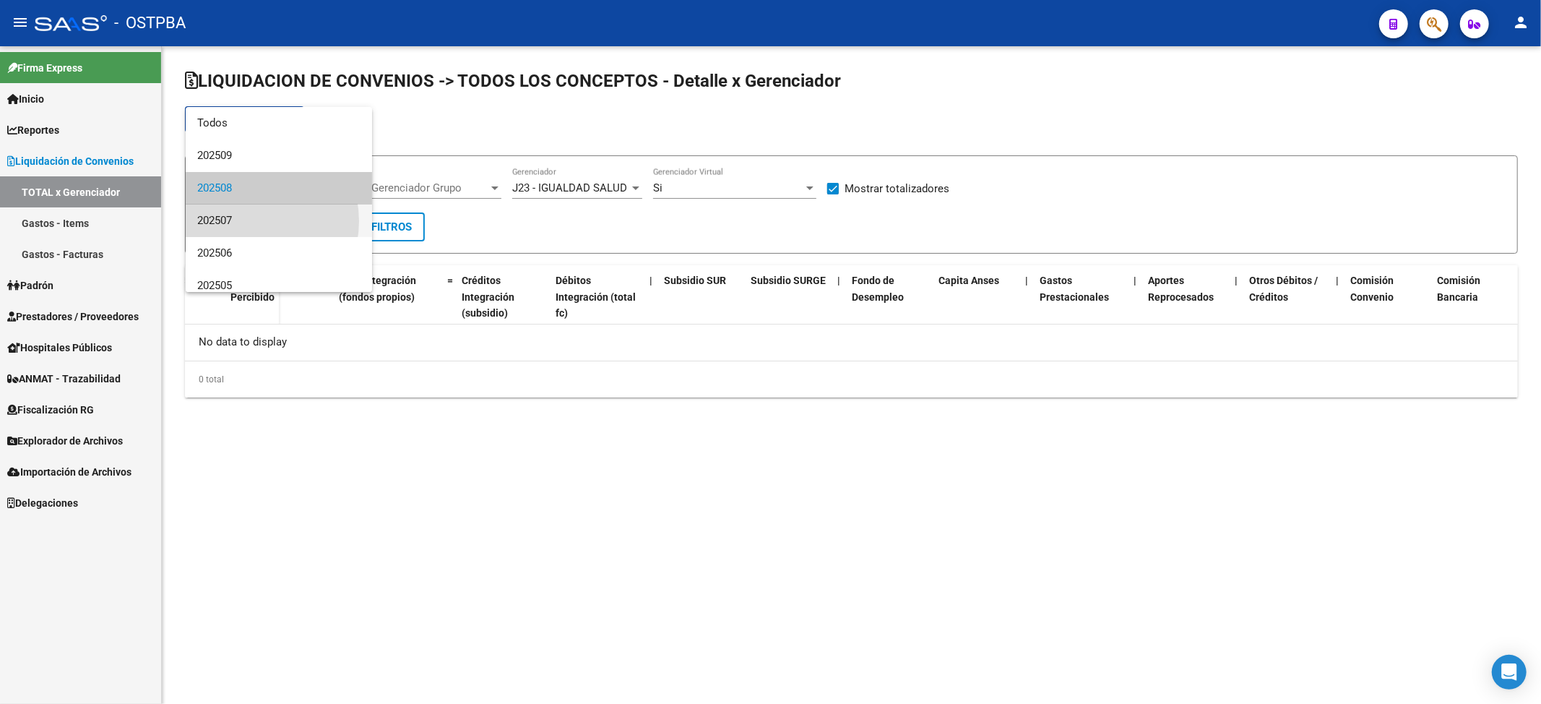
click at [246, 221] on span "202507" at bounding box center [278, 220] width 163 height 33
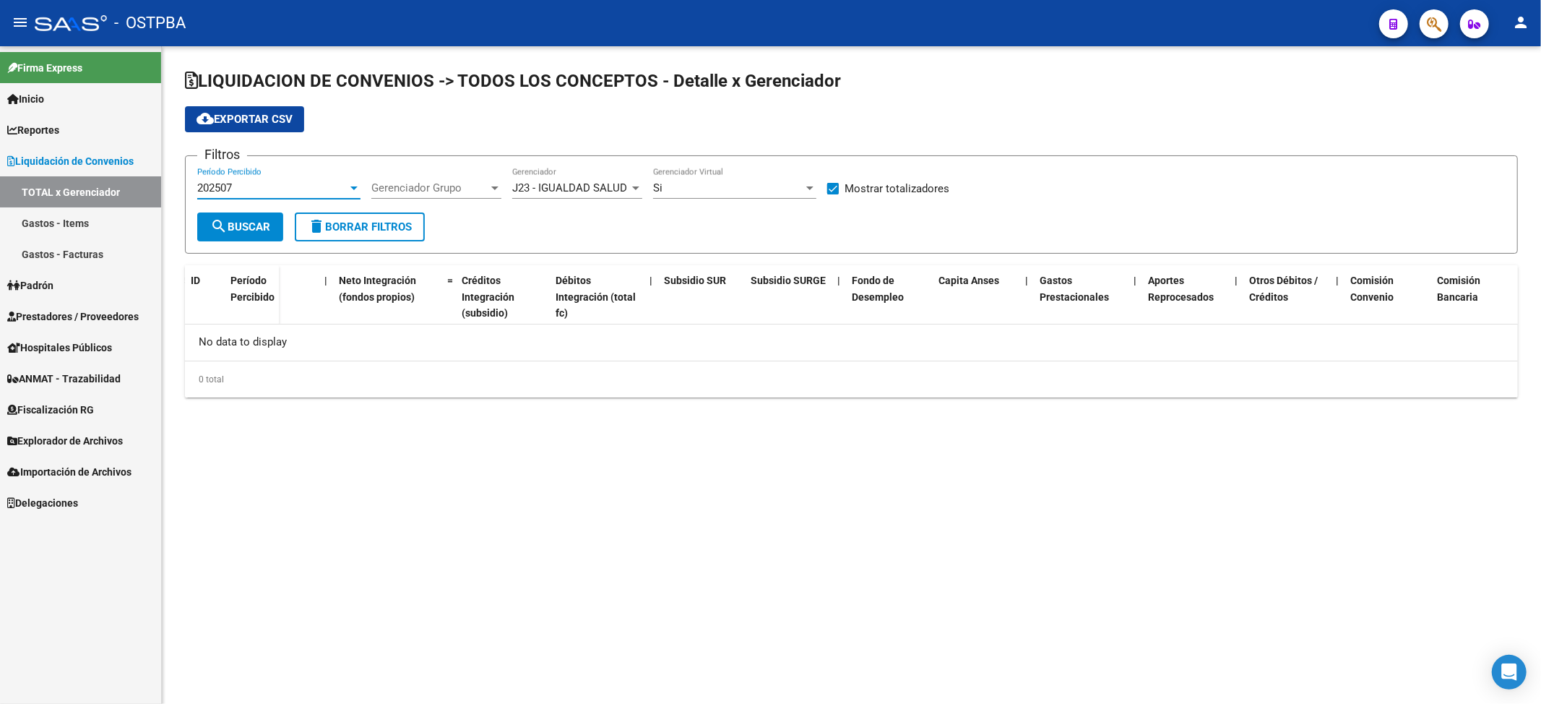
click at [246, 221] on span "search Buscar" at bounding box center [240, 226] width 60 height 13
click at [254, 191] on div "202507" at bounding box center [272, 187] width 150 height 13
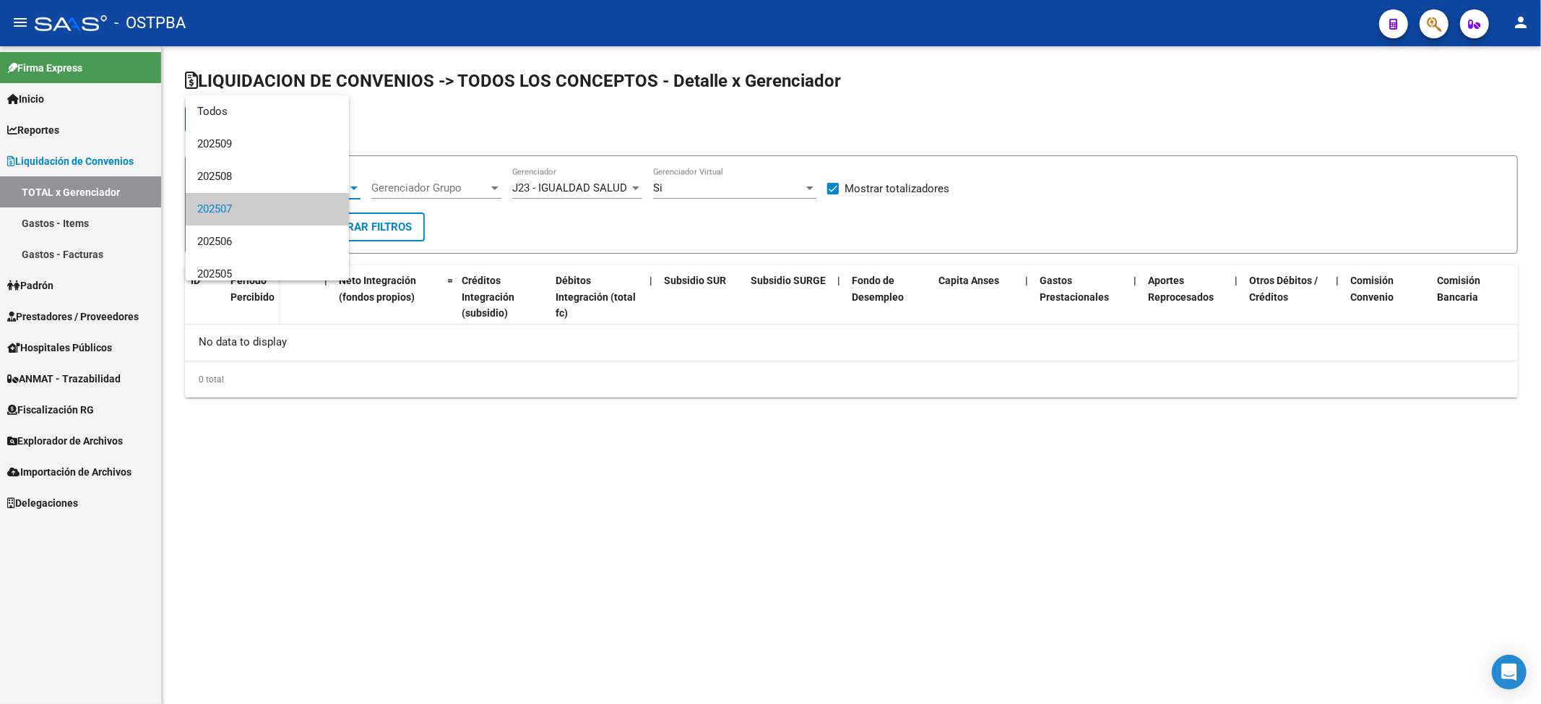
scroll to position [21, 0]
click at [246, 215] on span "202506" at bounding box center [278, 220] width 163 height 33
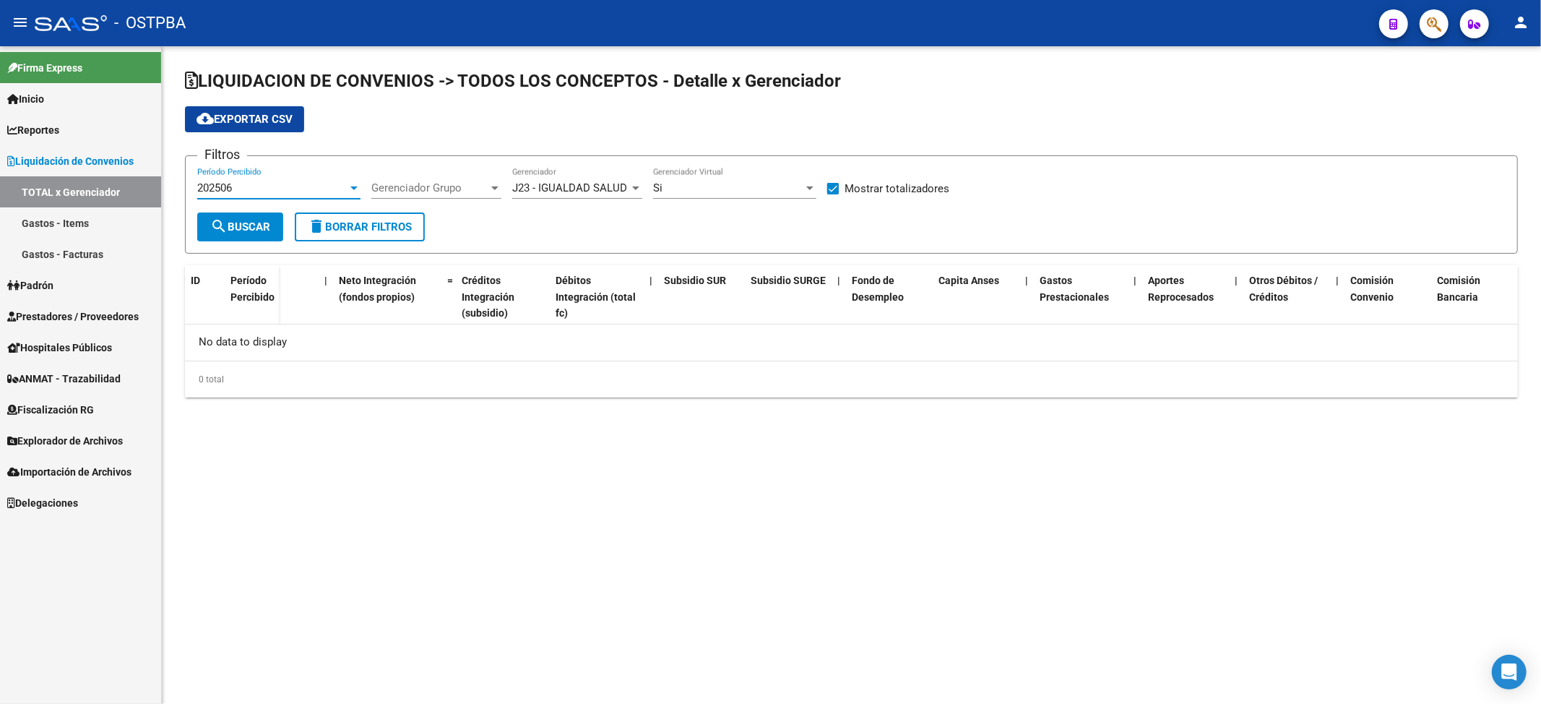
click at [238, 225] on span "search Buscar" at bounding box center [240, 226] width 60 height 13
click at [116, 319] on span "Prestadores / Proveedores" at bounding box center [72, 316] width 131 height 16
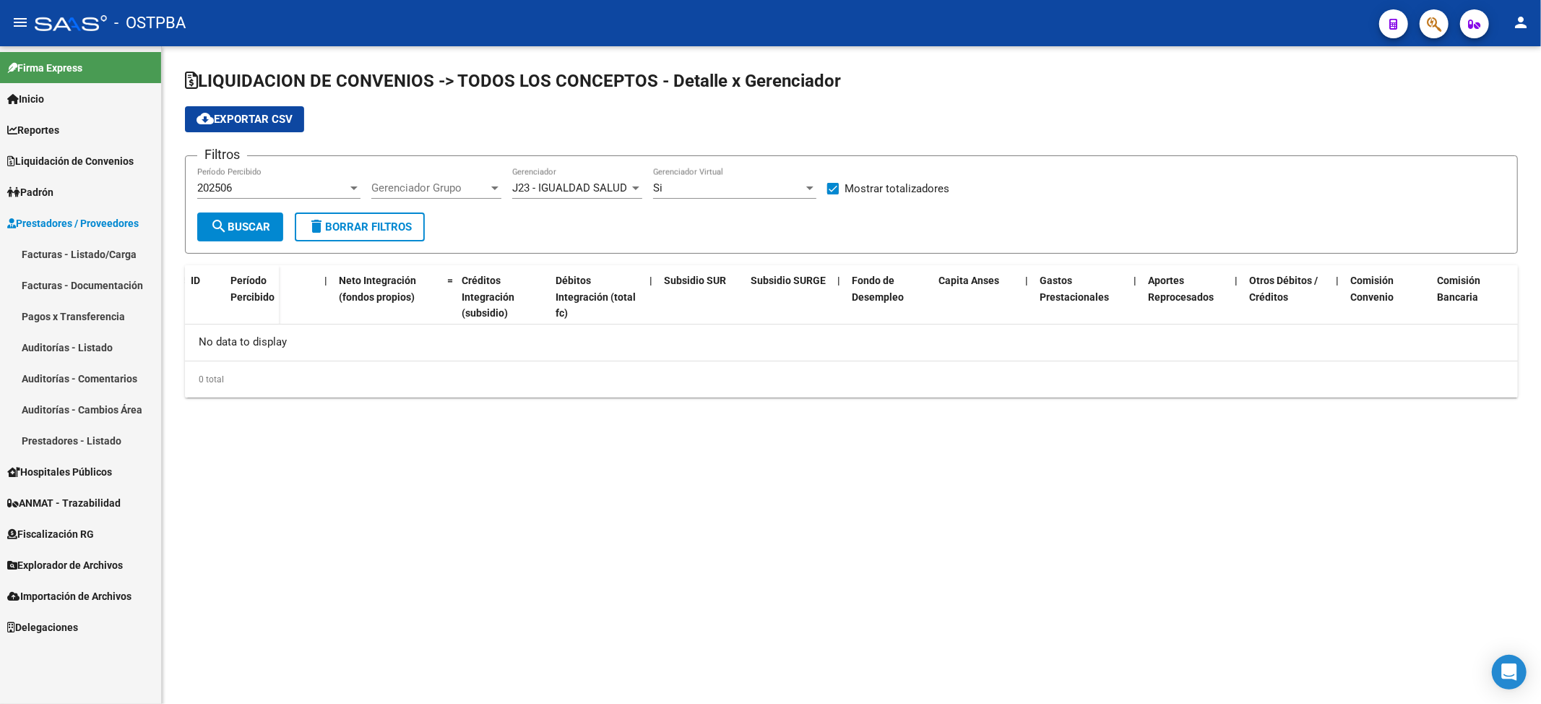
click at [94, 597] on span "Importación de Archivos" at bounding box center [69, 596] width 124 height 16
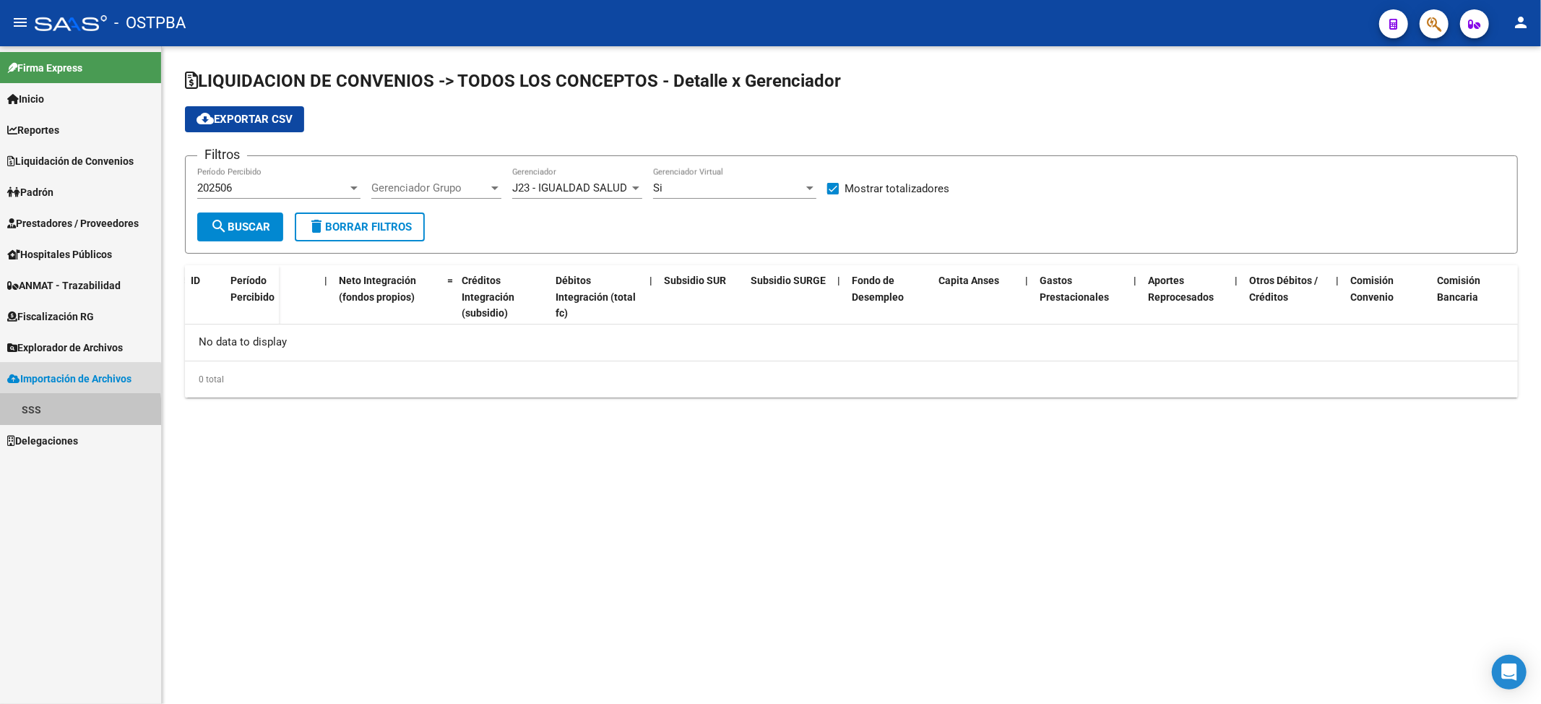
click at [29, 412] on link "SSS" at bounding box center [80, 409] width 161 height 31
click at [71, 440] on link "MT - Familiares" at bounding box center [80, 440] width 161 height 31
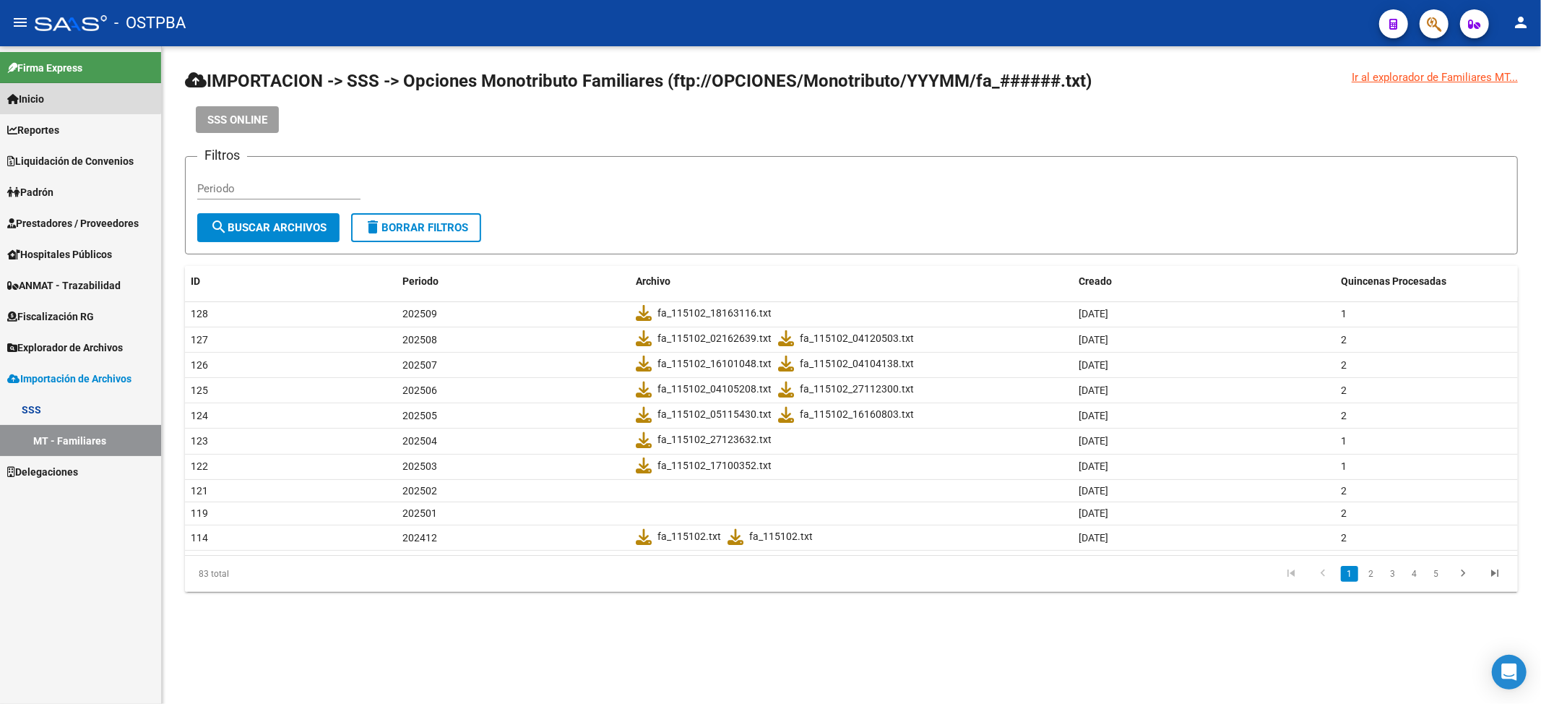
click at [79, 88] on link "Inicio" at bounding box center [80, 98] width 161 height 31
